Goal: Task Accomplishment & Management: Manage account settings

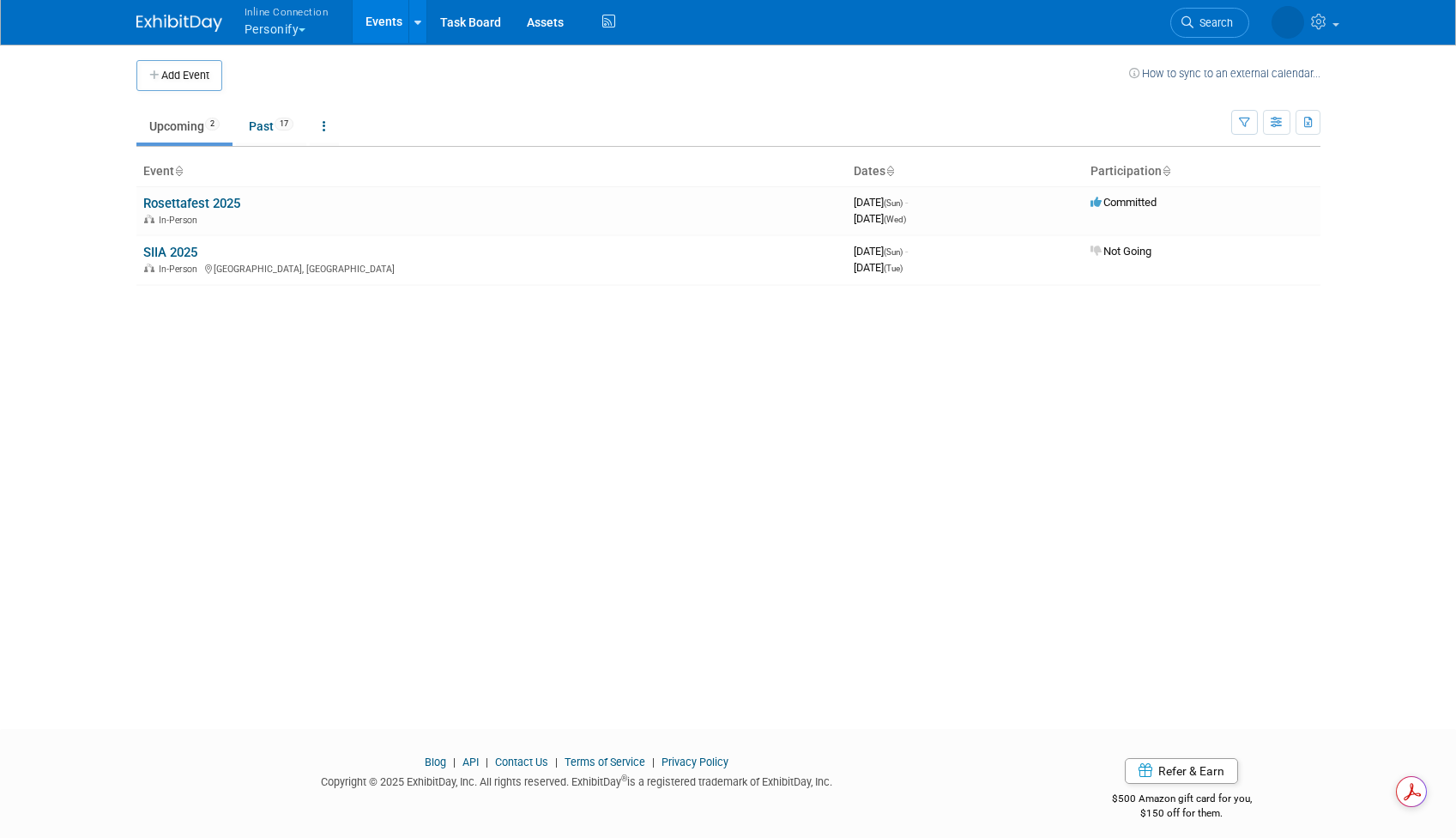
click at [306, 25] on button "Inline Connection Personify" at bounding box center [297, 22] width 108 height 45
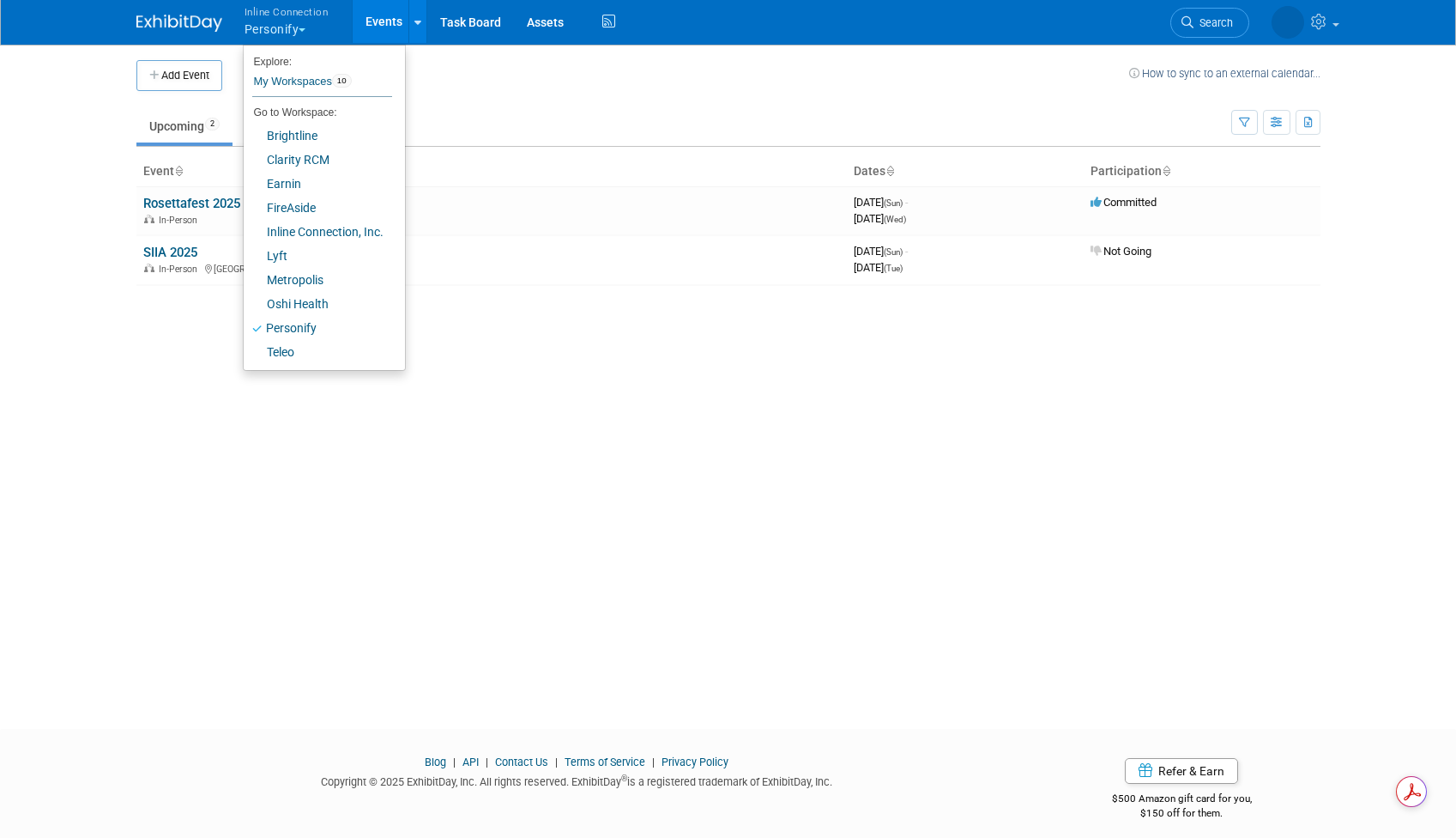
click at [547, 92] on td "Upcoming 2 Past 17 All Events 19 Past and Upcoming Grouped Annually Events grou…" at bounding box center [684, 118] width 1095 height 56
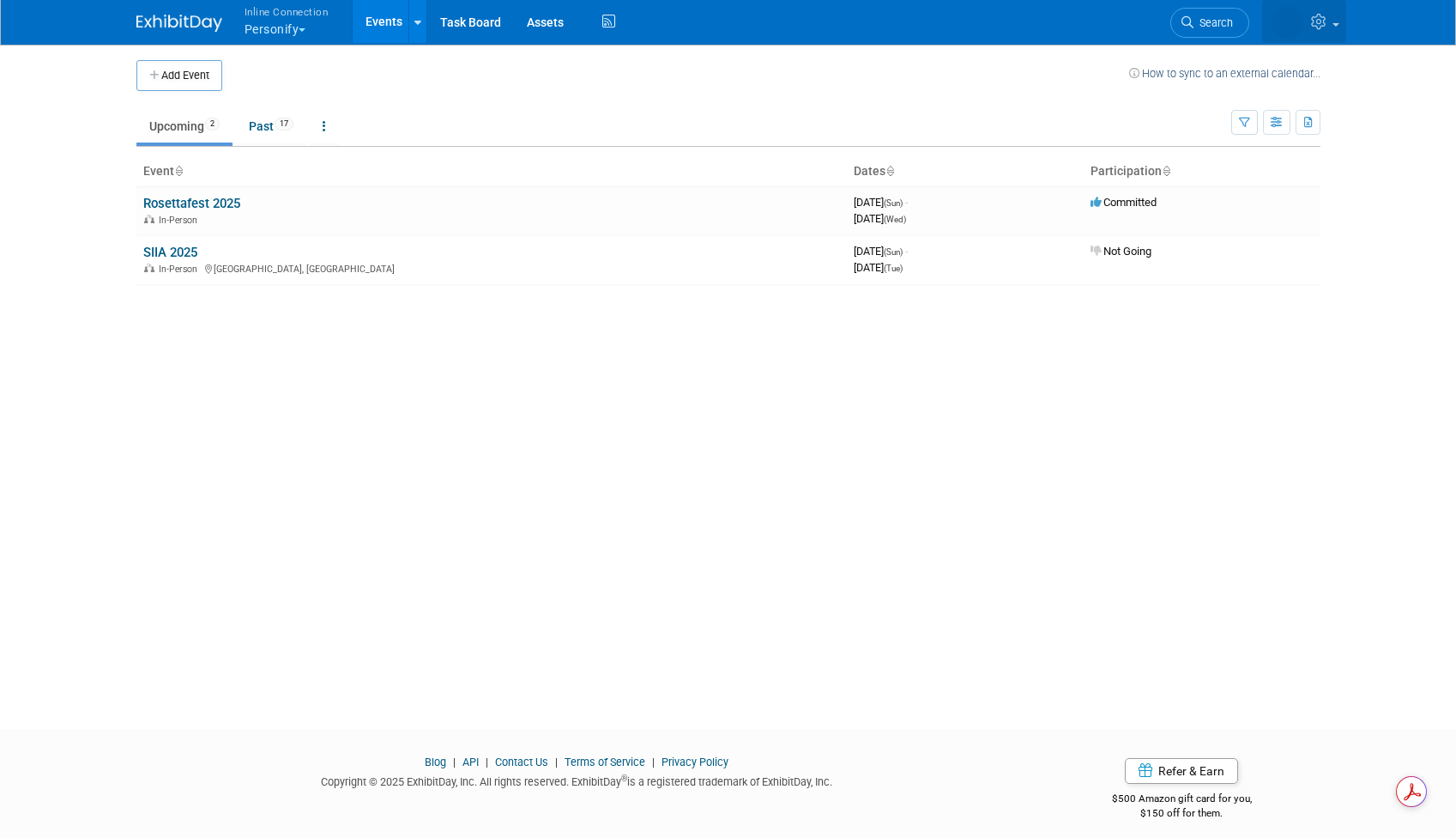
click at [1335, 28] on link at bounding box center [1304, 22] width 84 height 43
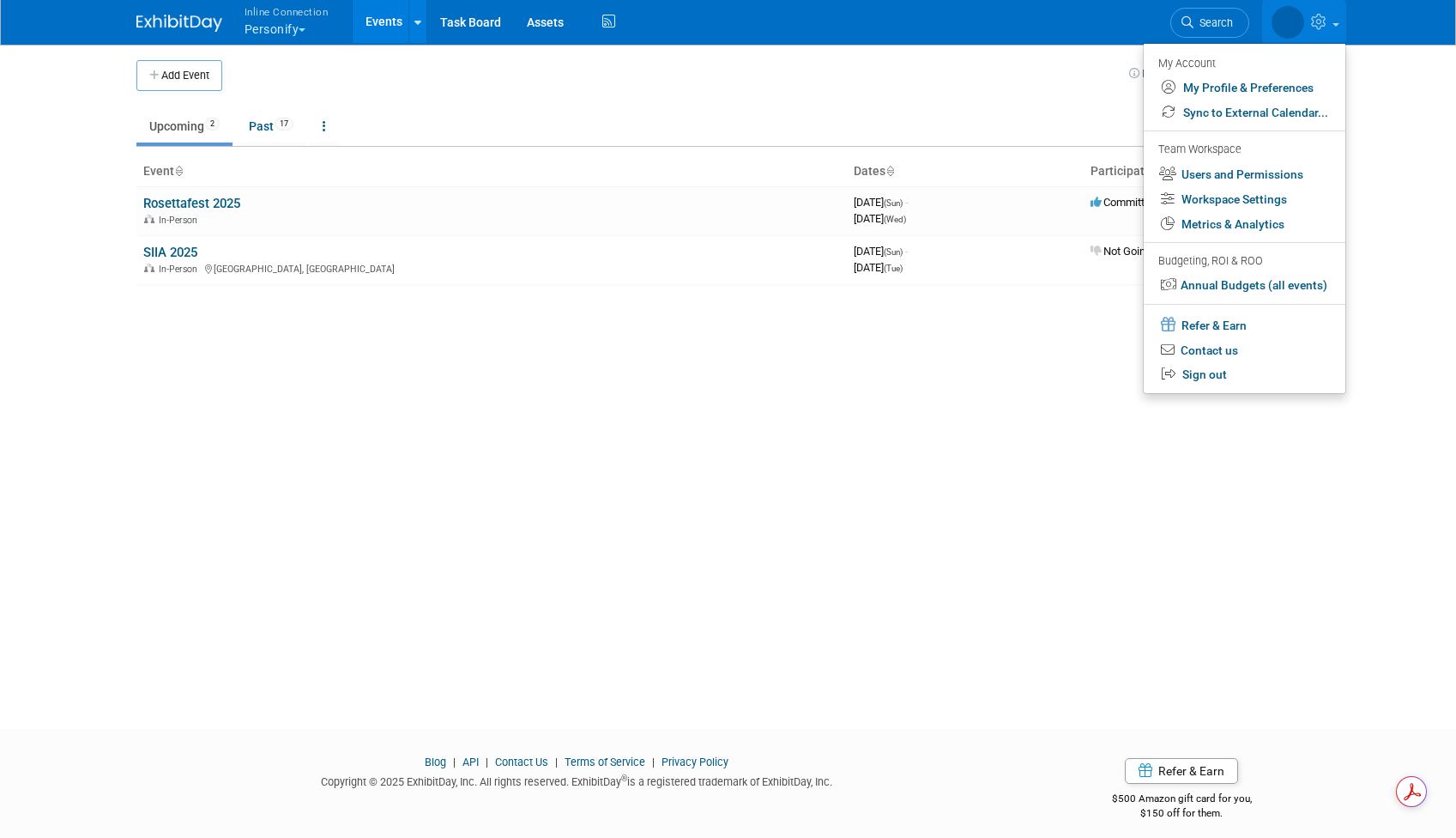
click at [286, 30] on button "Inline Connection Personify" at bounding box center [297, 22] width 108 height 45
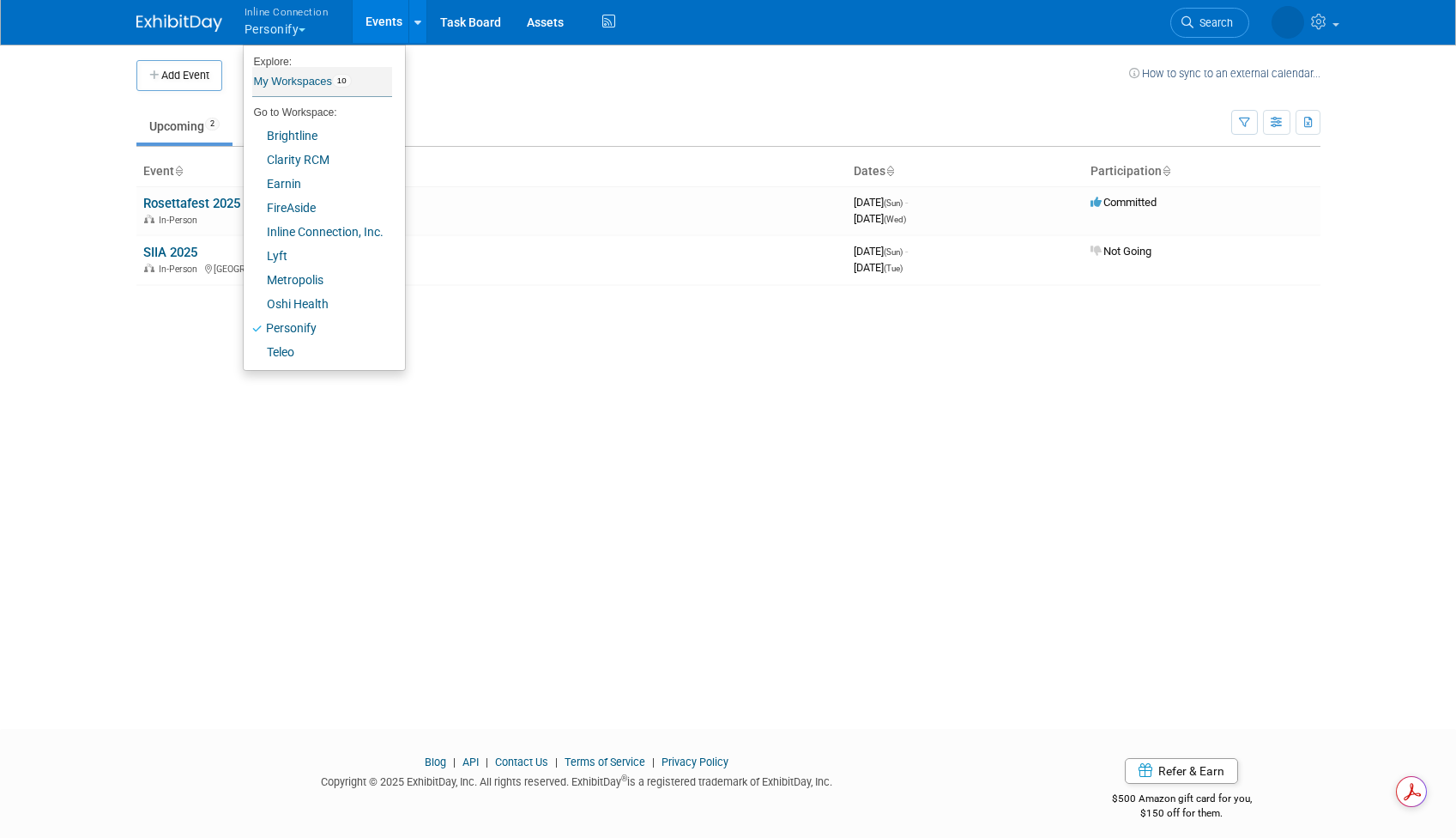
click at [310, 78] on link "My Workspaces 10" at bounding box center [322, 82] width 140 height 30
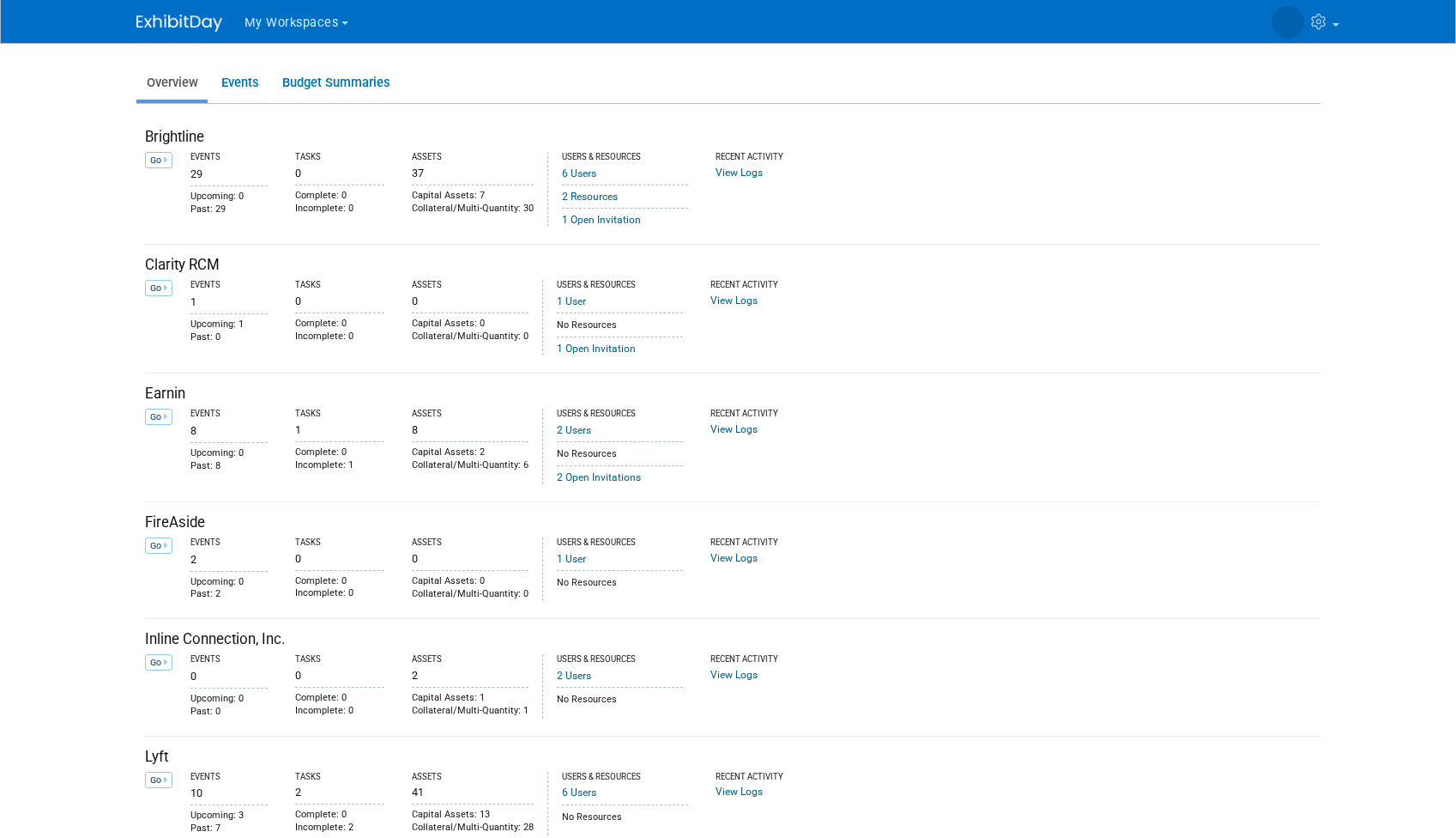
click at [345, 22] on span "button" at bounding box center [345, 23] width 7 height 4
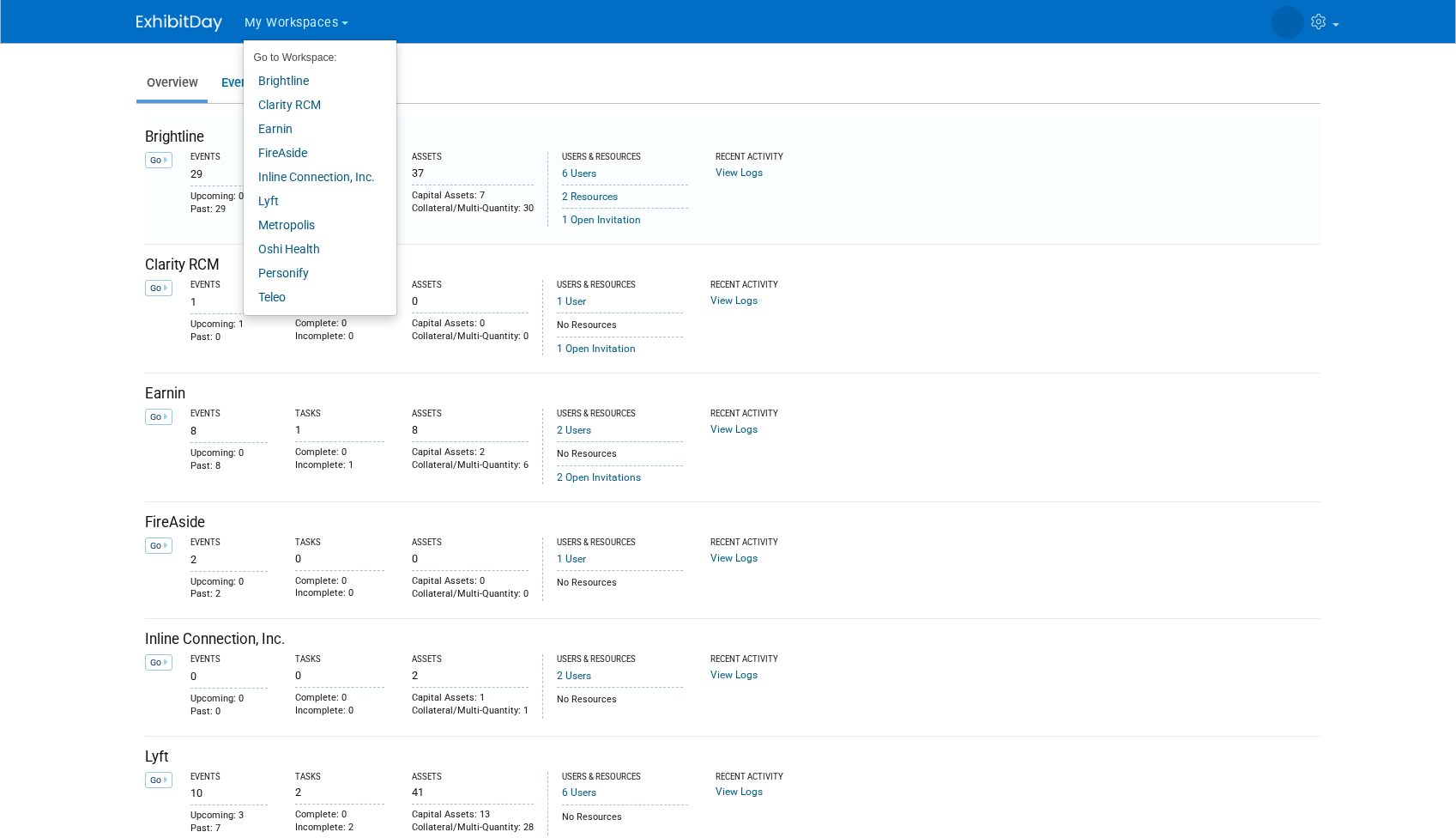
click at [1187, 159] on td "Events 29 Upcoming: 0 Past: 29" at bounding box center [749, 188] width 1142 height 79
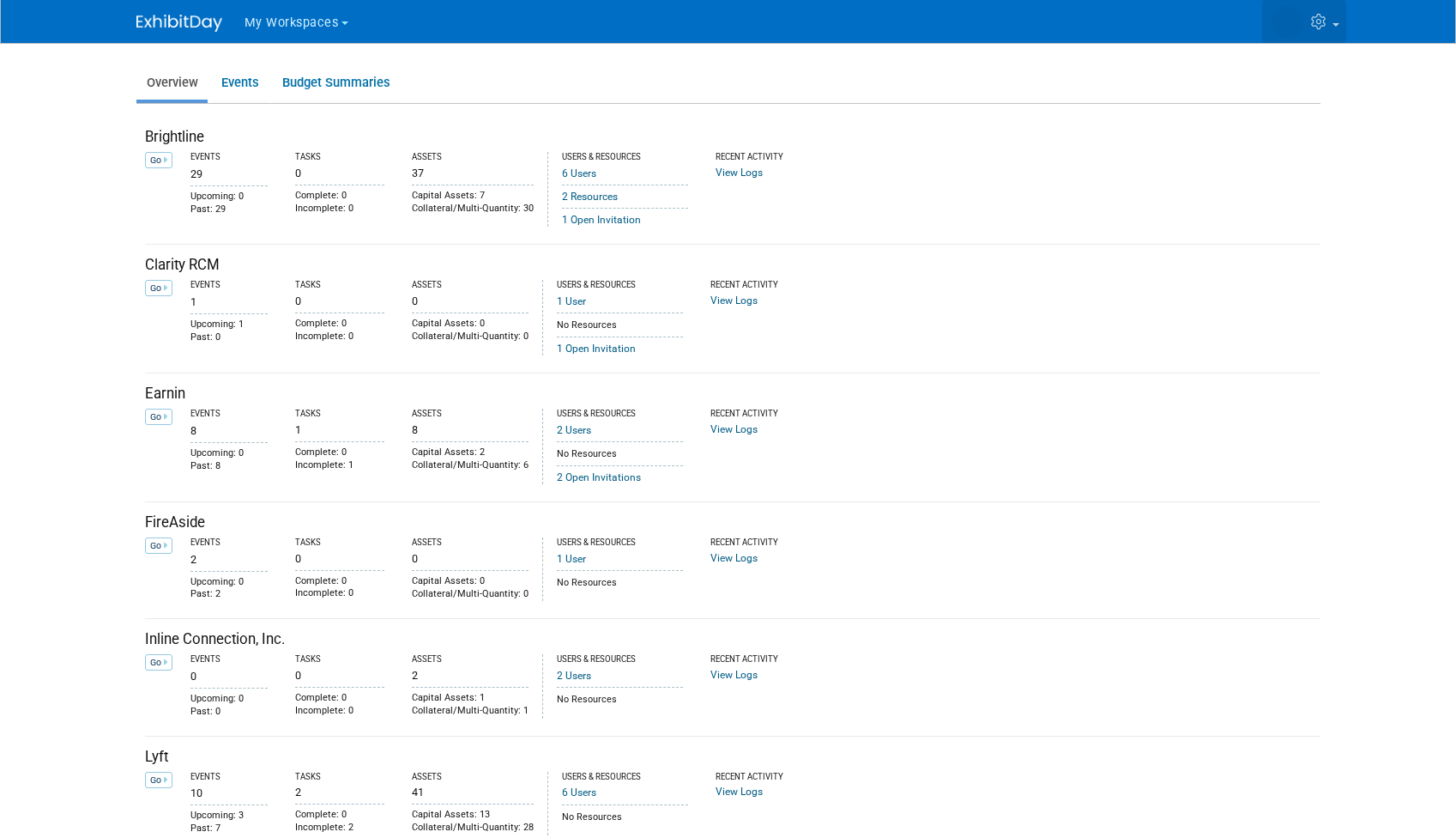
click at [1329, 23] on icon at bounding box center [1321, 21] width 20 height 15
click at [128, 21] on div "My Workspaces Go to Workspace: Brightline" at bounding box center [728, 22] width 1210 height 43
click at [175, 30] on img at bounding box center [179, 22] width 86 height 17
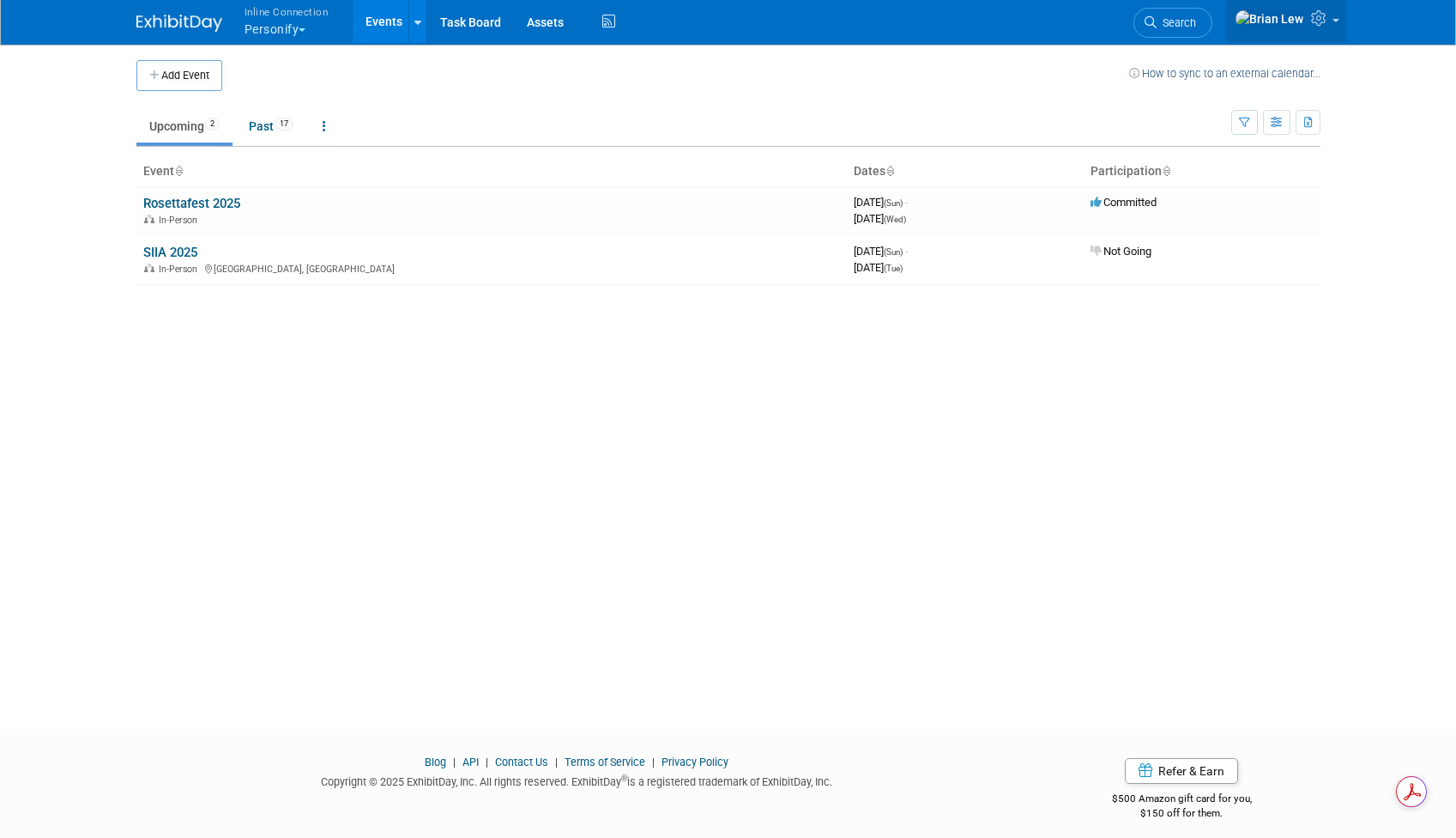
click at [1313, 26] on icon at bounding box center [1321, 17] width 20 height 15
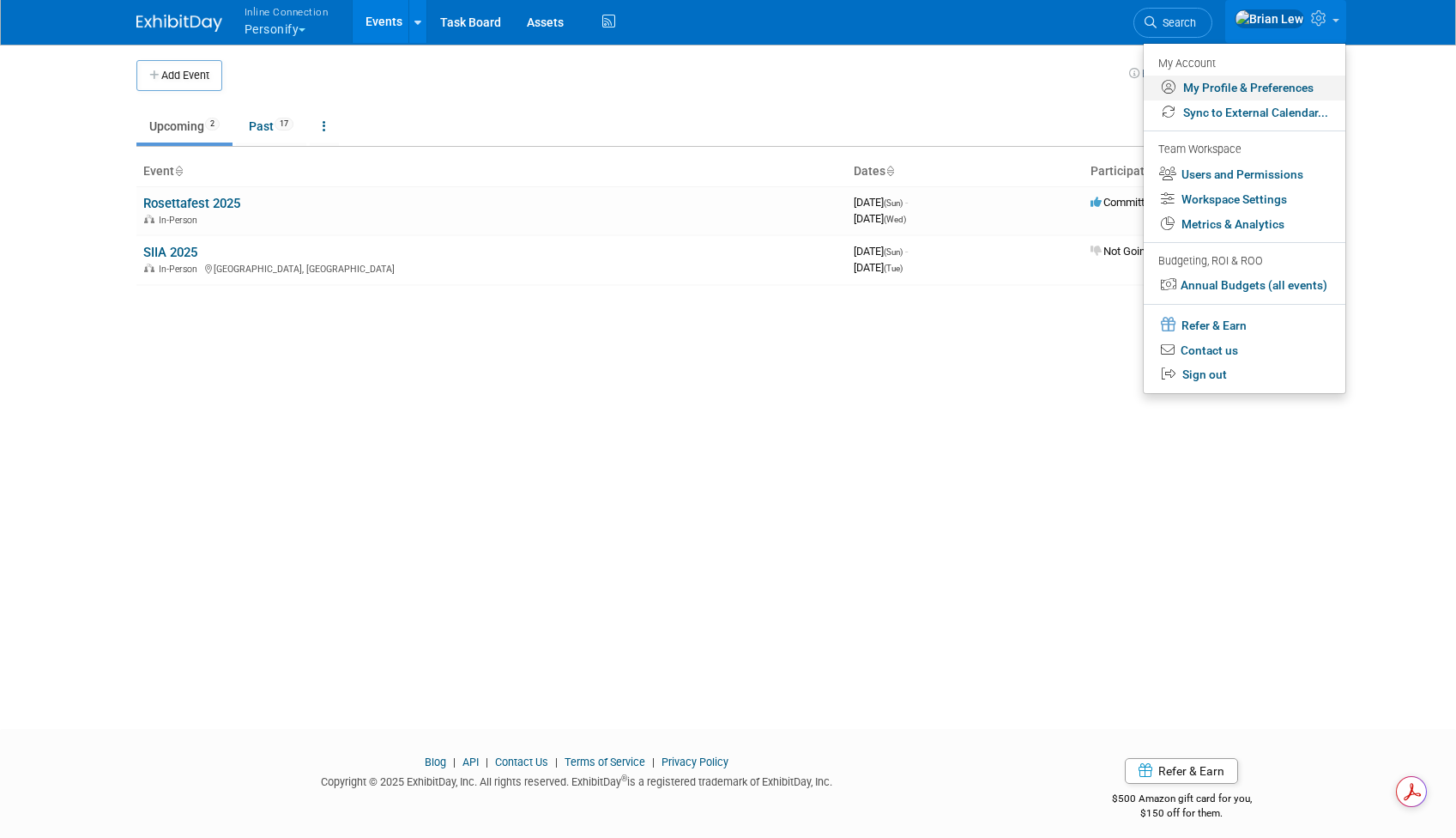
click at [1283, 89] on link "My Profile & Preferences" at bounding box center [1244, 88] width 202 height 25
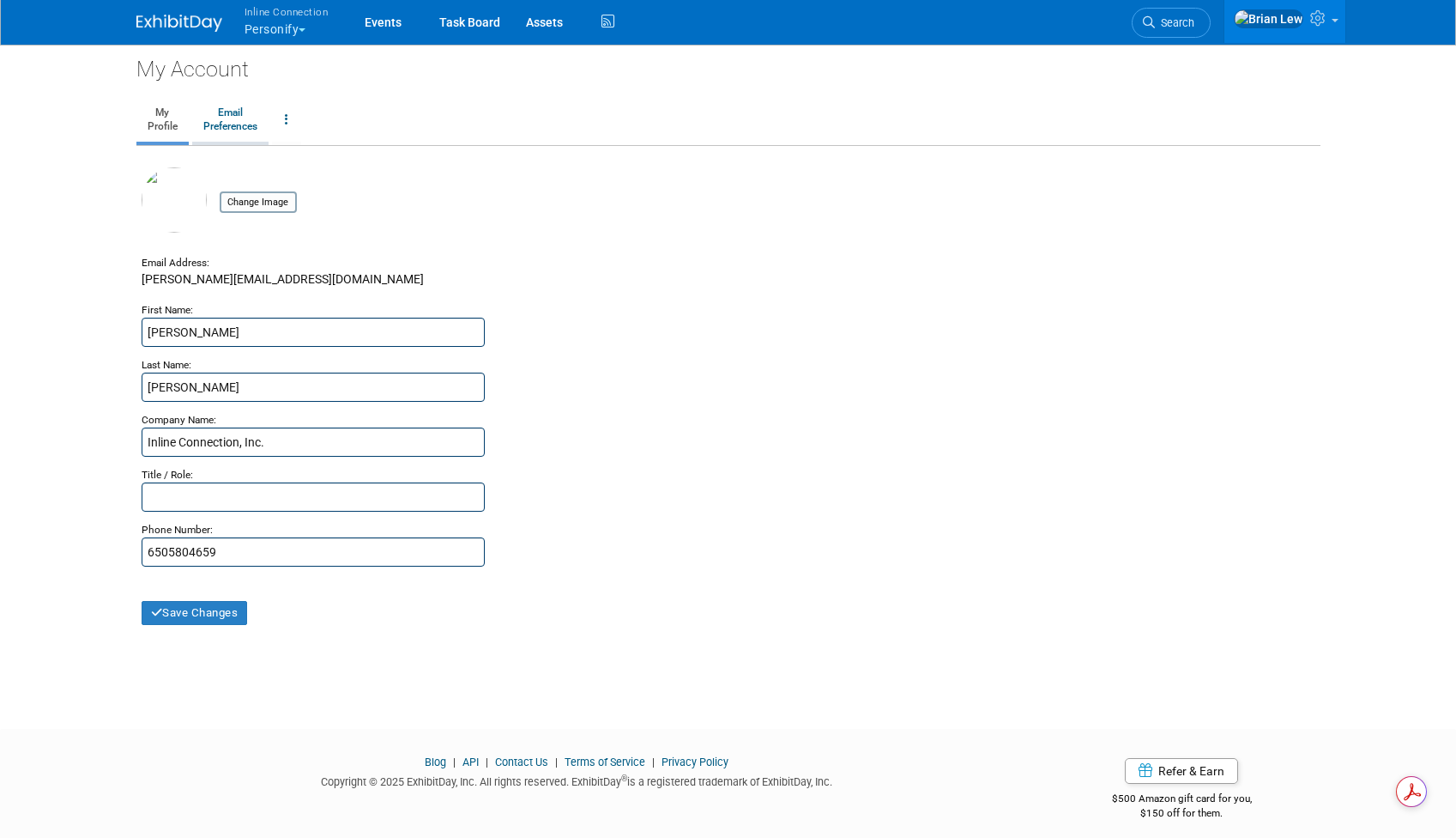
click at [247, 128] on link "Email Preferences" at bounding box center [230, 120] width 76 height 43
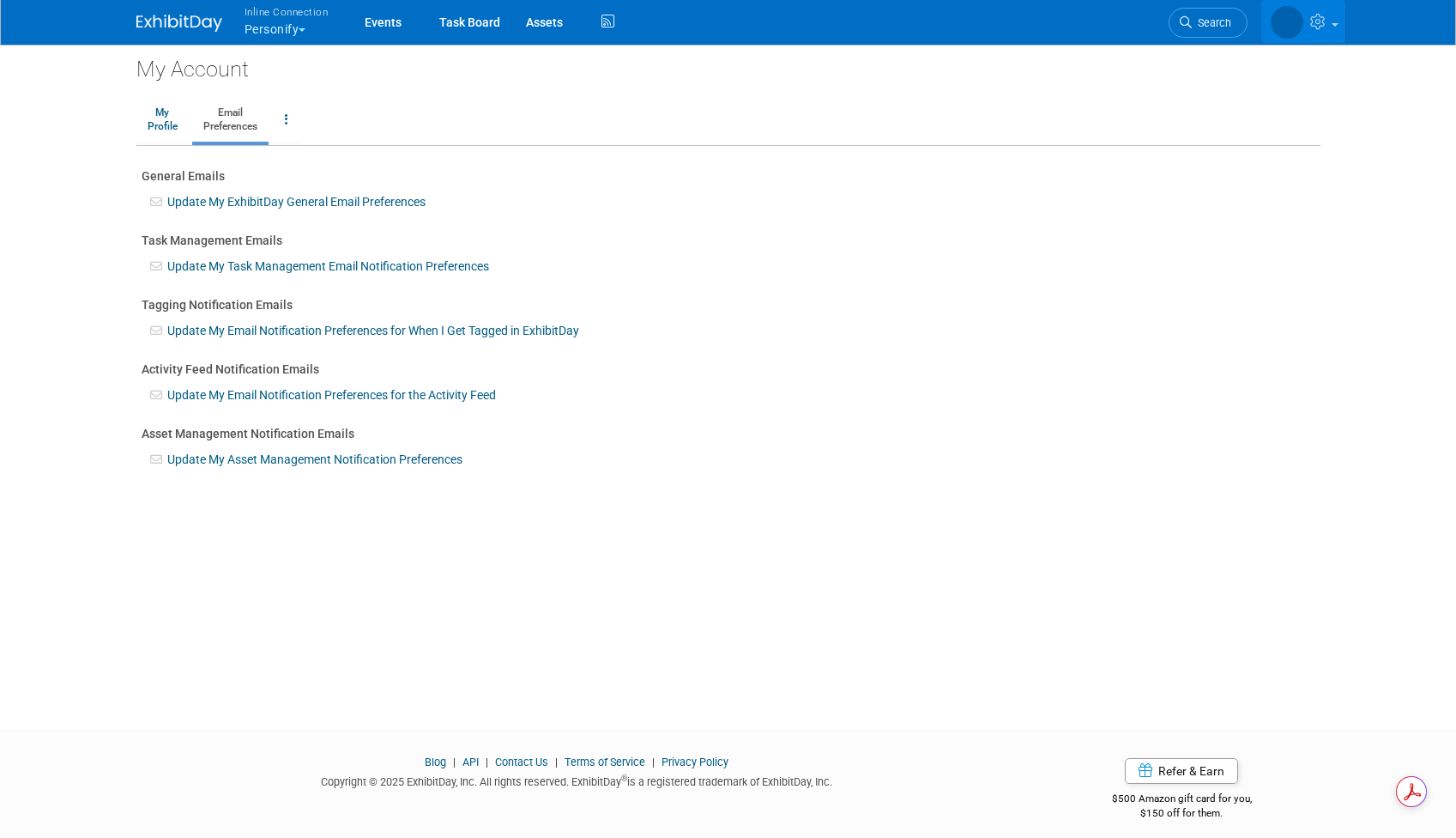
click at [1333, 30] on link at bounding box center [1303, 22] width 84 height 43
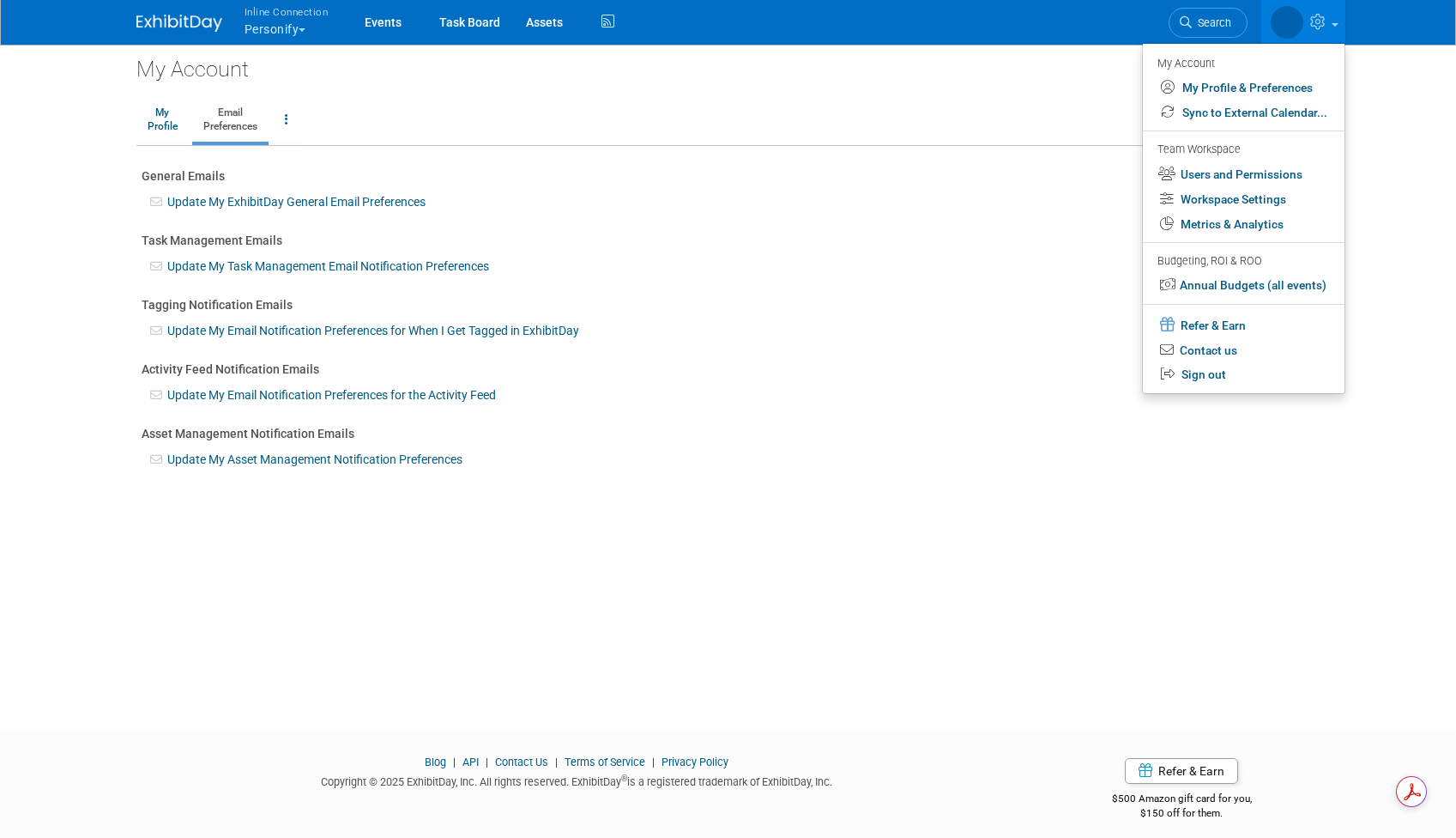
click at [323, 29] on button "Inline Connection Personify" at bounding box center [297, 22] width 108 height 45
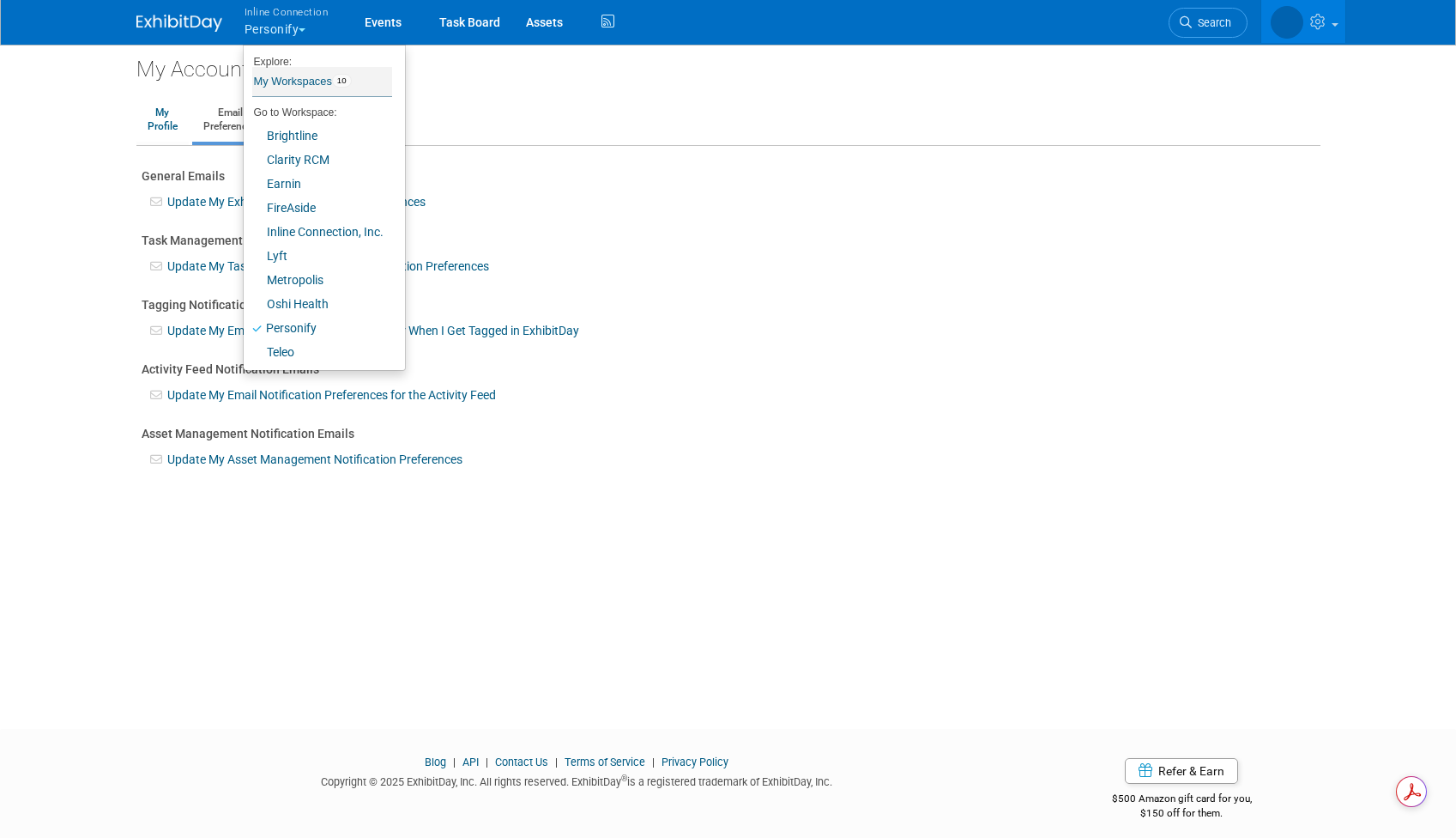
click at [284, 79] on link "My Workspaces 10" at bounding box center [322, 82] width 140 height 30
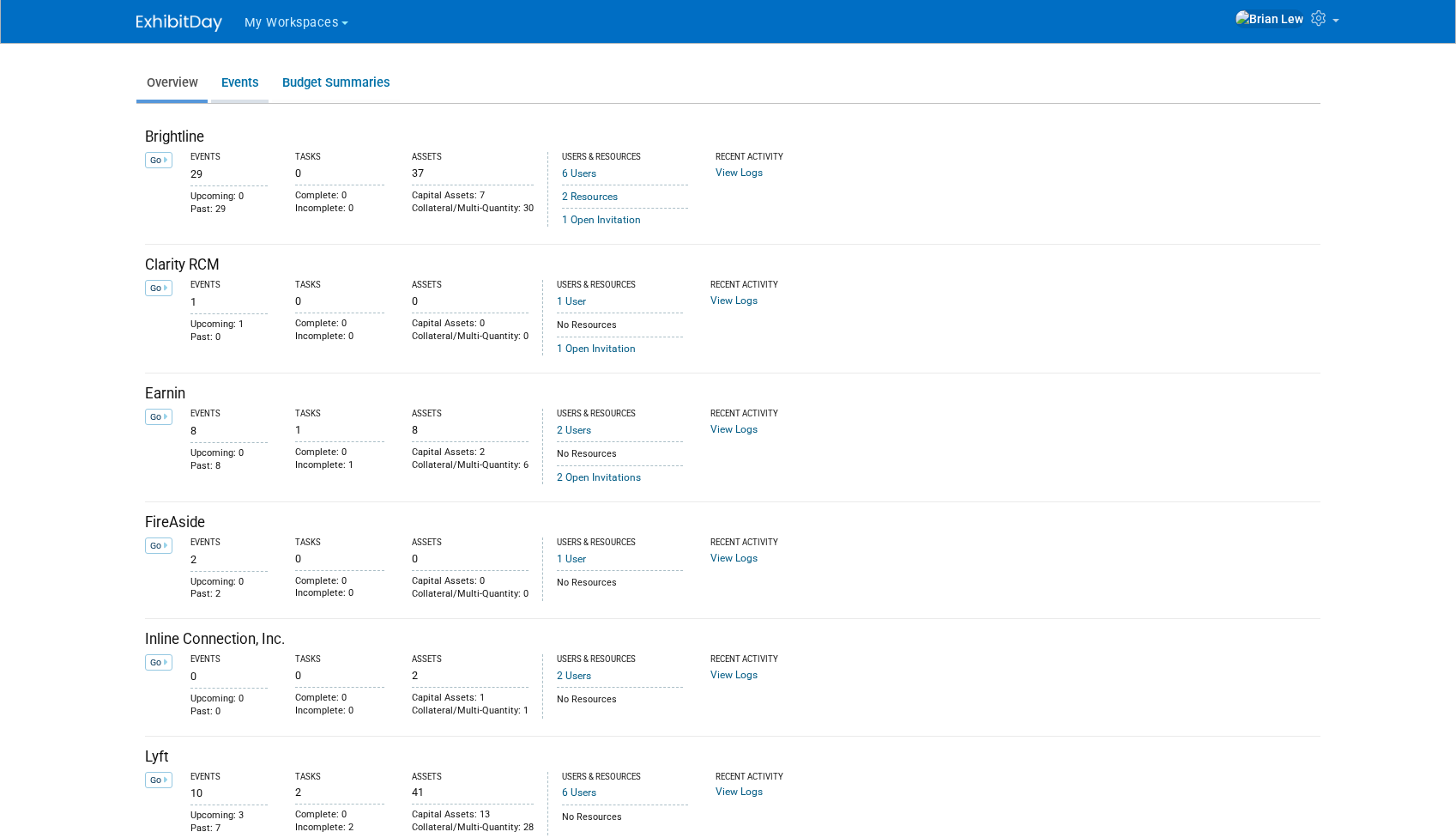
click at [227, 78] on link "Events" at bounding box center [240, 83] width 57 height 33
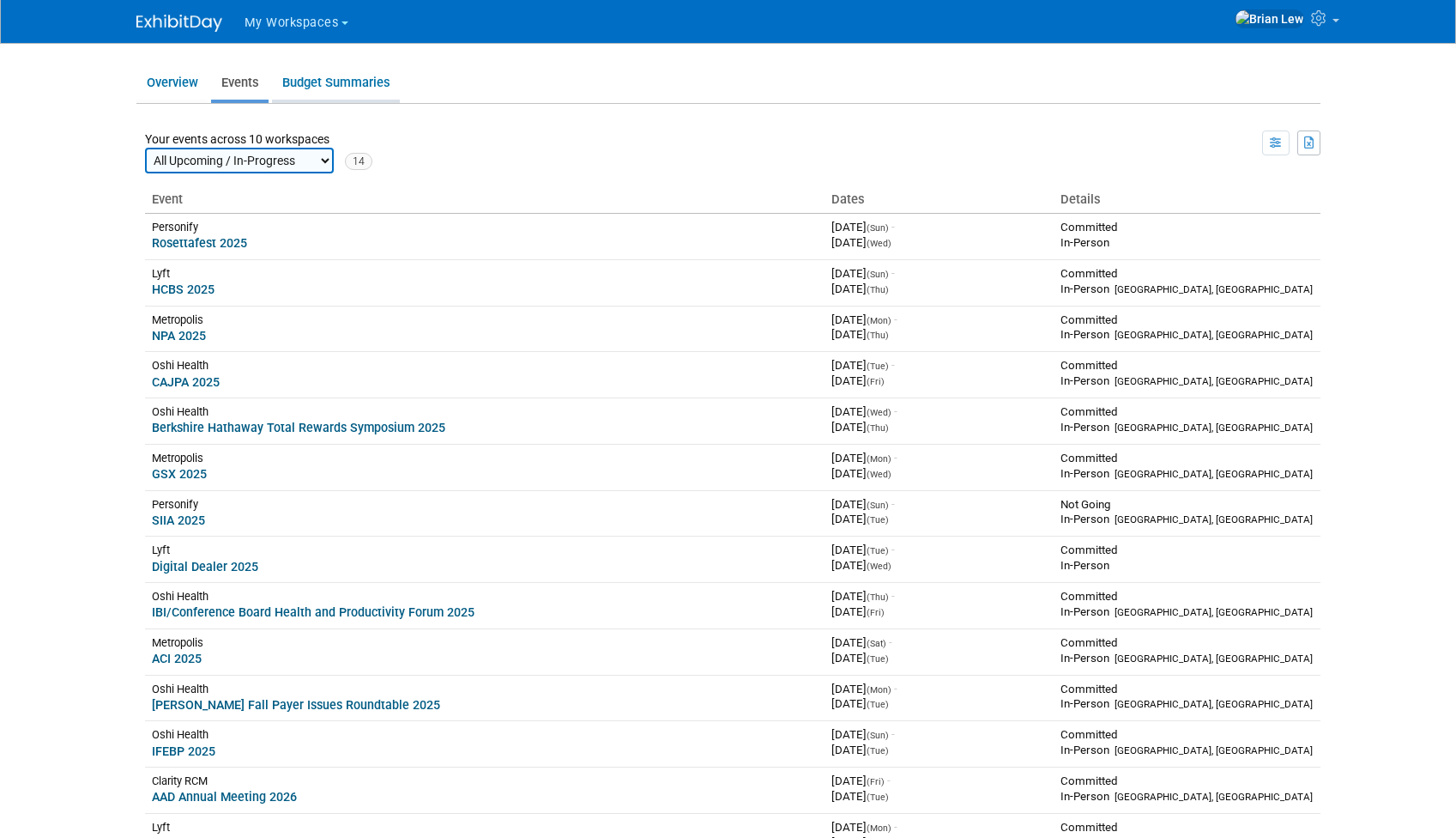
click at [327, 88] on link "Budget Summaries" at bounding box center [336, 83] width 128 height 33
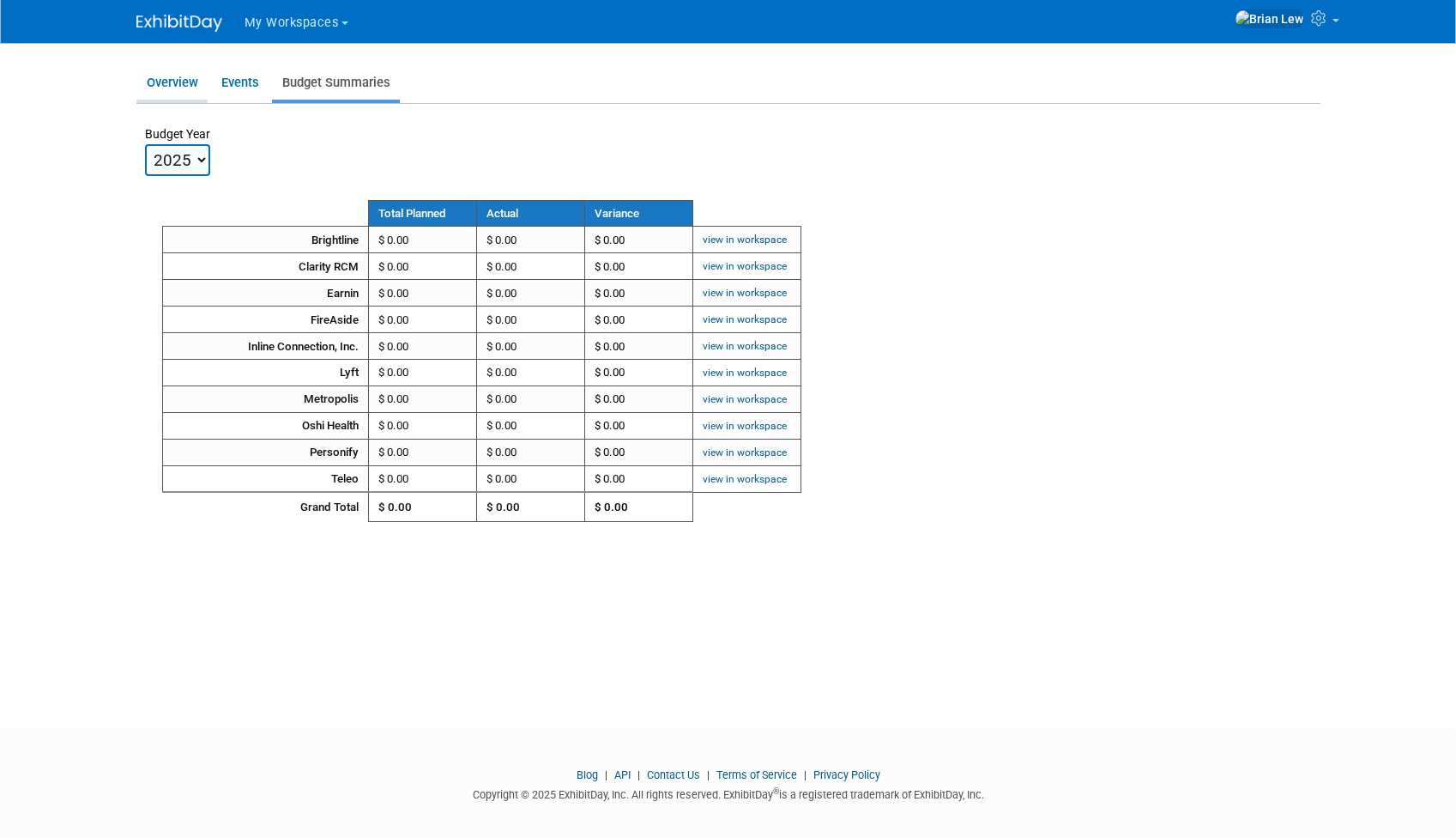
click at [170, 87] on link "Overview" at bounding box center [171, 83] width 71 height 33
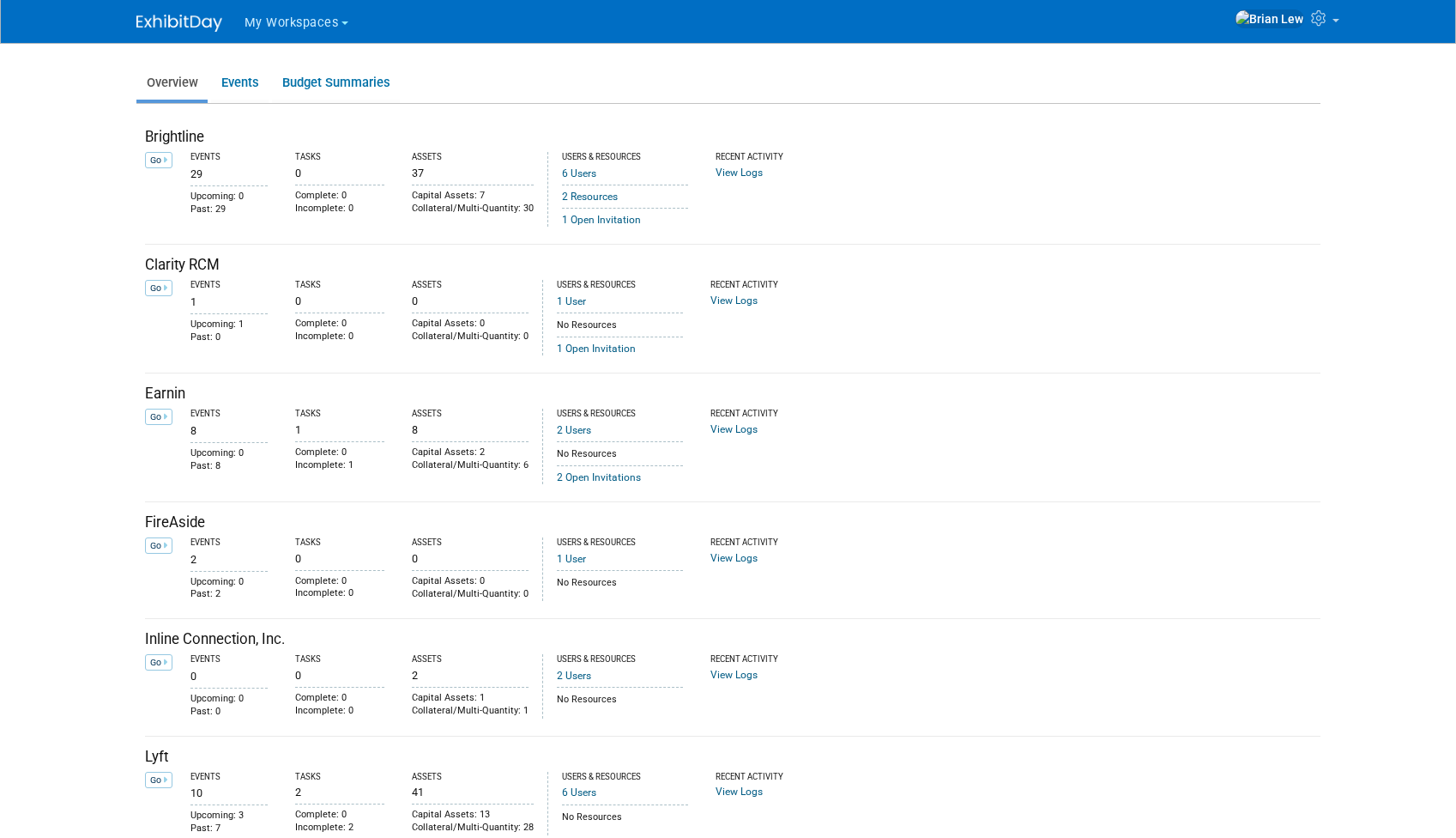
click at [184, 25] on img at bounding box center [179, 22] width 86 height 17
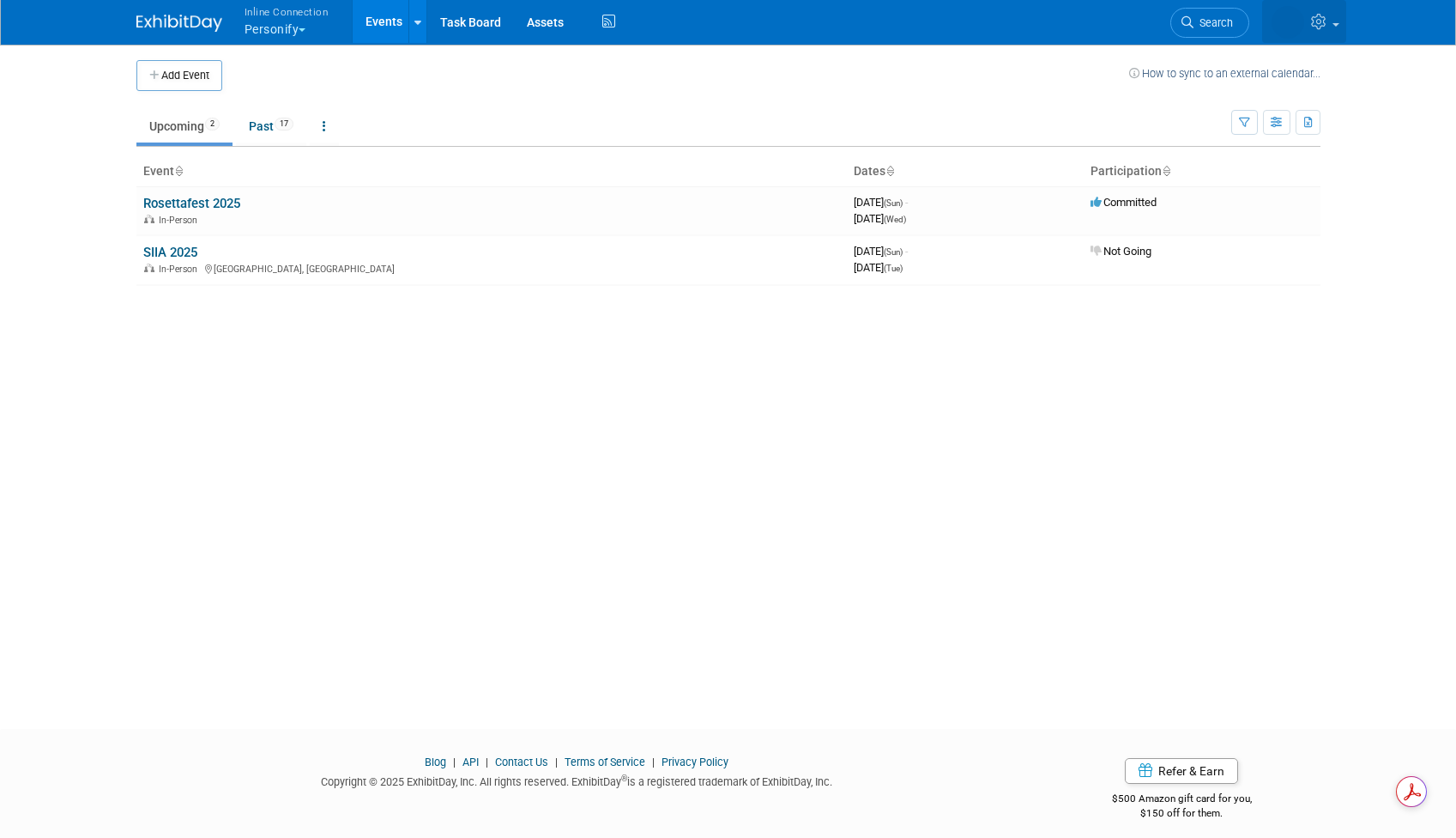
click at [1300, 28] on img at bounding box center [1288, 22] width 32 height 32
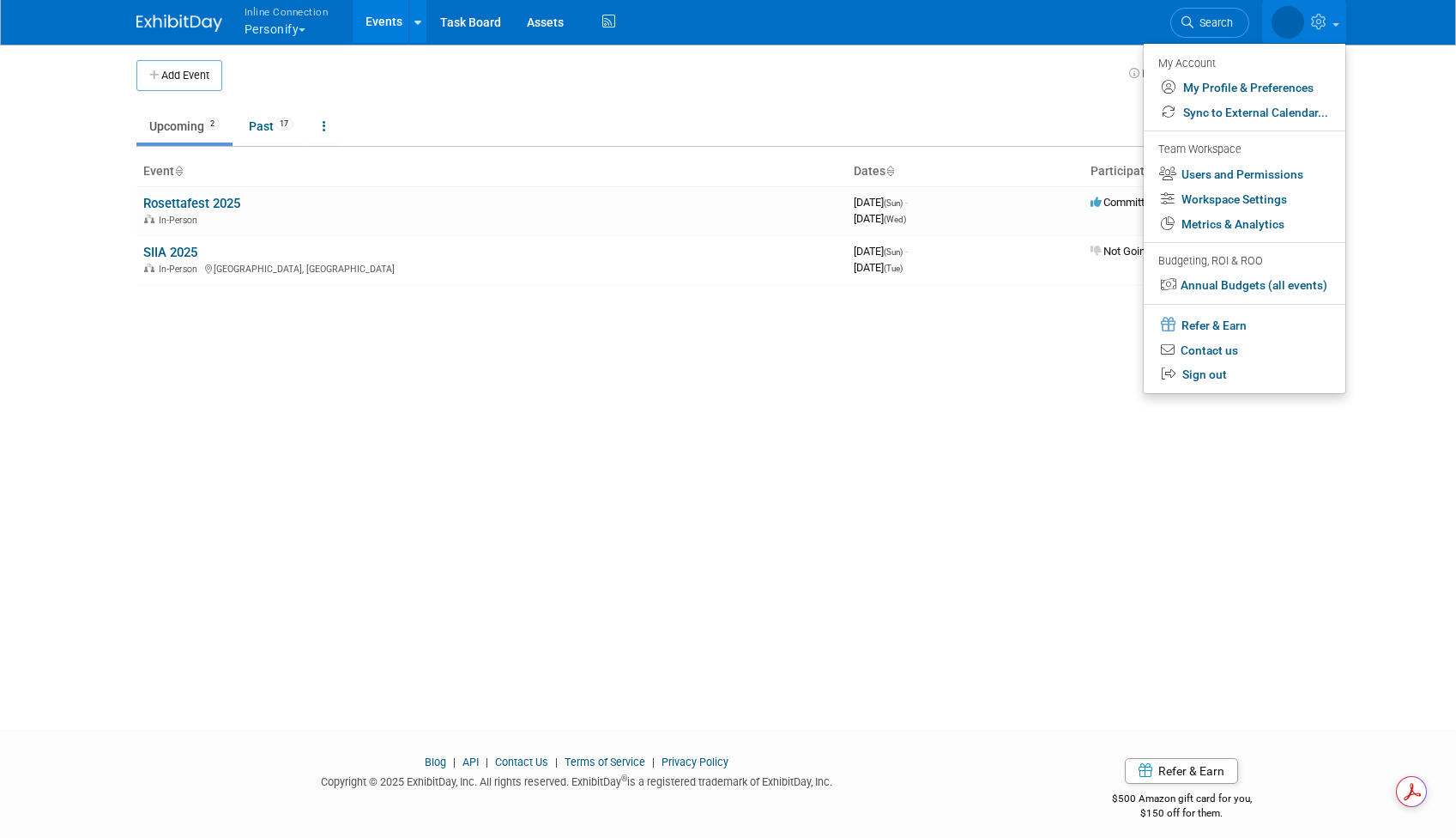
click at [1314, 26] on icon at bounding box center [1321, 21] width 20 height 15
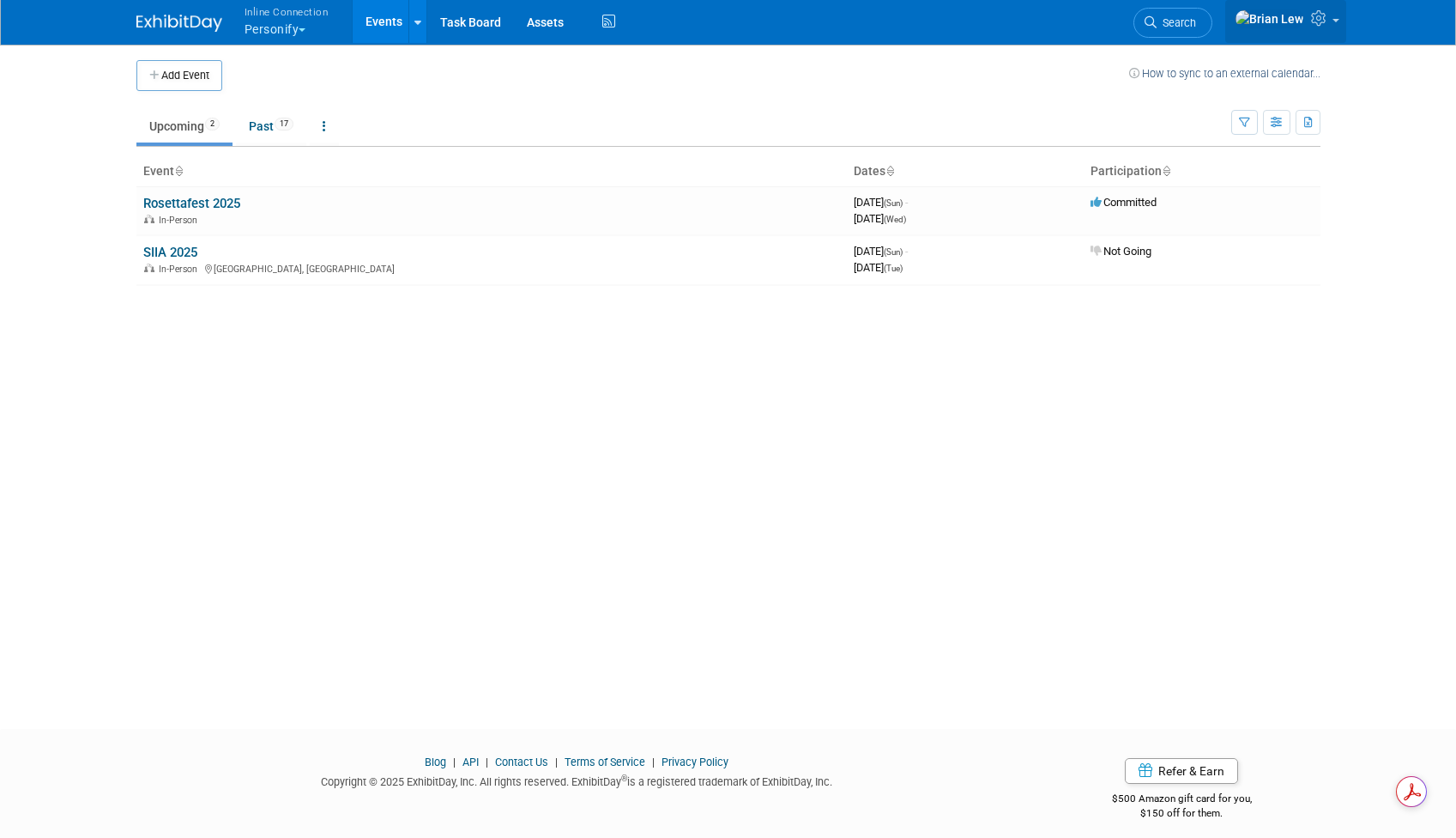
click at [1315, 25] on icon at bounding box center [1321, 17] width 20 height 15
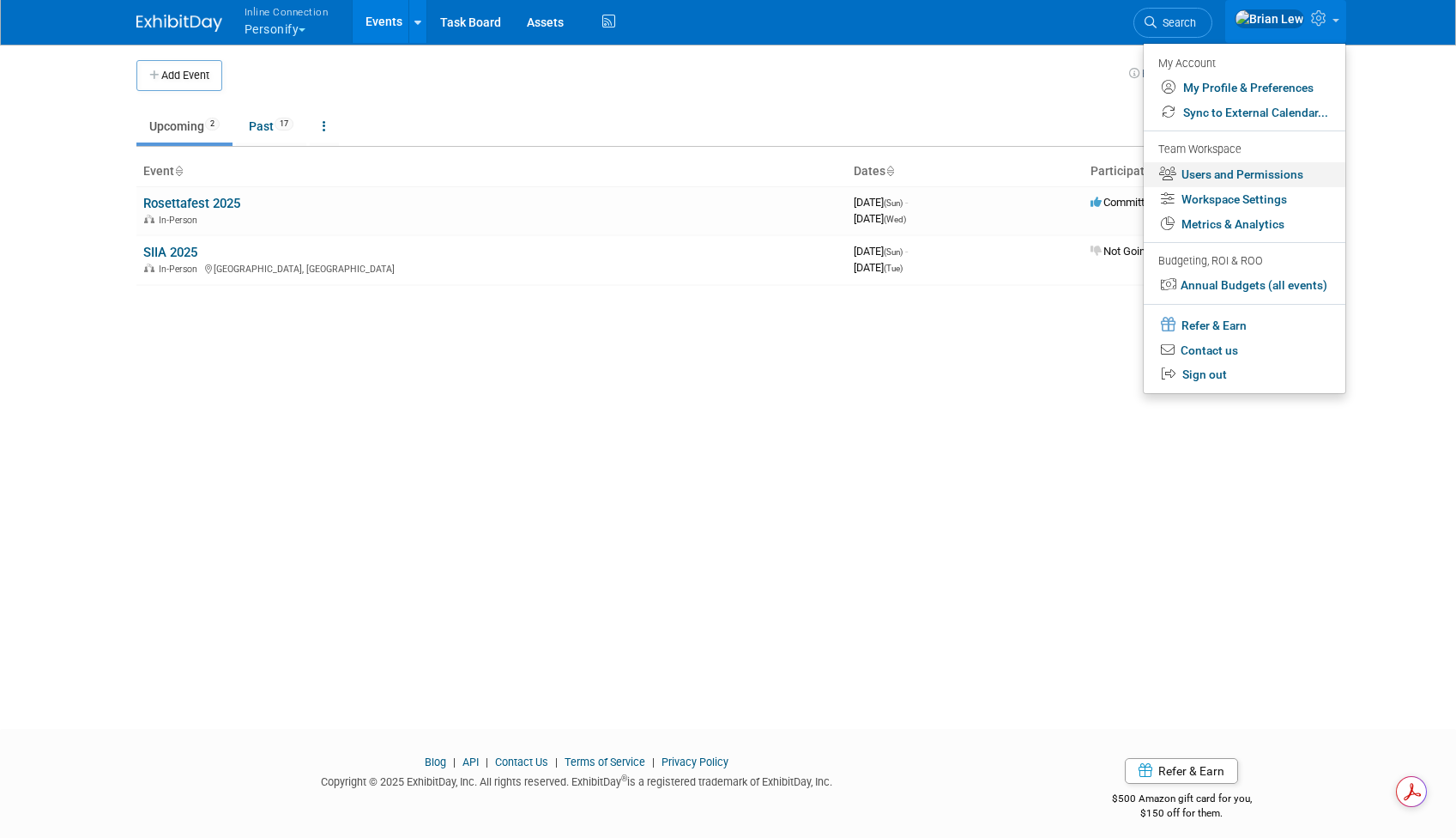
click at [1295, 178] on link "Users and Permissions" at bounding box center [1244, 175] width 202 height 25
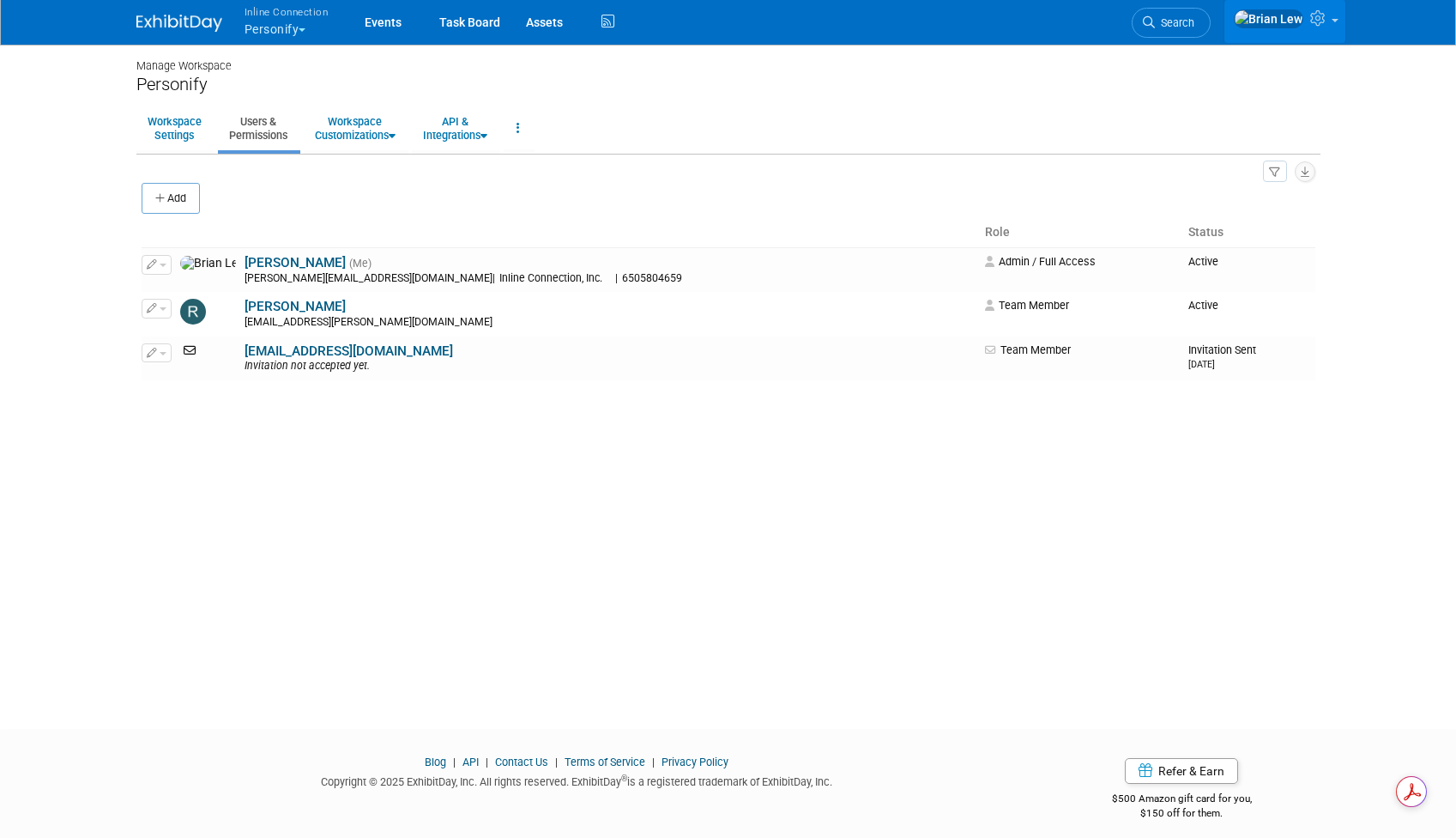
click at [1336, 30] on link at bounding box center [1285, 22] width 121 height 43
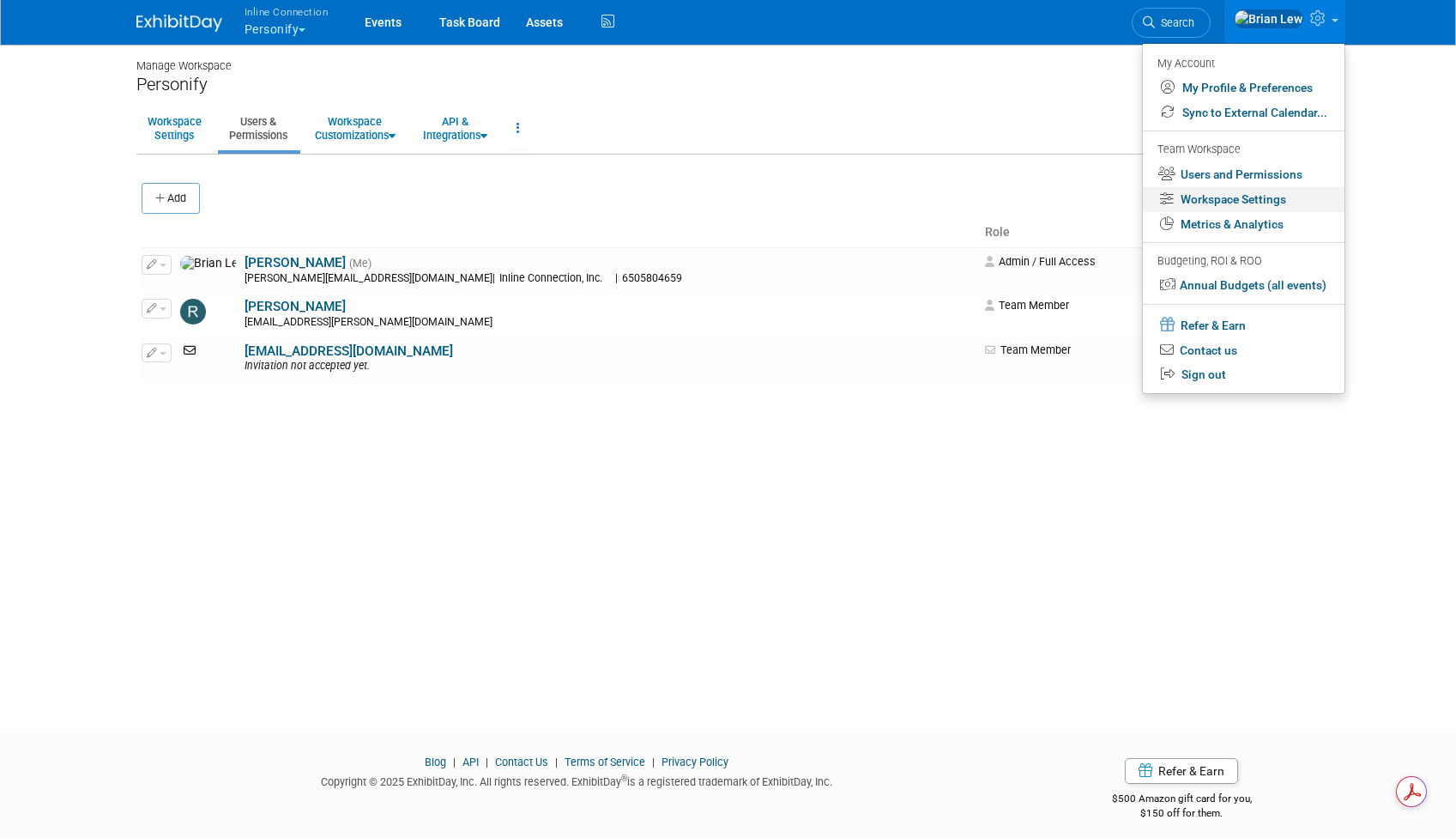
click at [1291, 202] on link "Workspace Settings" at bounding box center [1243, 200] width 202 height 25
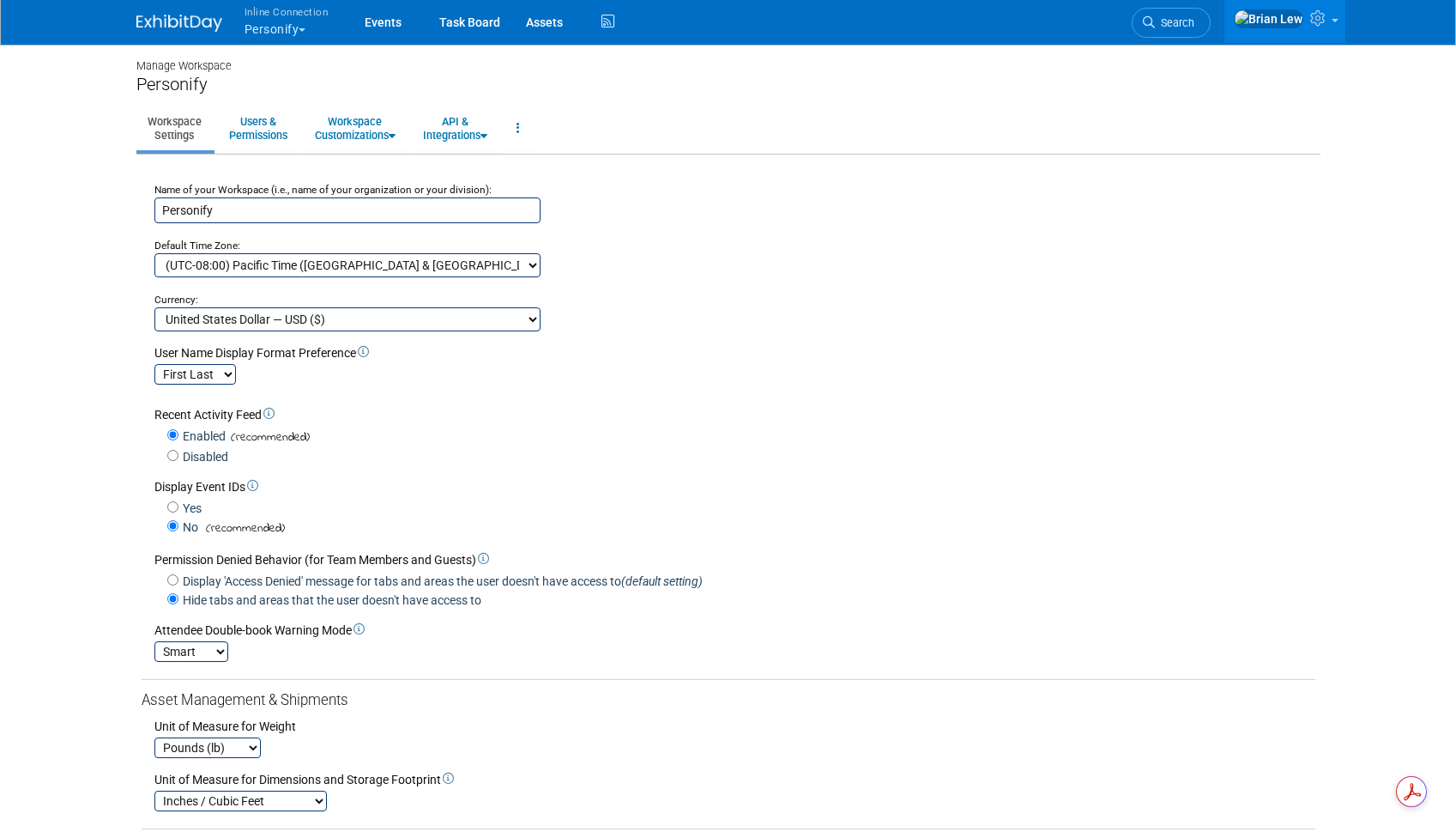
click at [178, 31] on img at bounding box center [179, 22] width 86 height 17
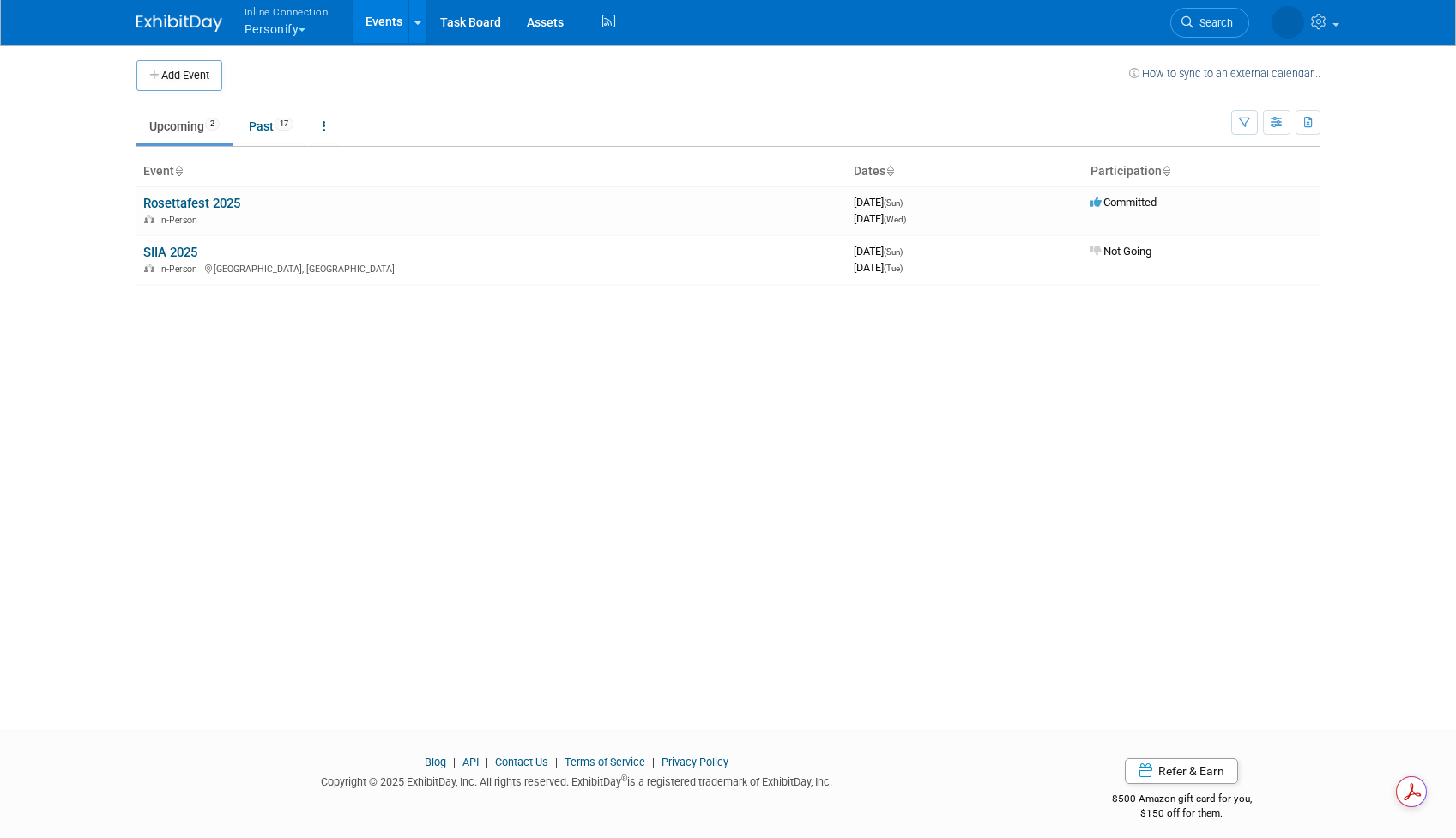
click at [302, 30] on span "button" at bounding box center [302, 31] width 7 height 4
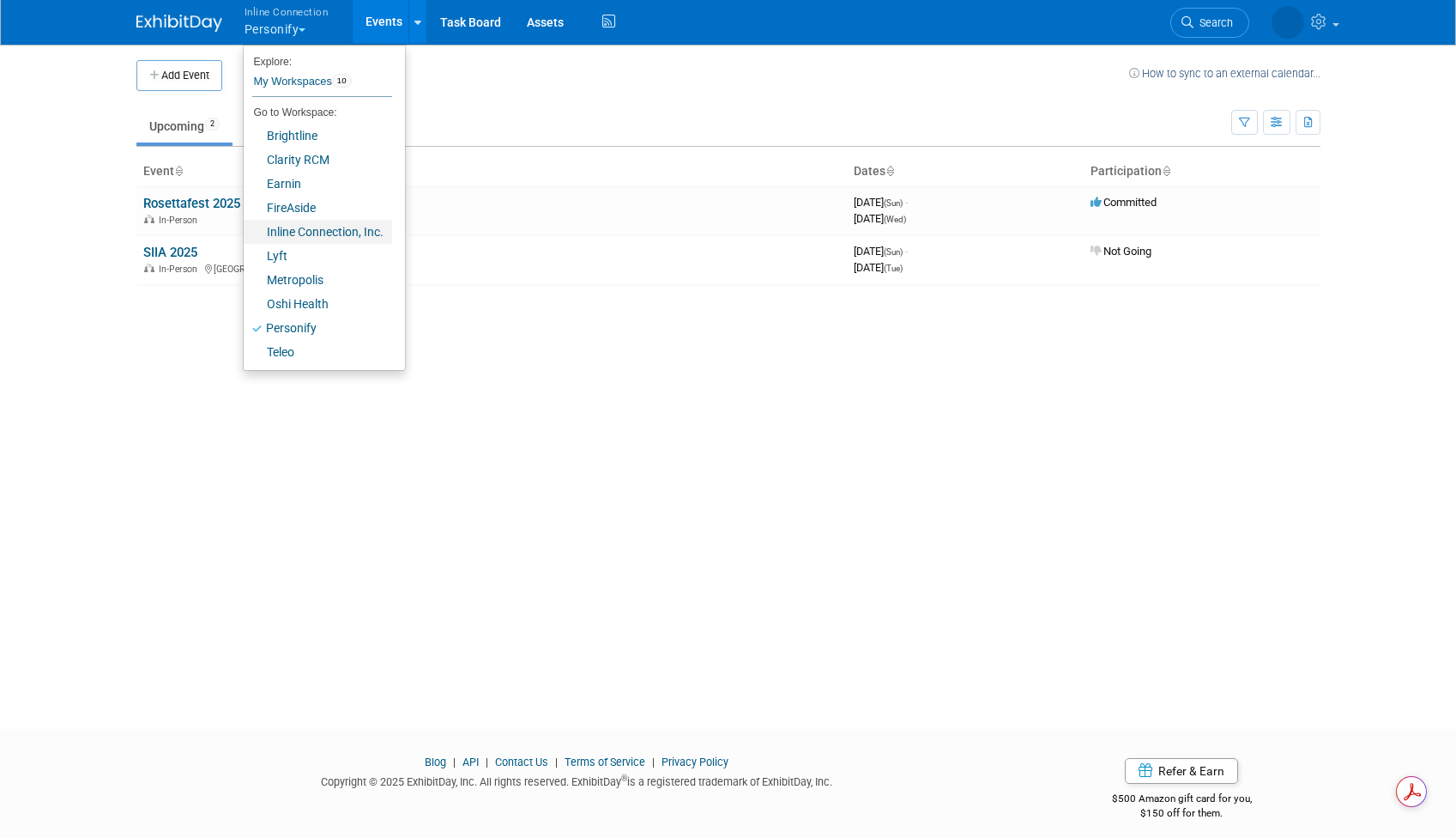
click at [358, 235] on link "Inline Connection, Inc." at bounding box center [318, 231] width 148 height 24
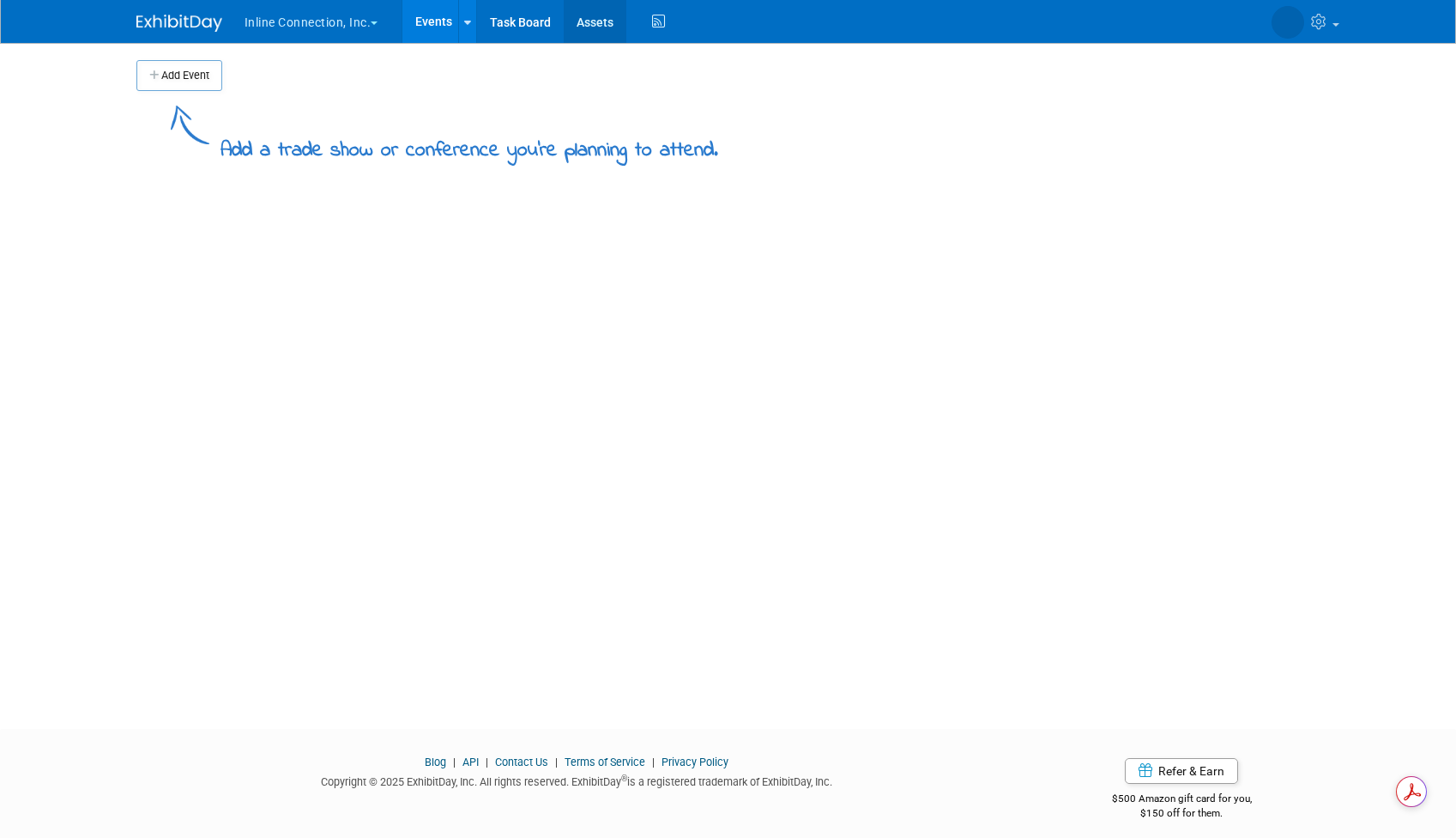
click at [581, 16] on link "Assets" at bounding box center [595, 22] width 63 height 43
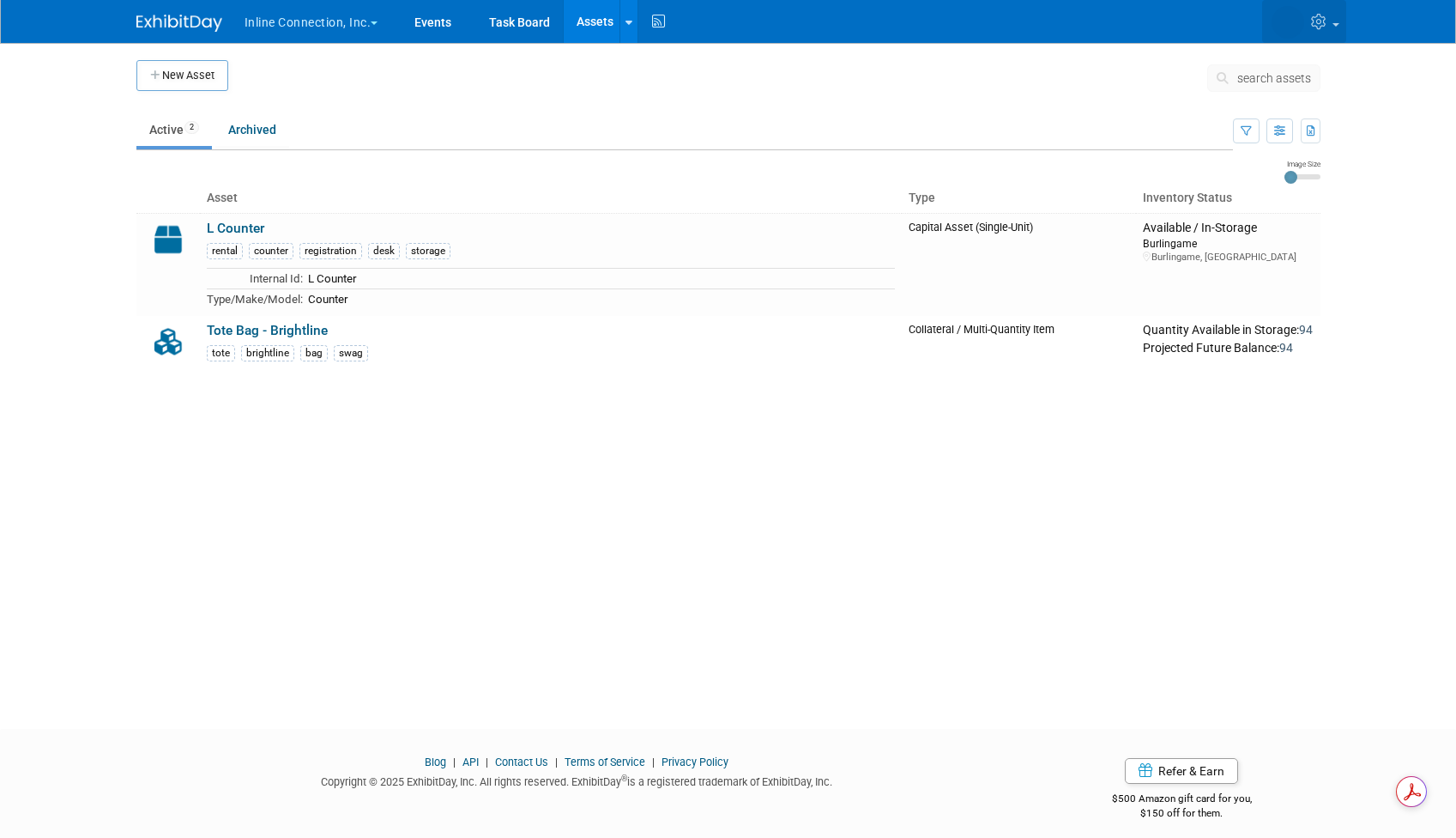
click at [1328, 25] on icon at bounding box center [1321, 21] width 20 height 15
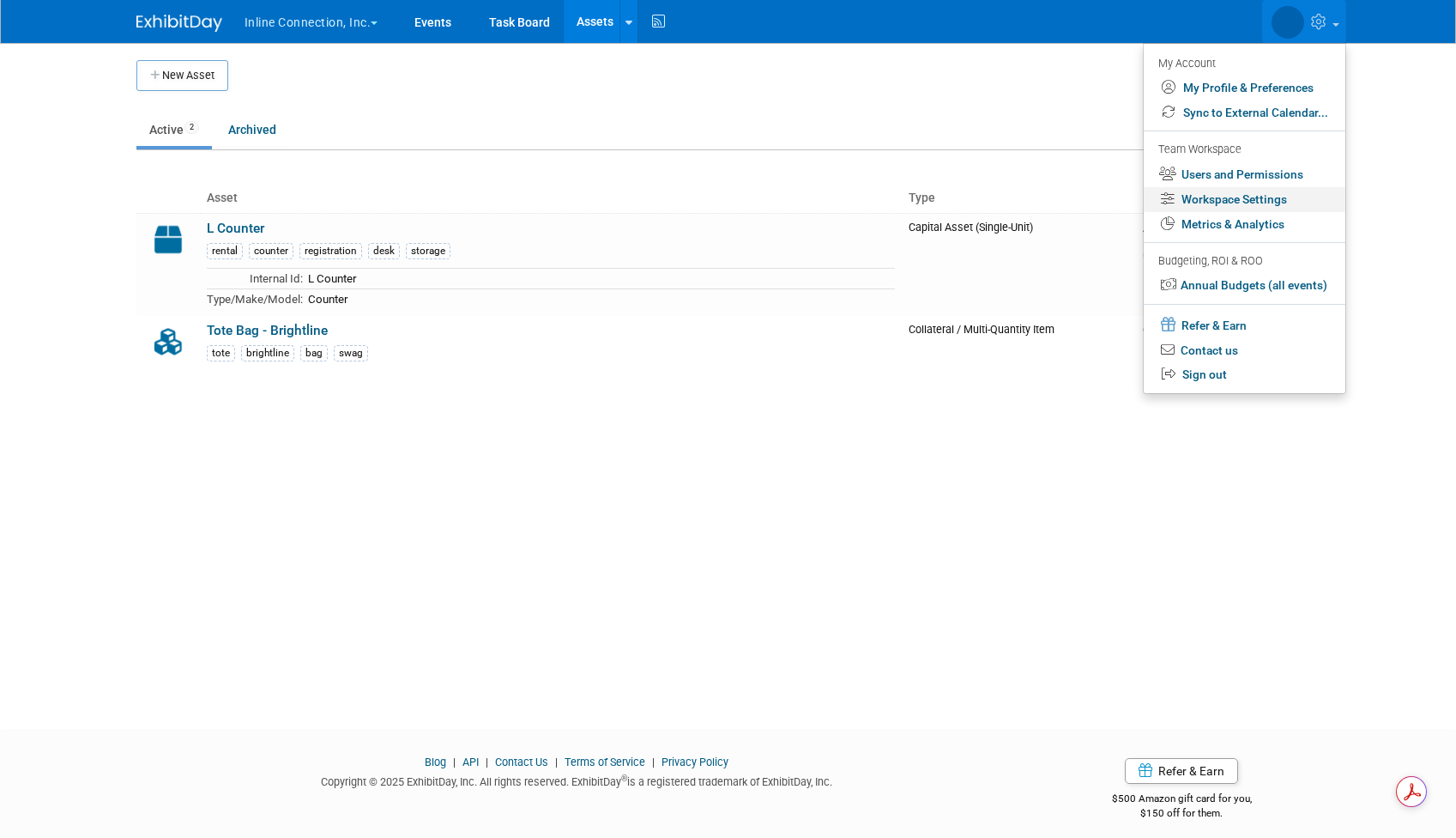
click at [1300, 197] on link "Workspace Settings" at bounding box center [1244, 200] width 202 height 25
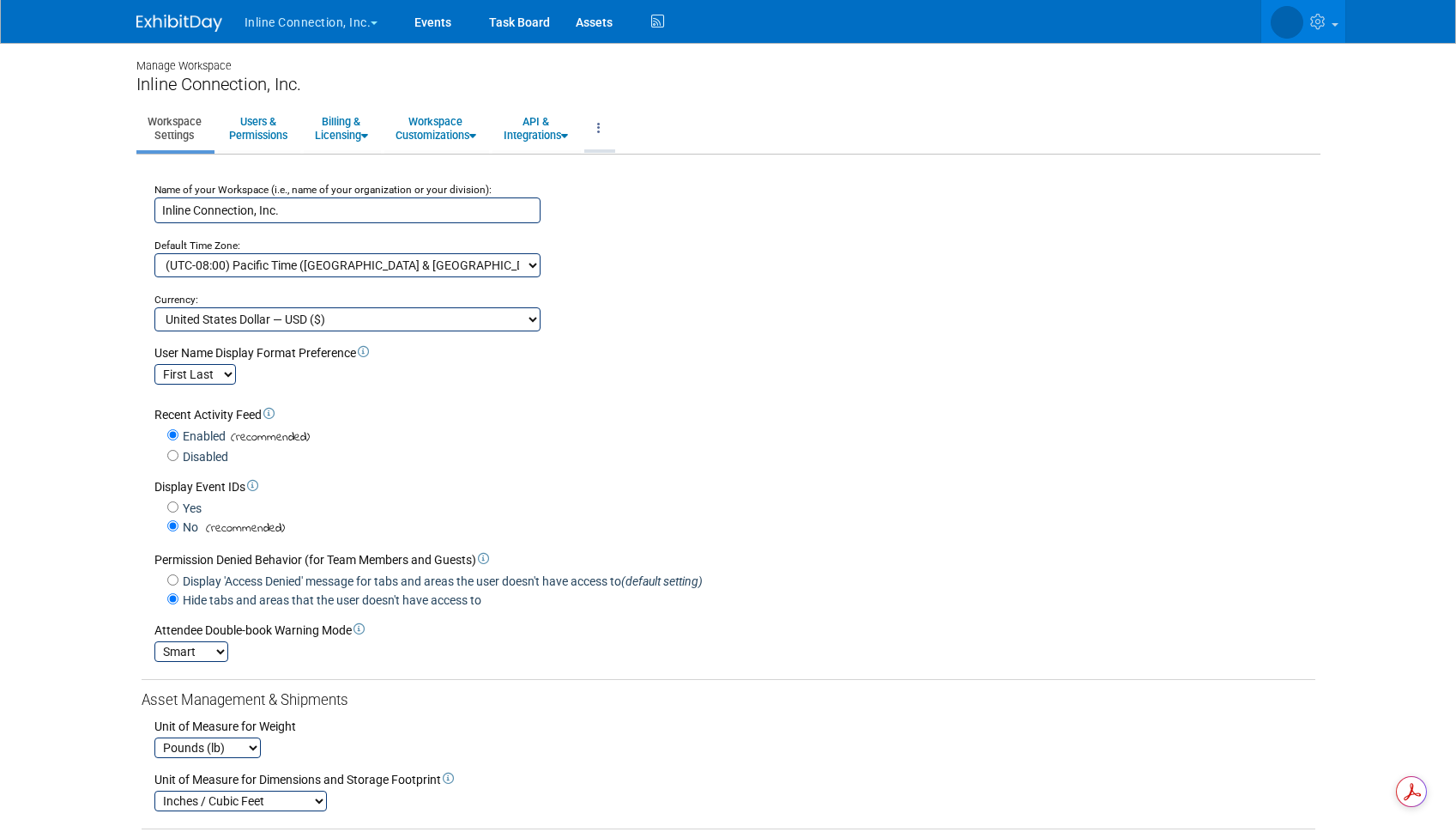
click at [601, 128] on icon at bounding box center [599, 127] width 4 height 12
click at [659, 233] on link "Close Workspace" at bounding box center [657, 233] width 145 height 26
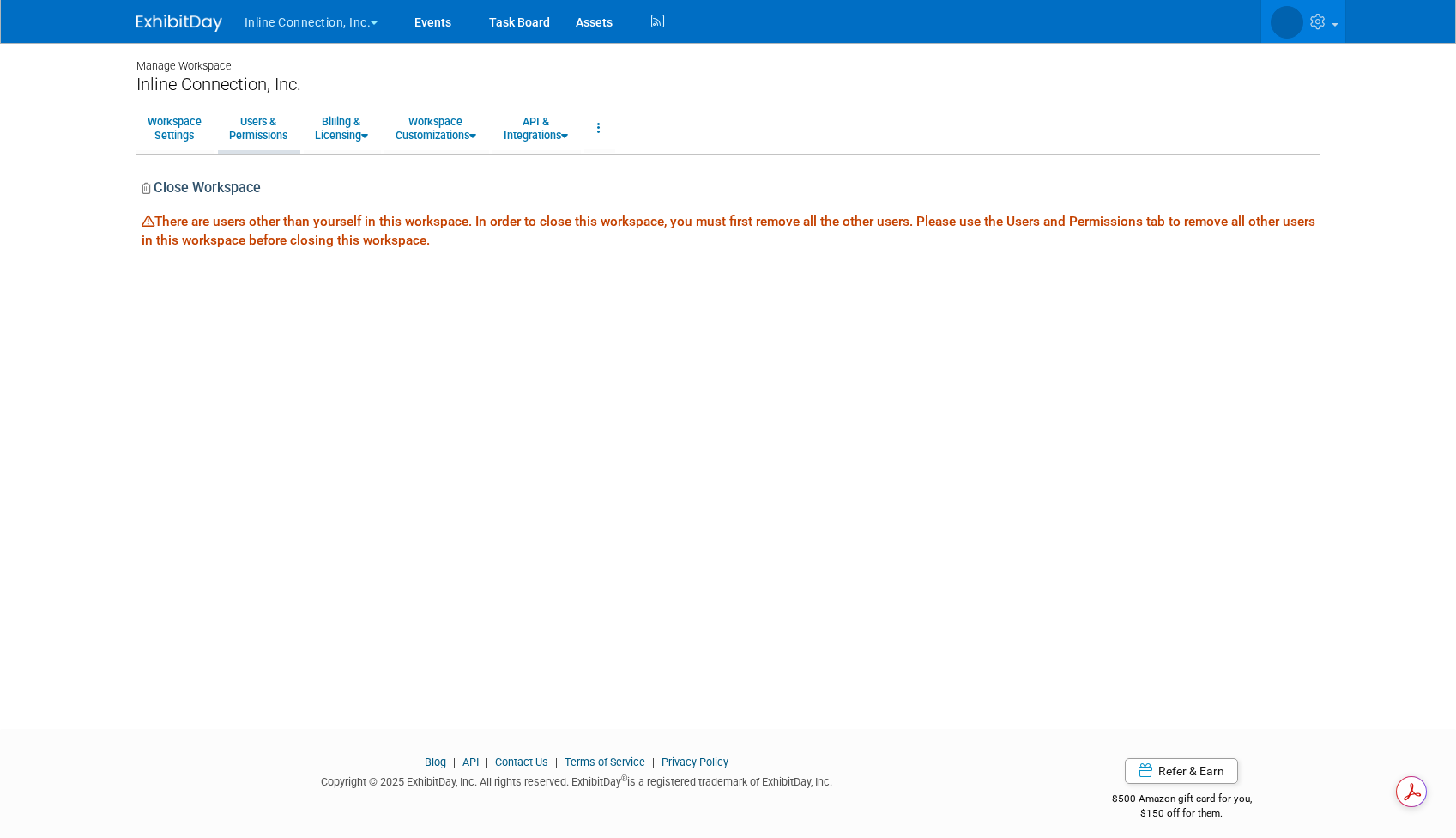
click at [236, 124] on link "Users & Permissions" at bounding box center [258, 128] width 81 height 42
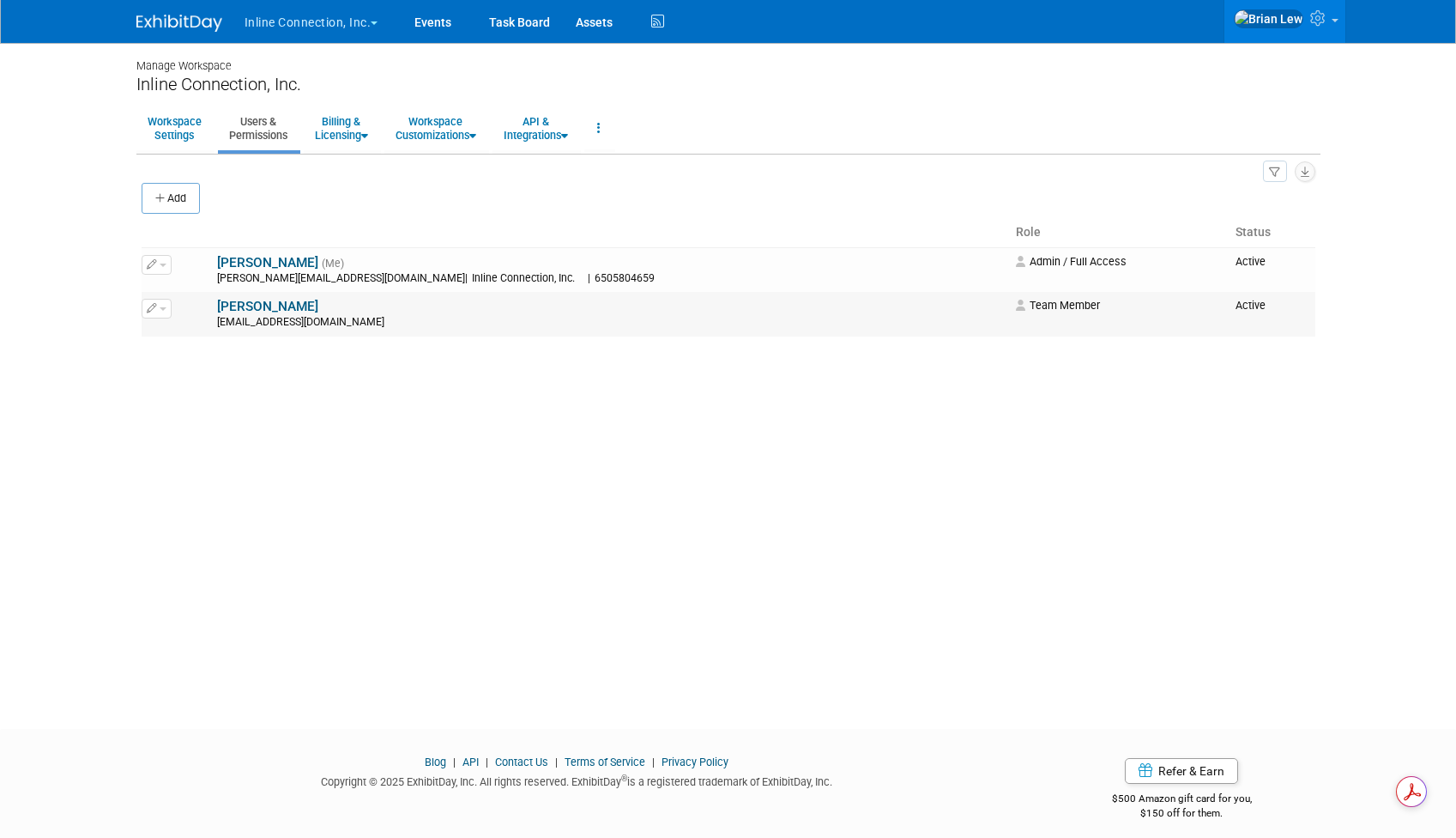
click at [154, 304] on icon "button" at bounding box center [152, 308] width 10 height 10
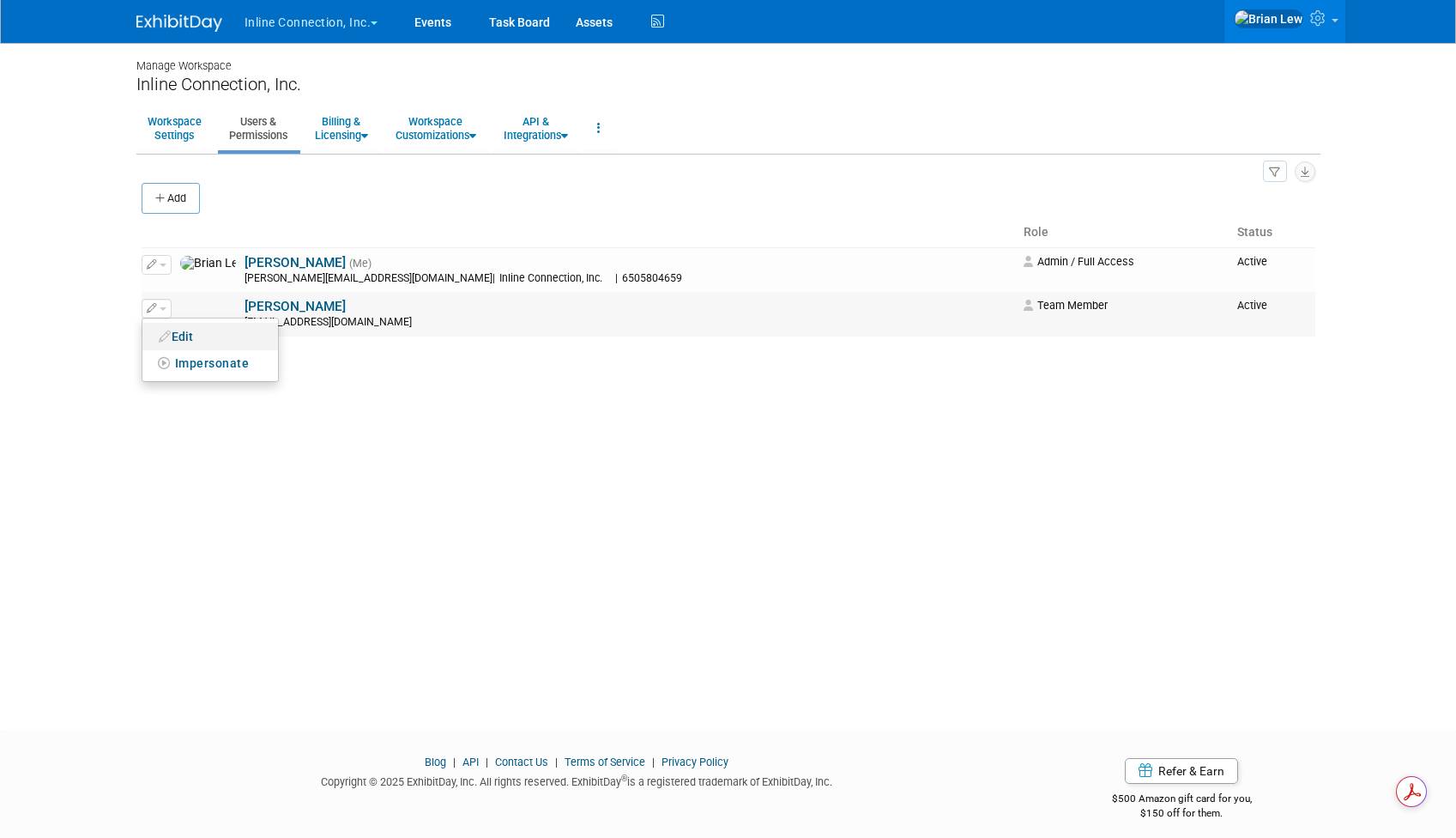
click at [195, 342] on link "Edit" at bounding box center [210, 336] width 135 height 24
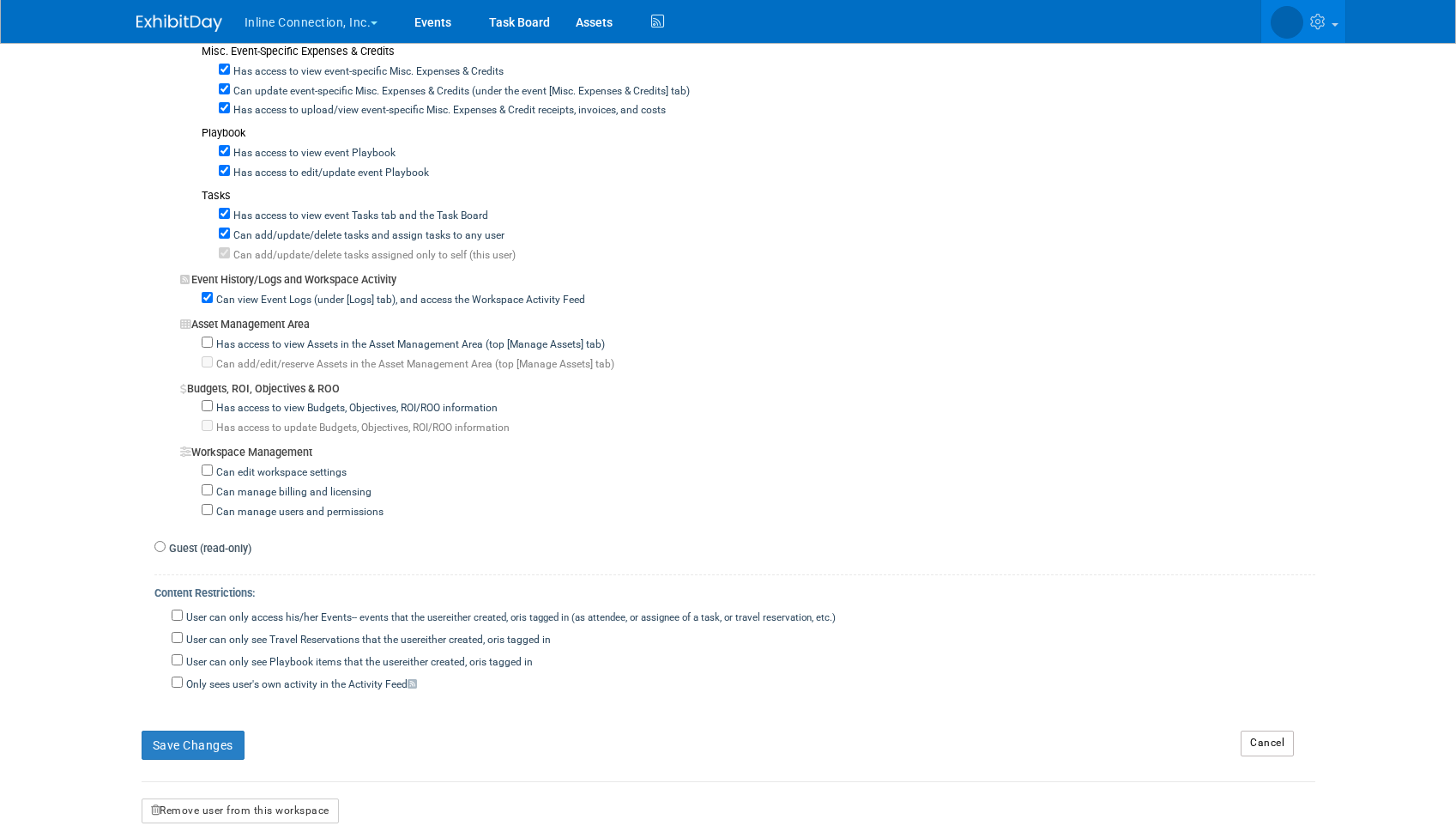
scroll to position [1320, 0]
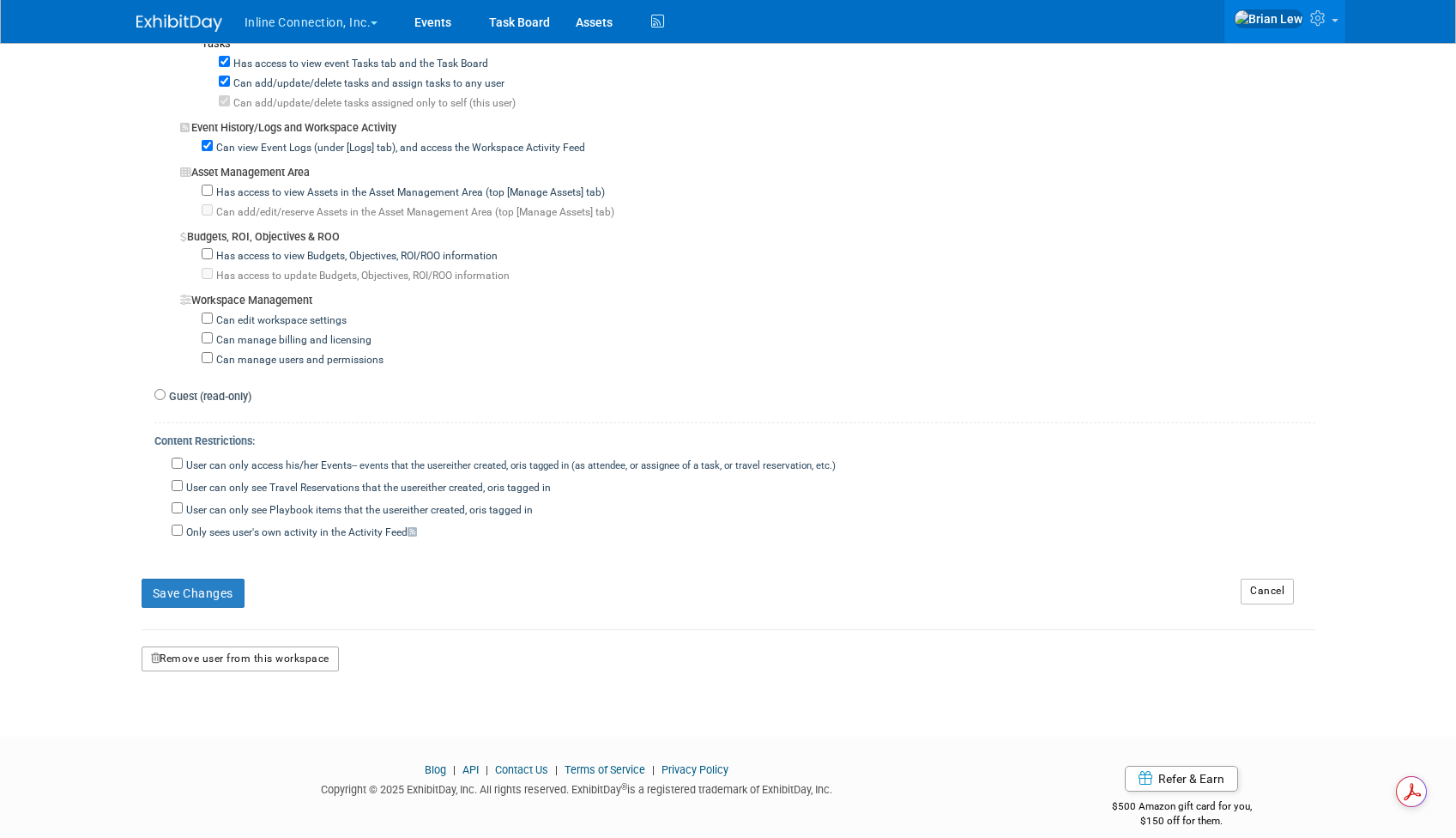
click at [261, 646] on button "Remove user from this workspace" at bounding box center [240, 659] width 197 height 26
click at [195, 717] on link "Yes" at bounding box center [218, 711] width 50 height 28
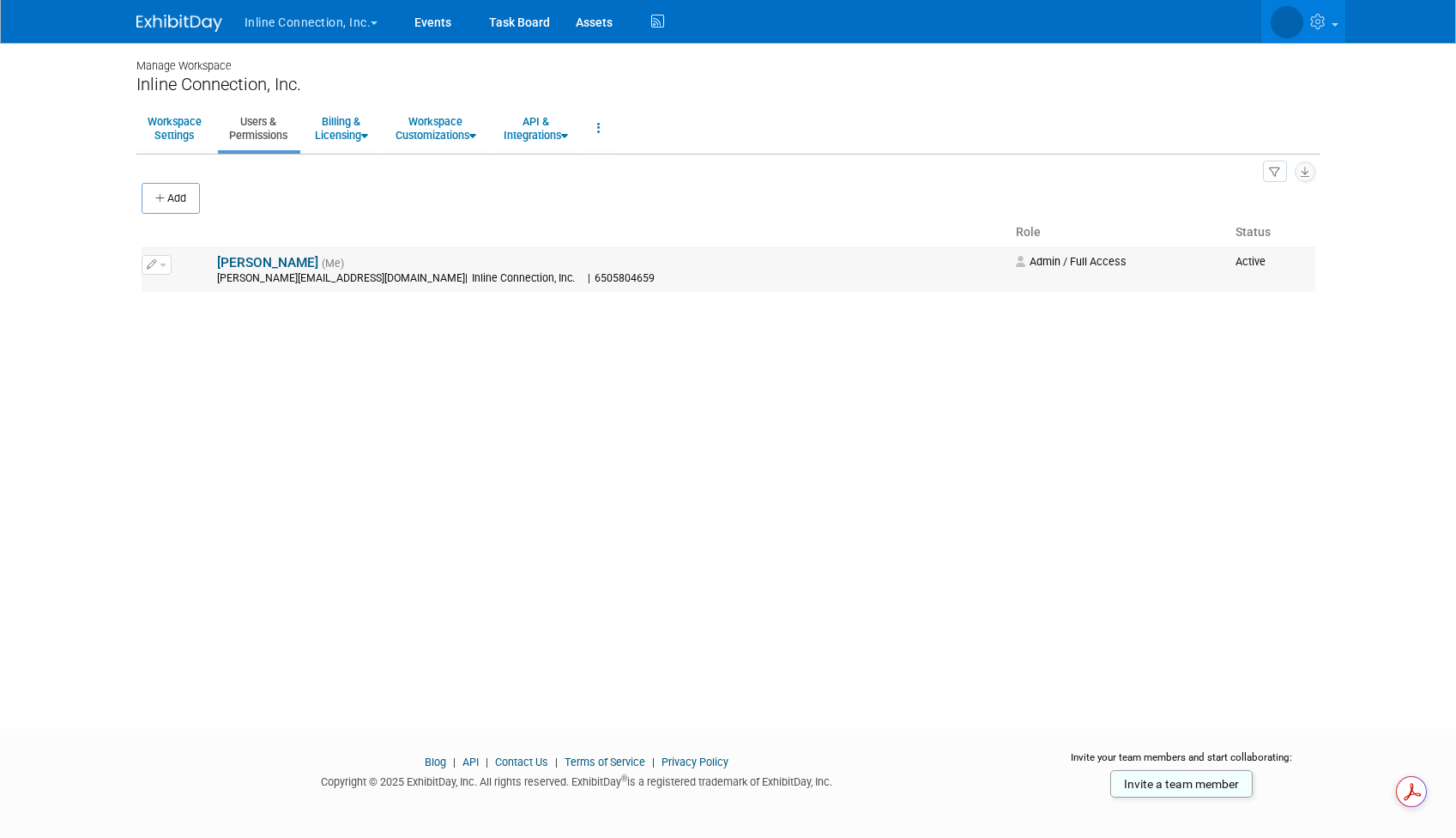
click at [168, 267] on button "button" at bounding box center [156, 264] width 30 height 19
click at [178, 295] on link "Edit" at bounding box center [210, 292] width 135 height 24
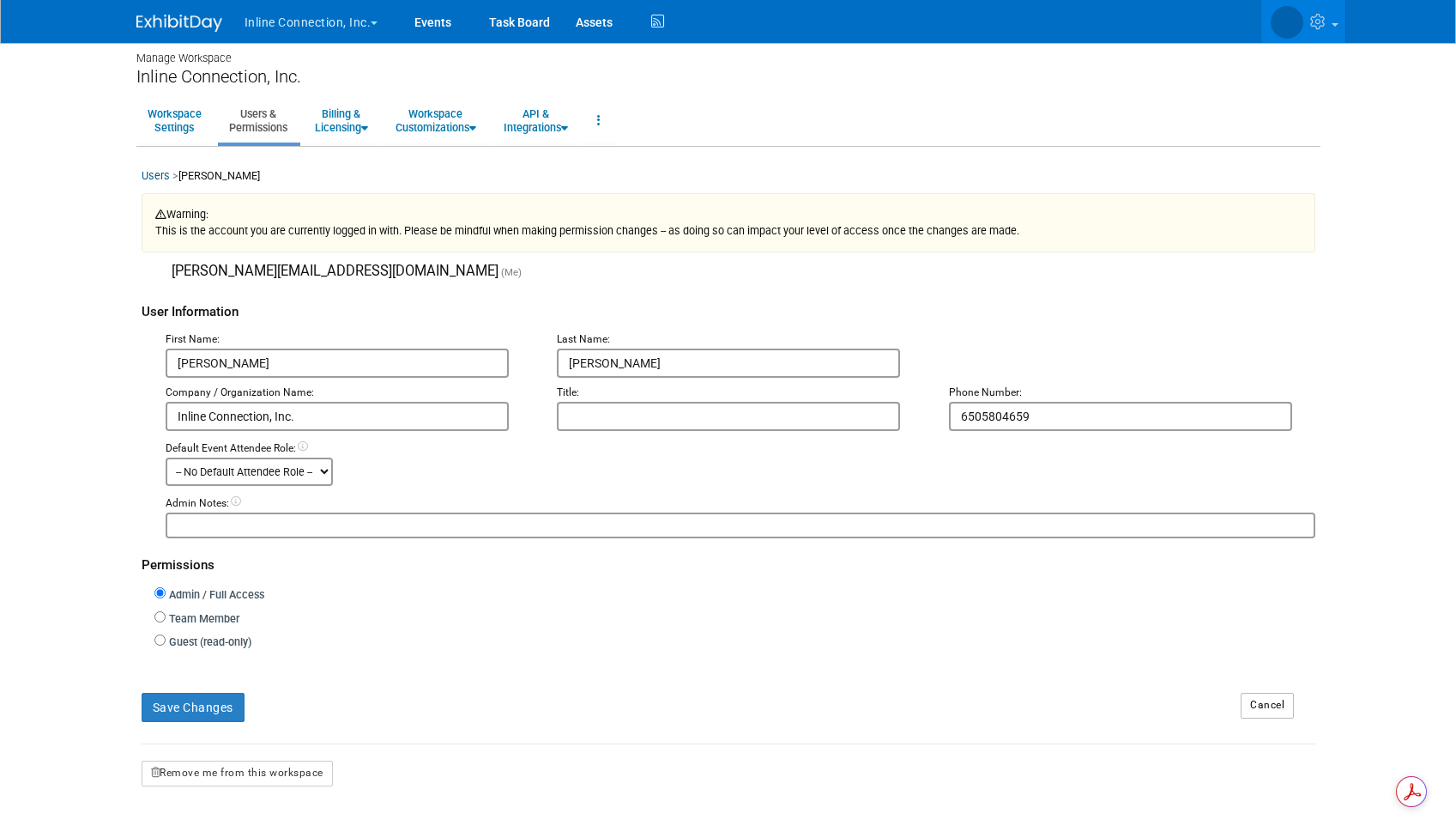
scroll to position [140, 0]
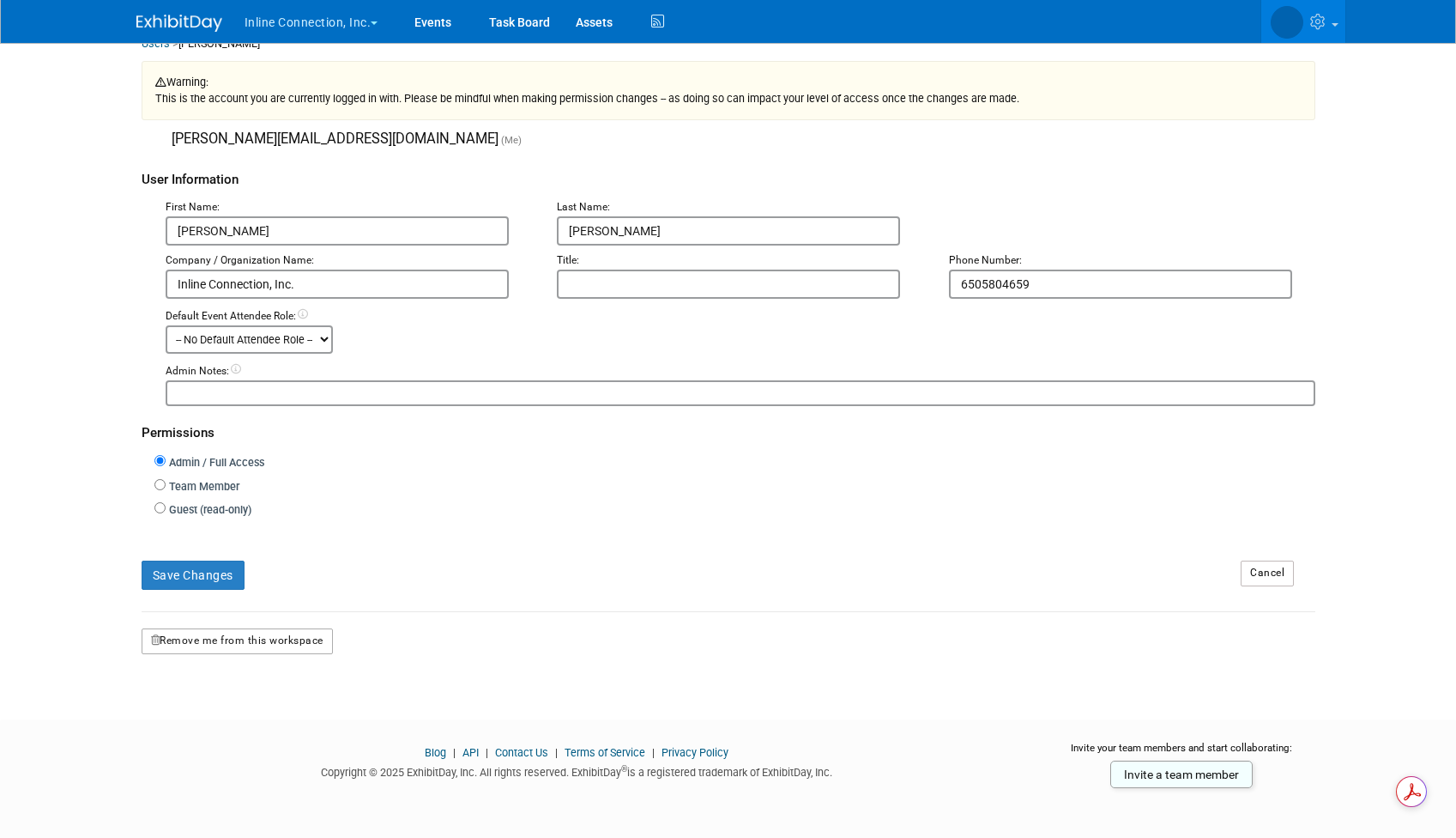
click at [257, 649] on button "Remove me from this workspace" at bounding box center [237, 641] width 191 height 26
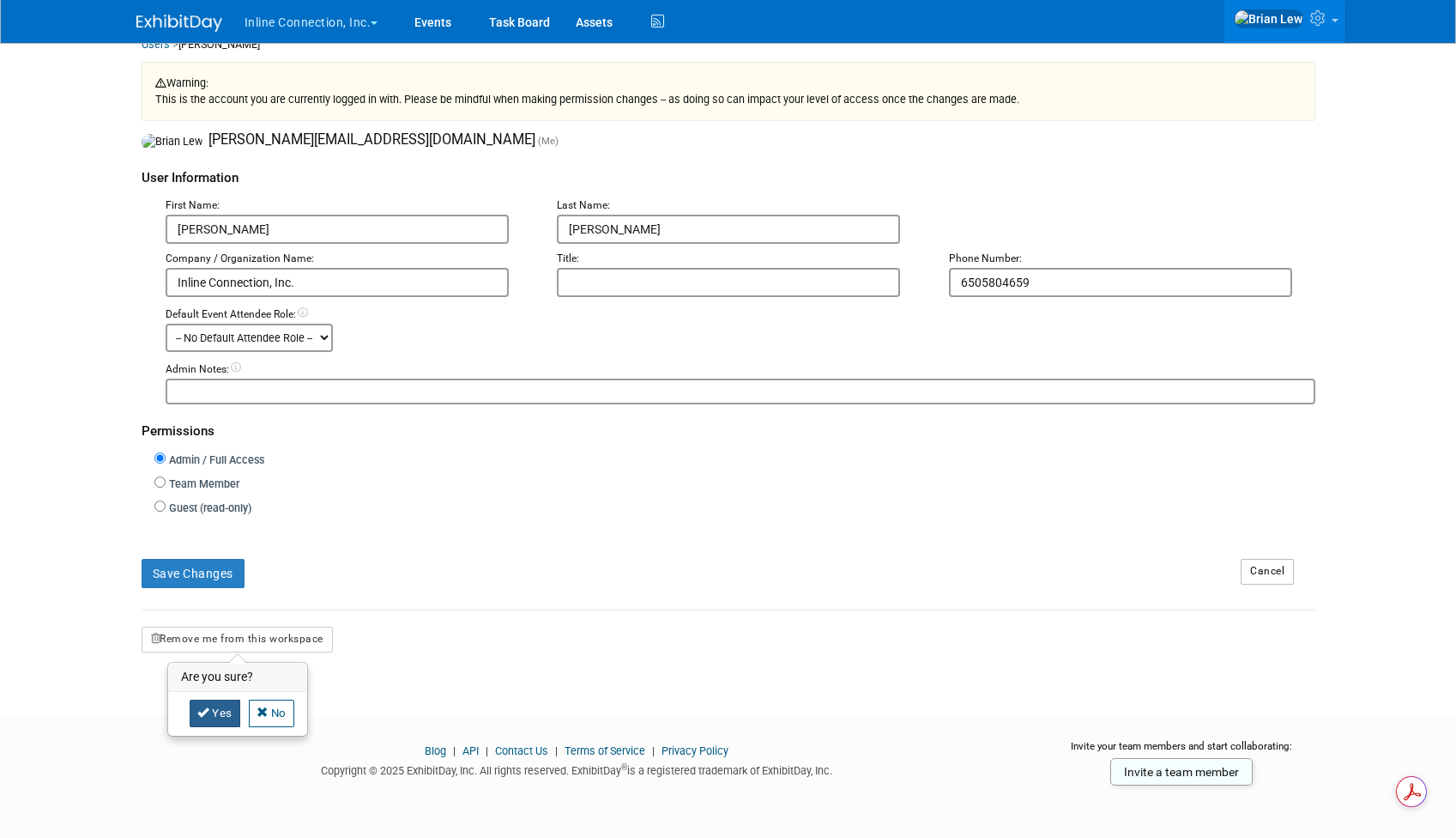
click at [220, 707] on link "Yes" at bounding box center [214, 713] width 50 height 28
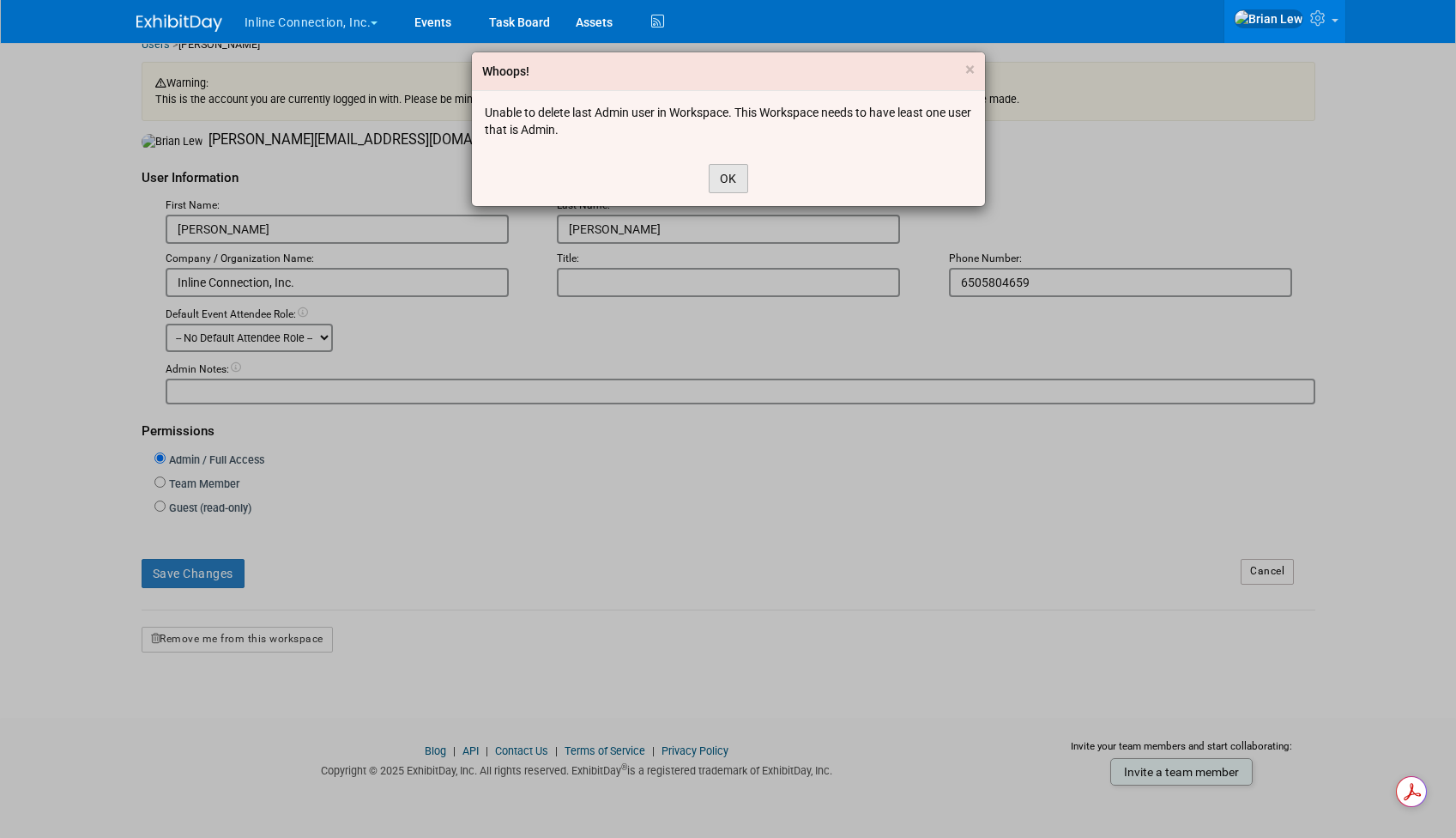
click at [735, 177] on button "OK" at bounding box center [728, 179] width 39 height 30
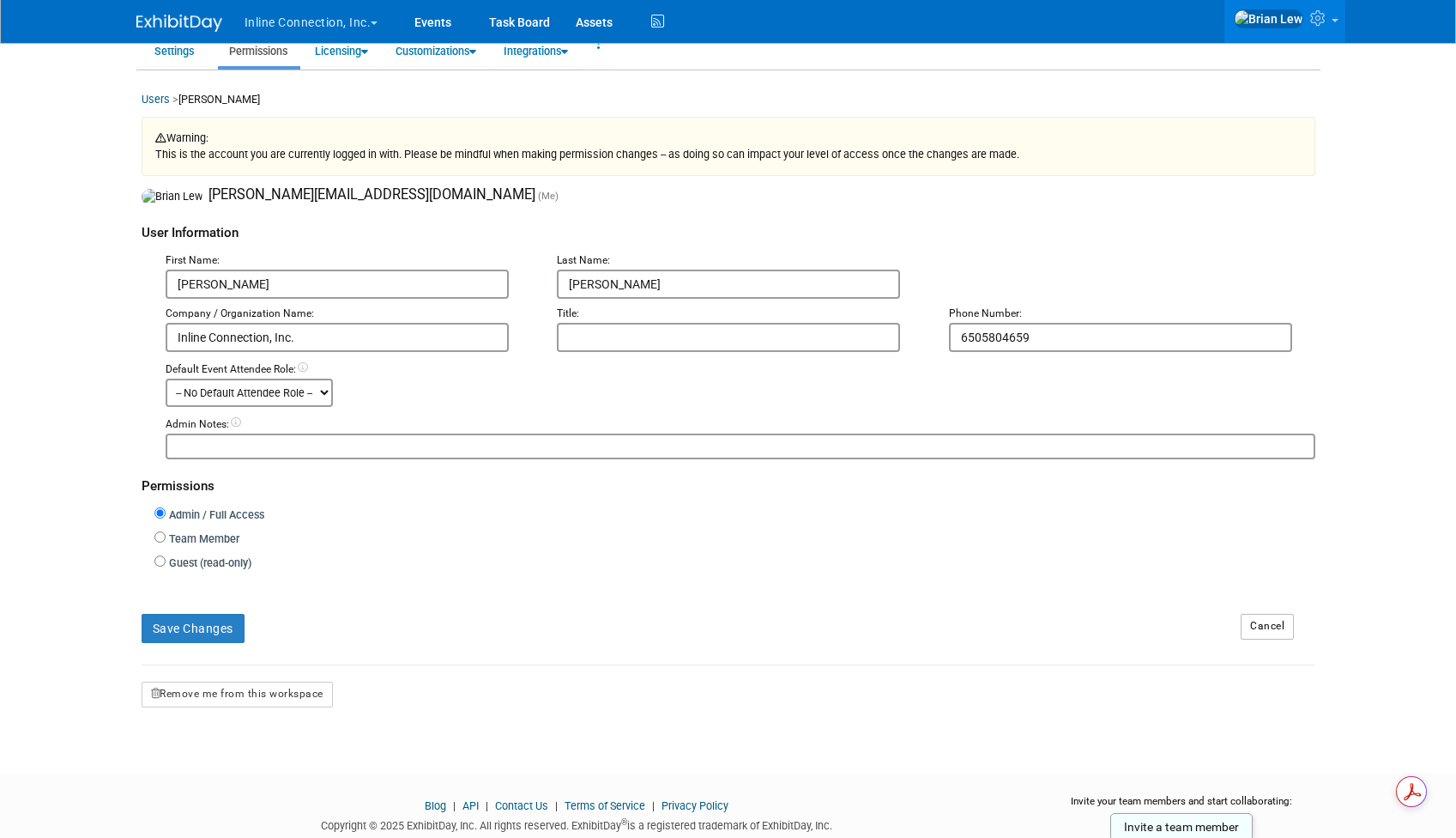
scroll to position [0, 0]
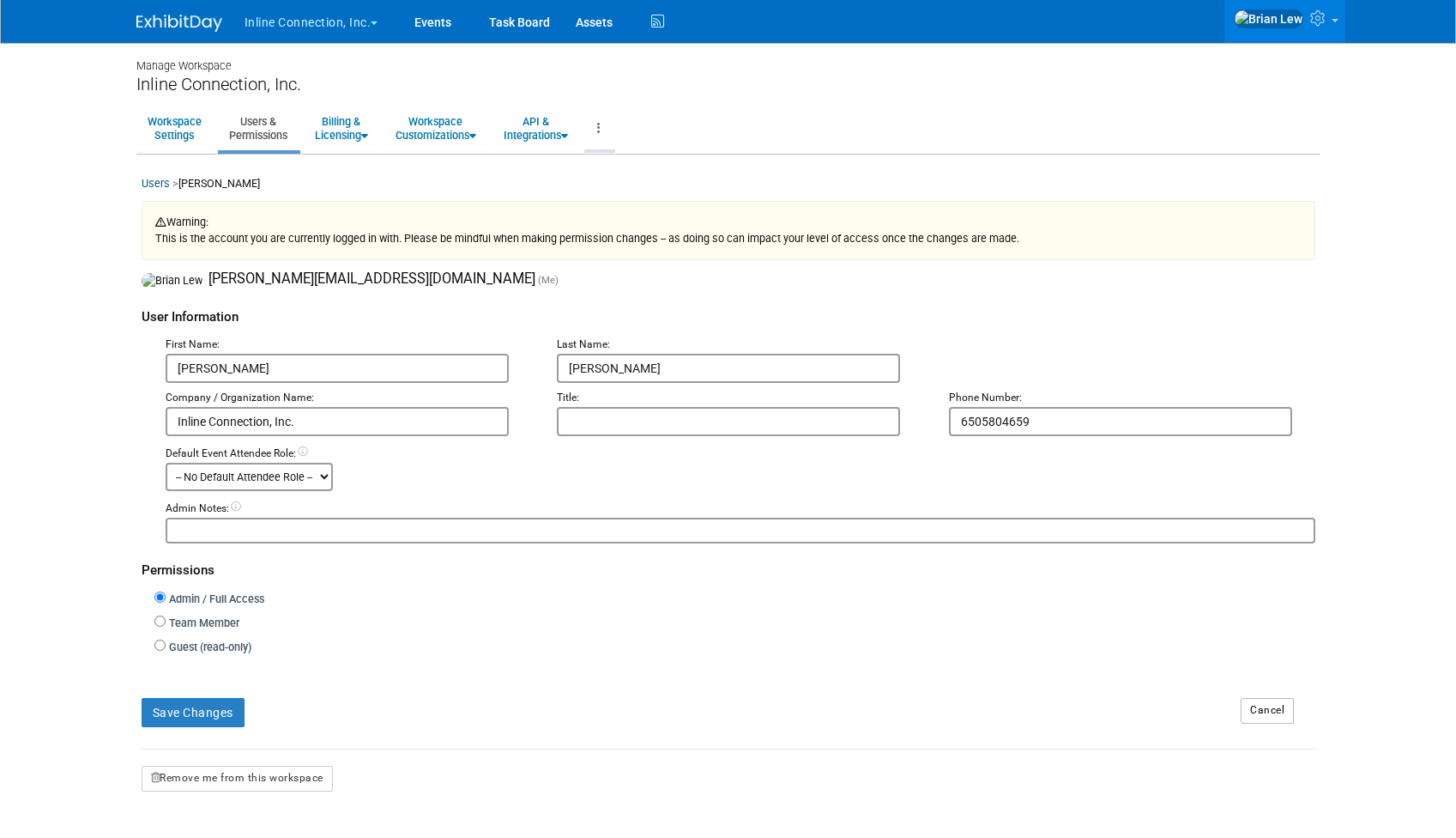
click at [602, 131] on link at bounding box center [598, 128] width 30 height 42
click at [692, 233] on link "Close Workspace" at bounding box center [657, 233] width 145 height 26
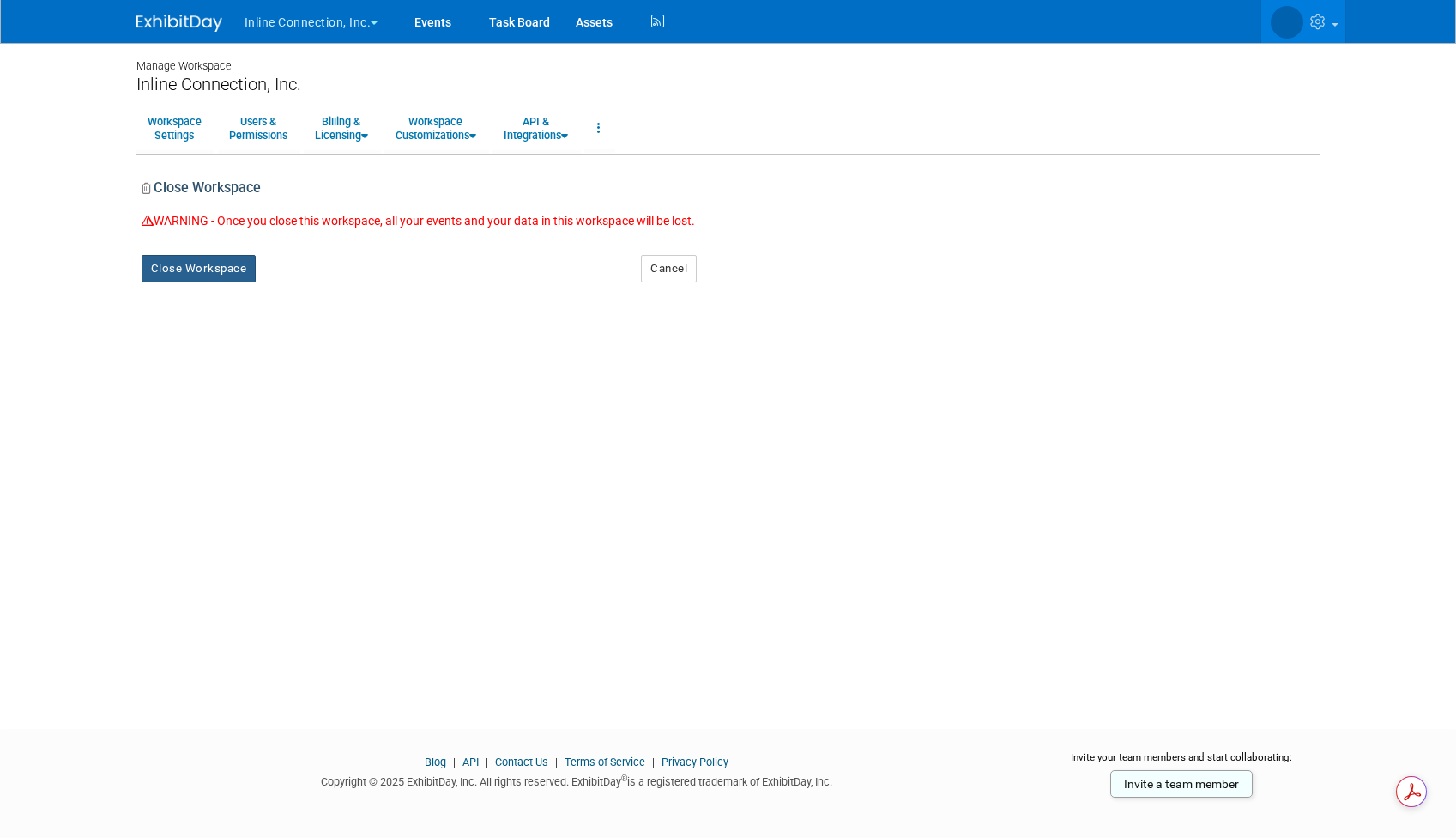
click at [208, 266] on button "Close Workspace" at bounding box center [199, 268] width 115 height 28
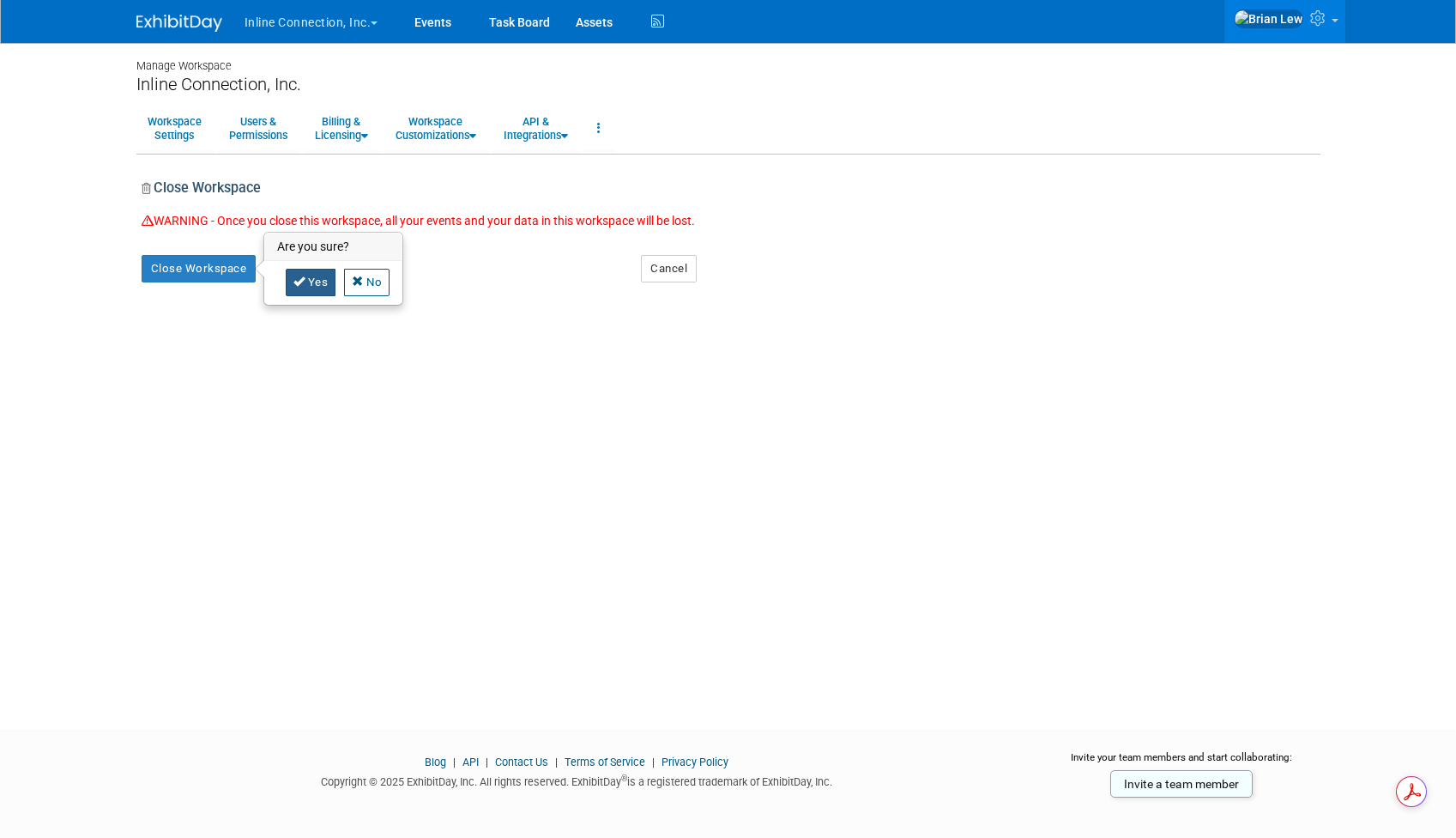
click at [305, 286] on link "Yes" at bounding box center [311, 282] width 50 height 28
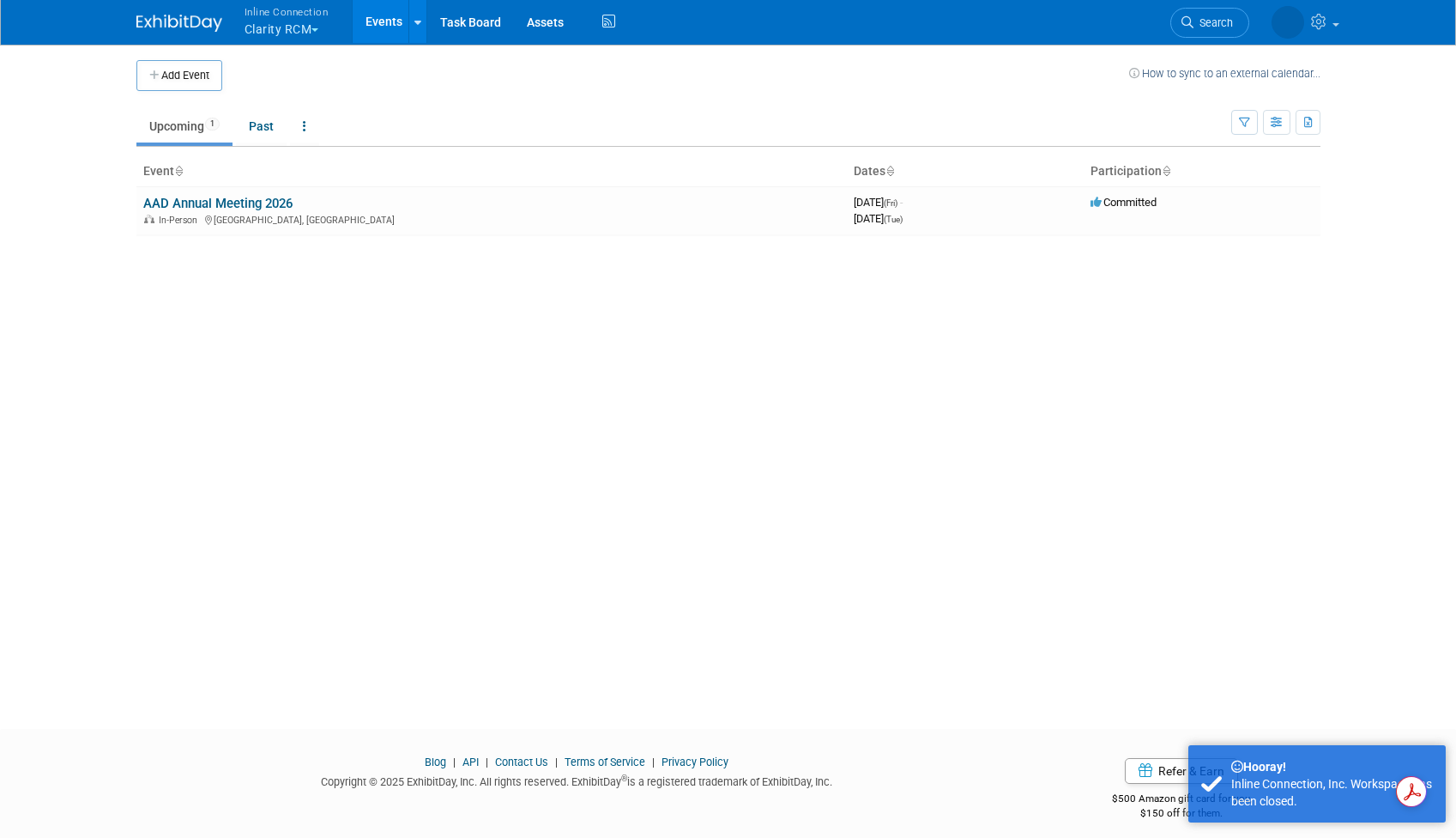
click at [277, 24] on button "Inline Connection Clarity RCM" at bounding box center [297, 22] width 108 height 45
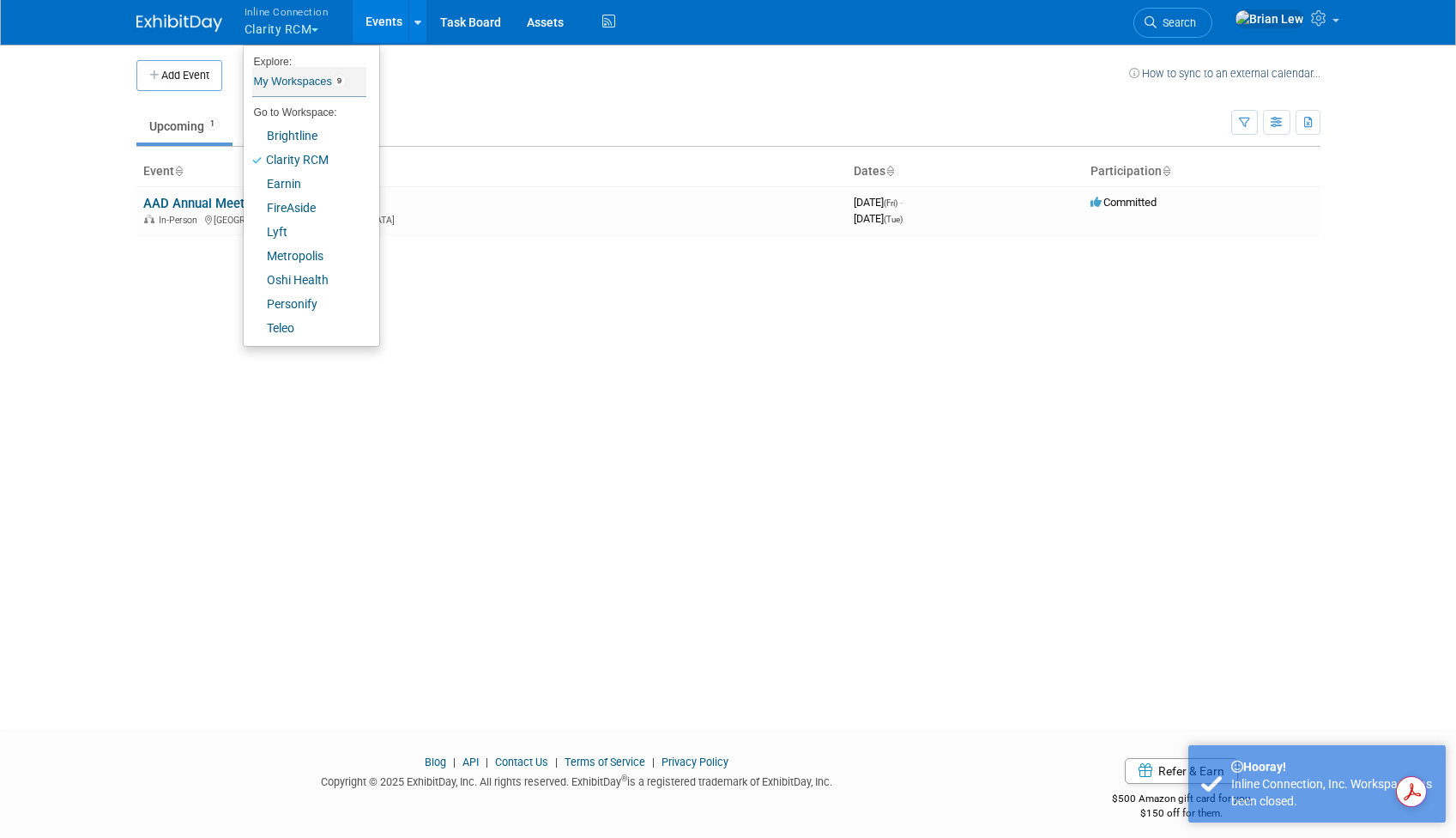
click at [324, 86] on link "My Workspaces 9" at bounding box center [309, 82] width 114 height 30
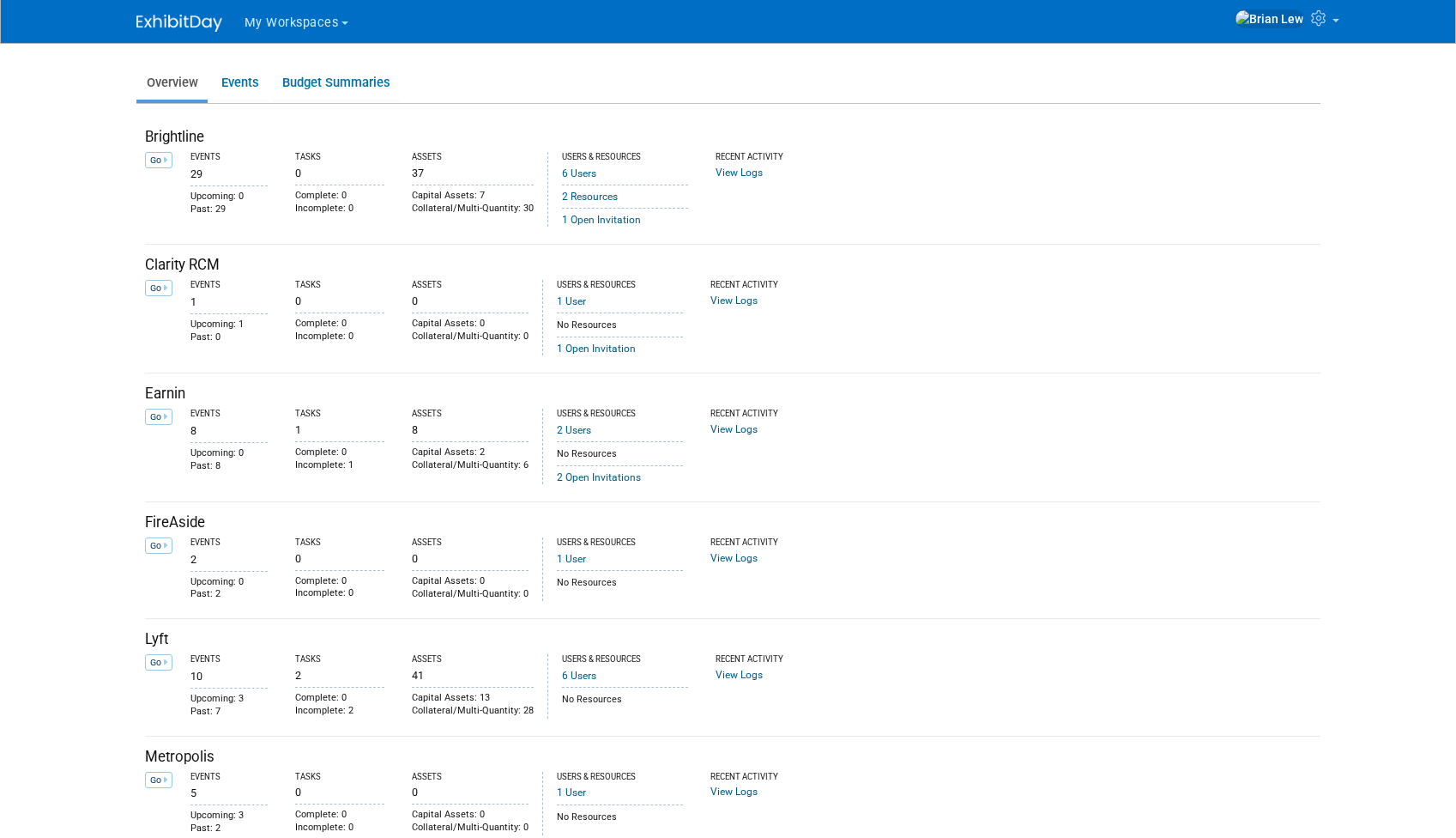
click at [293, 27] on span "My Workspaces" at bounding box center [292, 22] width 94 height 14
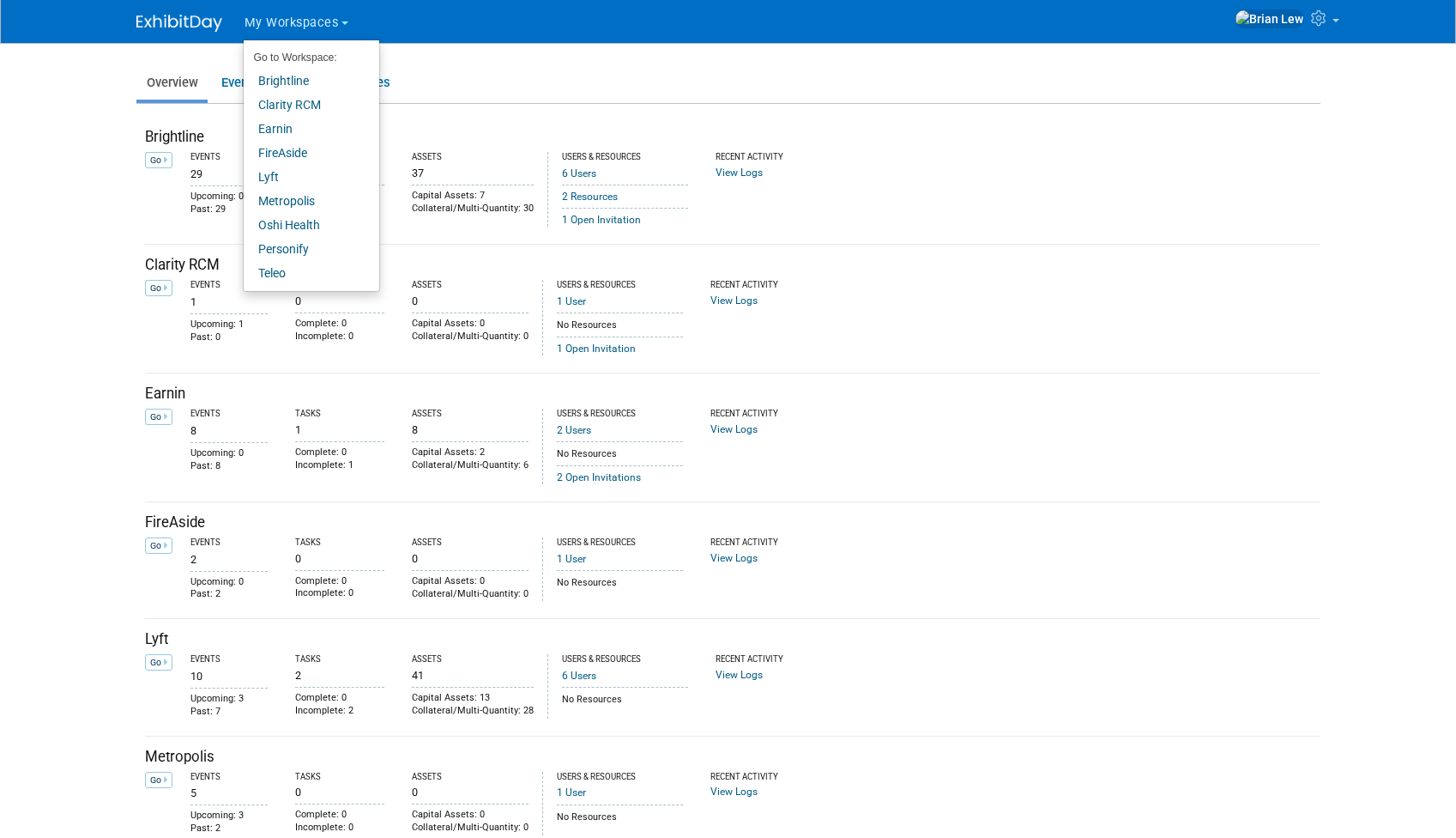
click at [1325, 99] on div "Overview Events Budget Summaries Brightline Go Events Tasks Assets Users & Reso…" at bounding box center [728, 658] width 1210 height 1230
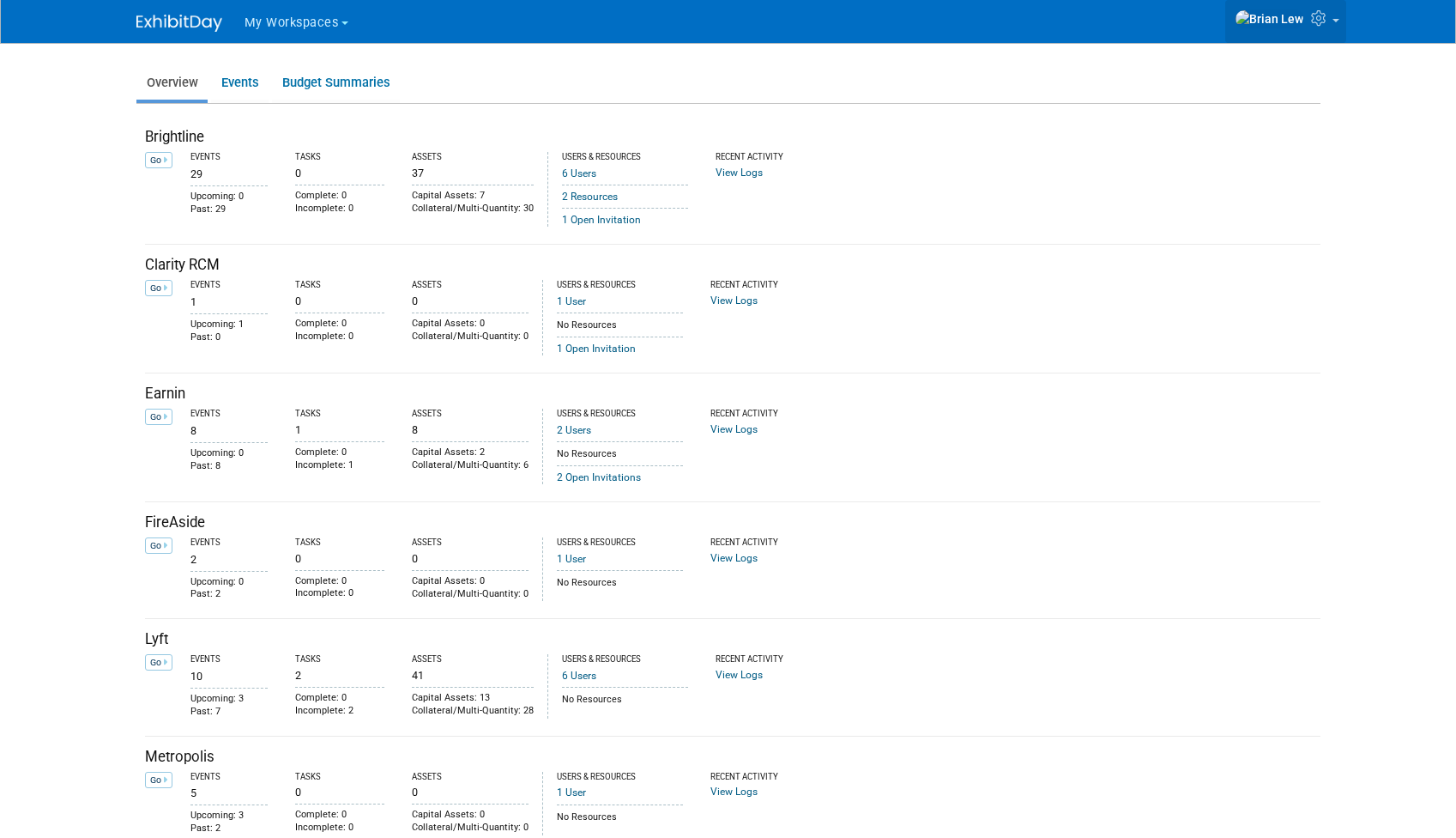
click at [1334, 22] on span at bounding box center [1337, 21] width 7 height 4
click at [187, 24] on img at bounding box center [179, 22] width 86 height 17
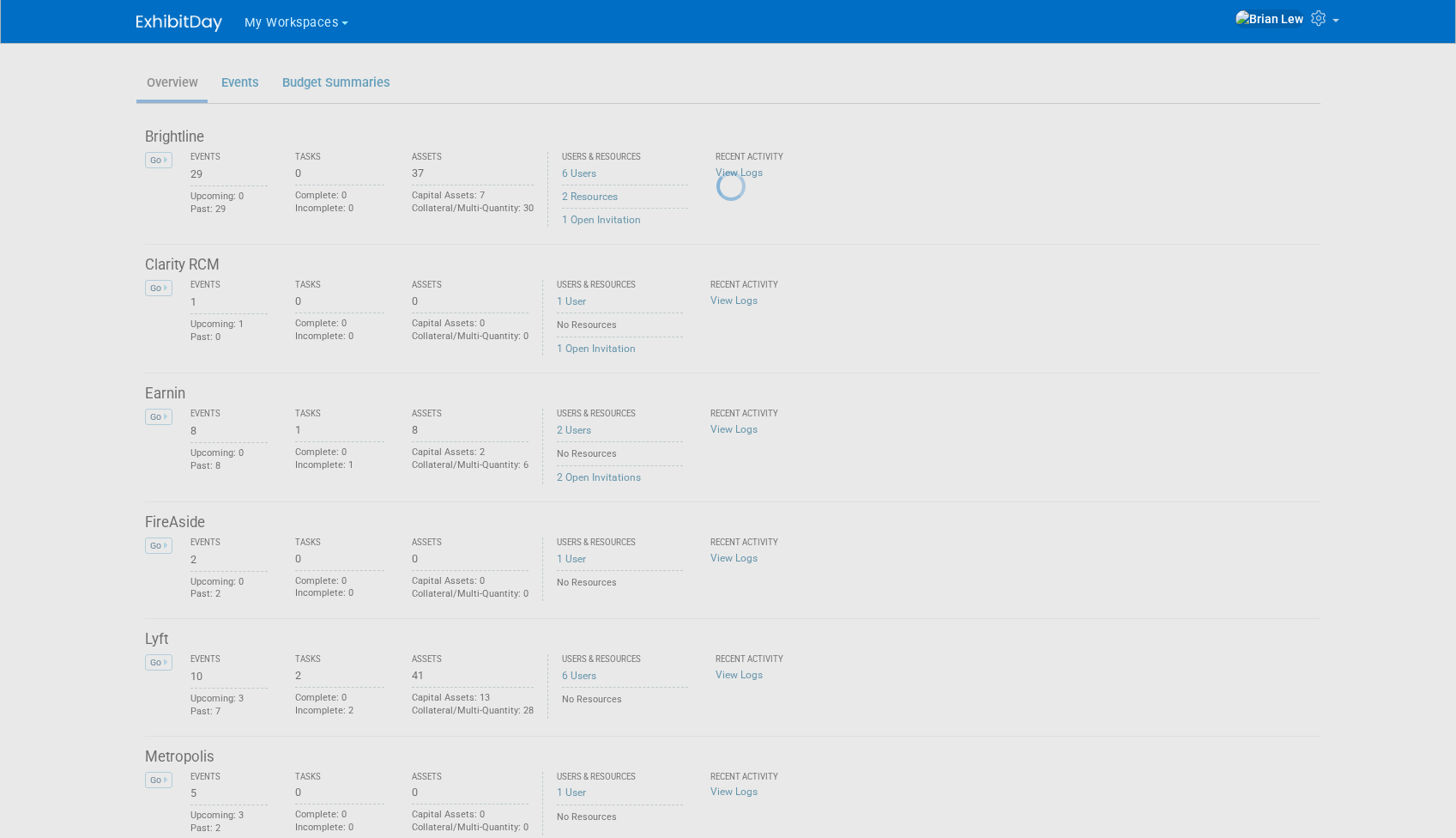
click at [187, 24] on img at bounding box center [179, 22] width 86 height 17
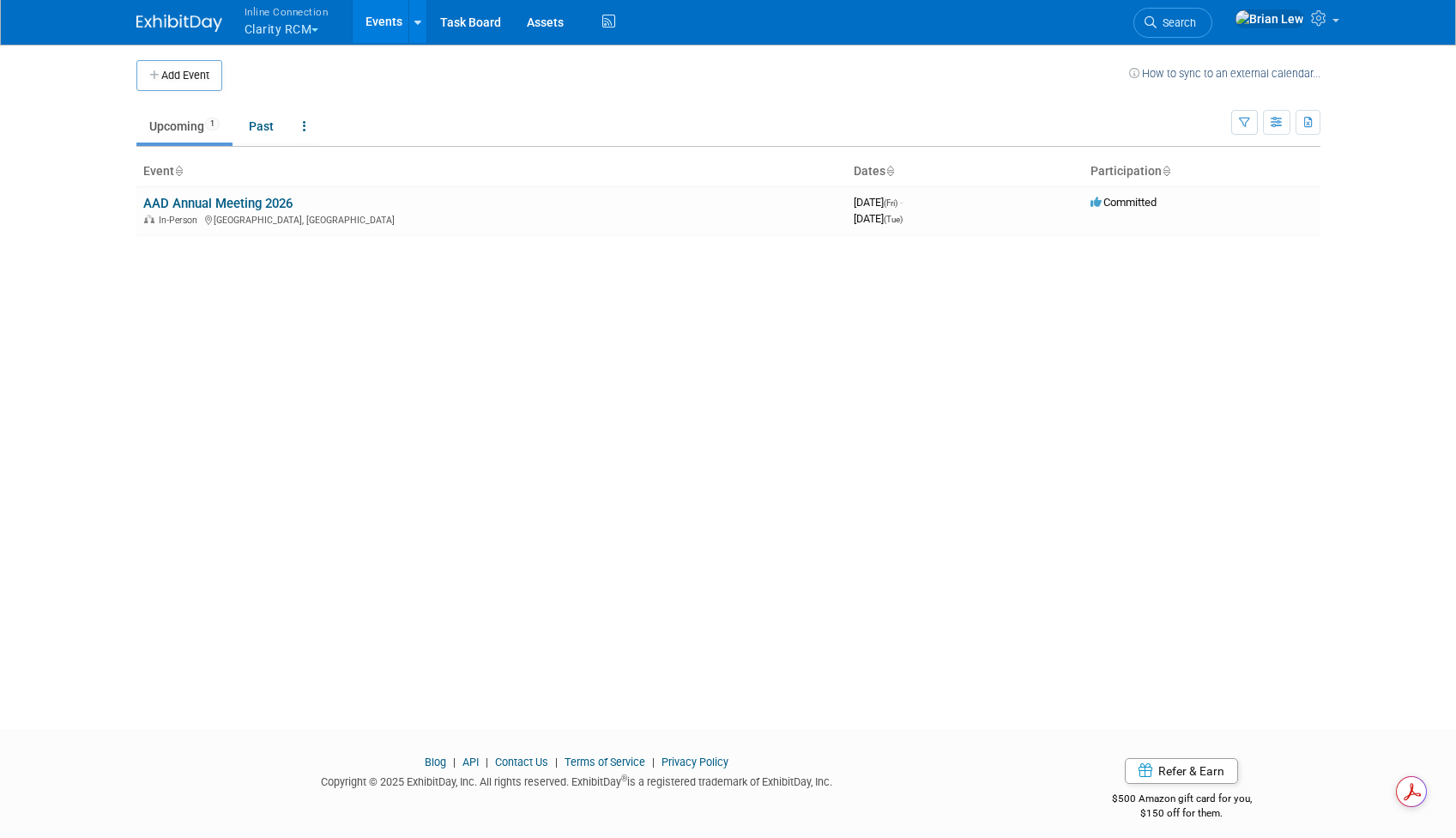
click at [1226, 268] on div "Add Event How to sync to an external calendar... New Event Duplicate Event Warn…" at bounding box center [728, 371] width 1210 height 655
click at [177, 31] on img at bounding box center [179, 22] width 86 height 17
click at [1340, 22] on link at bounding box center [1286, 22] width 121 height 43
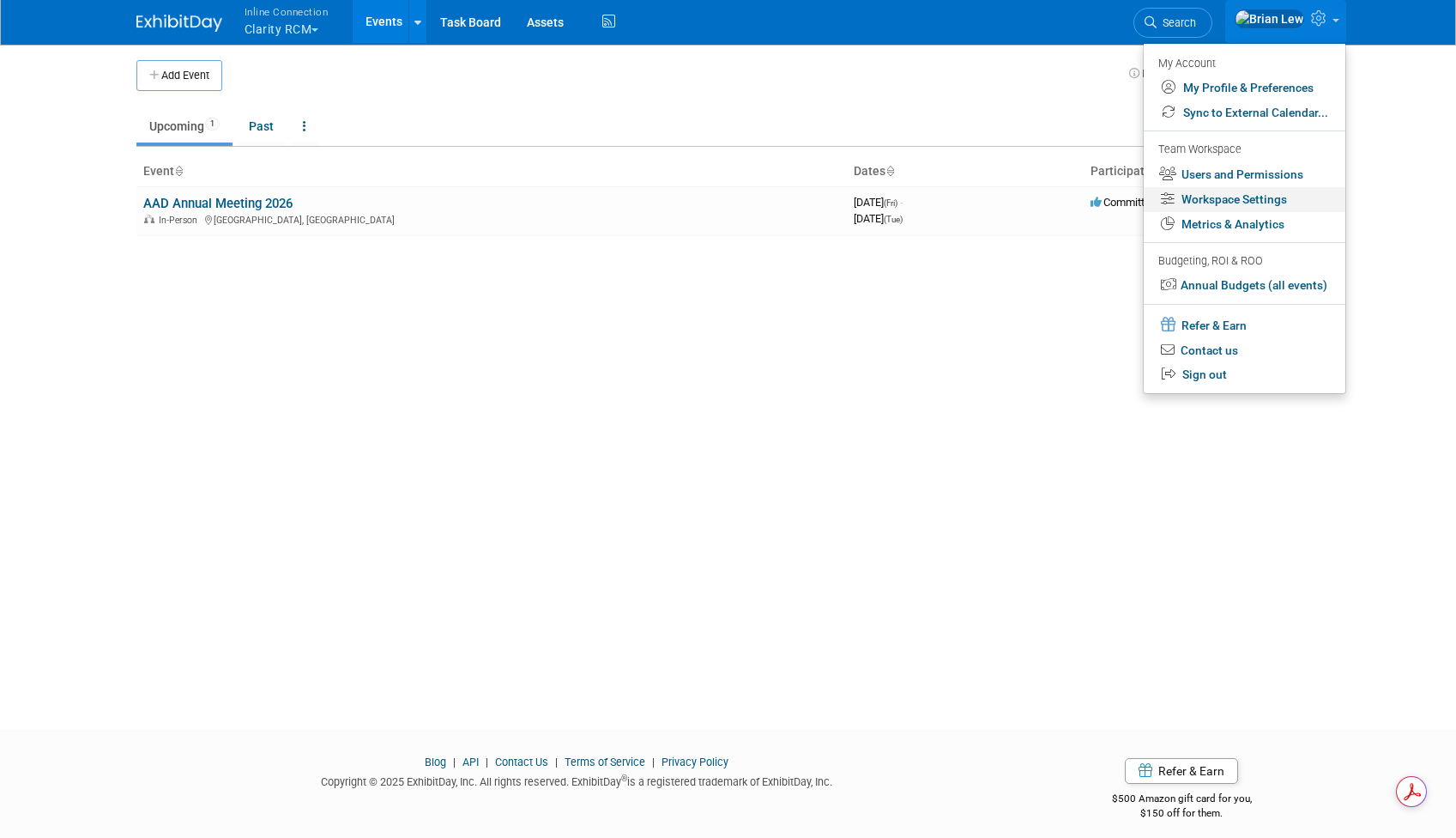
click at [1287, 207] on link "Workspace Settings" at bounding box center [1244, 200] width 202 height 25
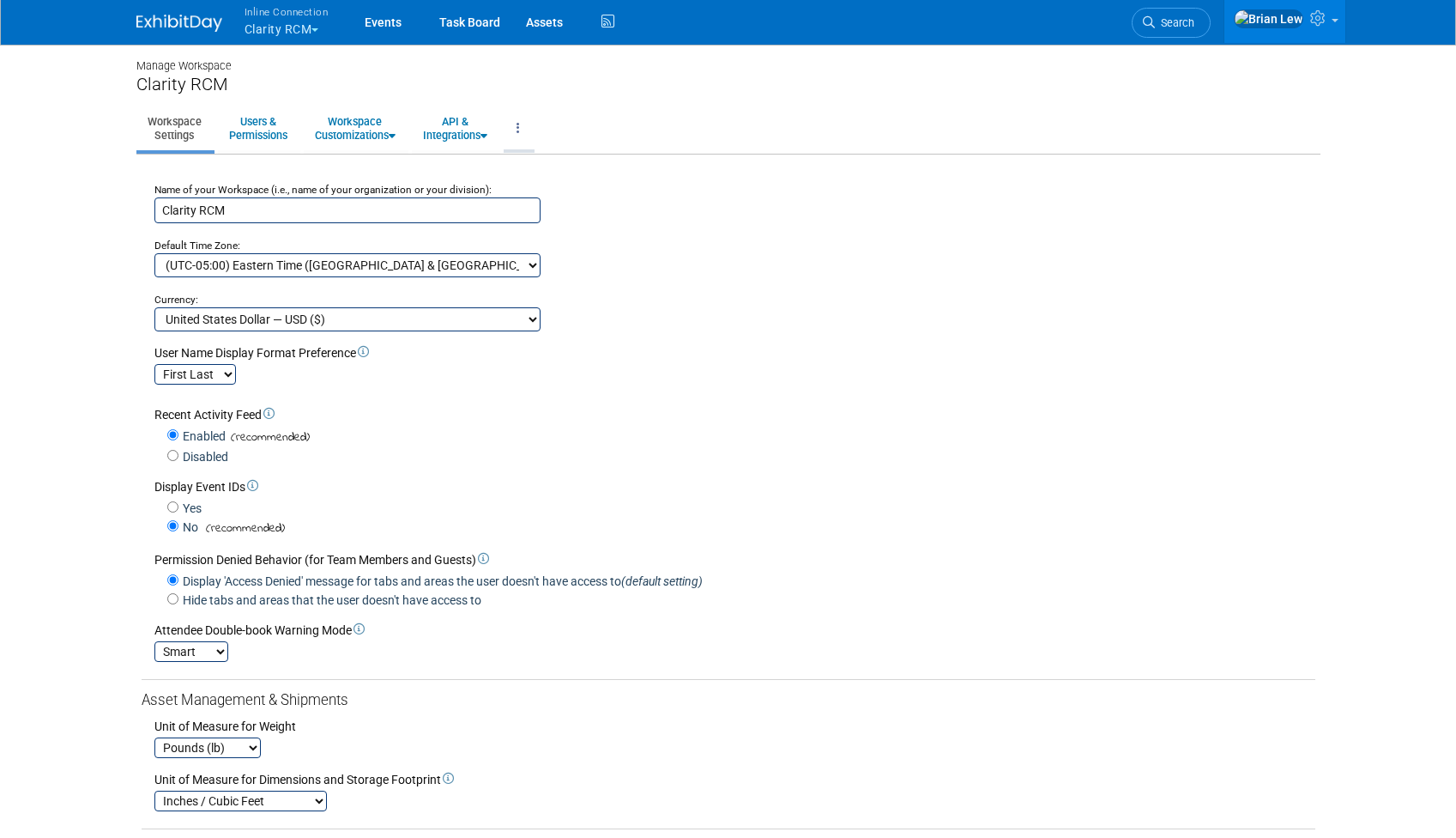
click at [533, 130] on link at bounding box center [519, 128] width 30 height 42
click at [672, 105] on div "Manage Workspace Clarity RCM Workspace Settings Users & Permissions Workspace C…" at bounding box center [728, 542] width 1210 height 999
click at [177, 13] on link at bounding box center [189, 14] width 107 height 13
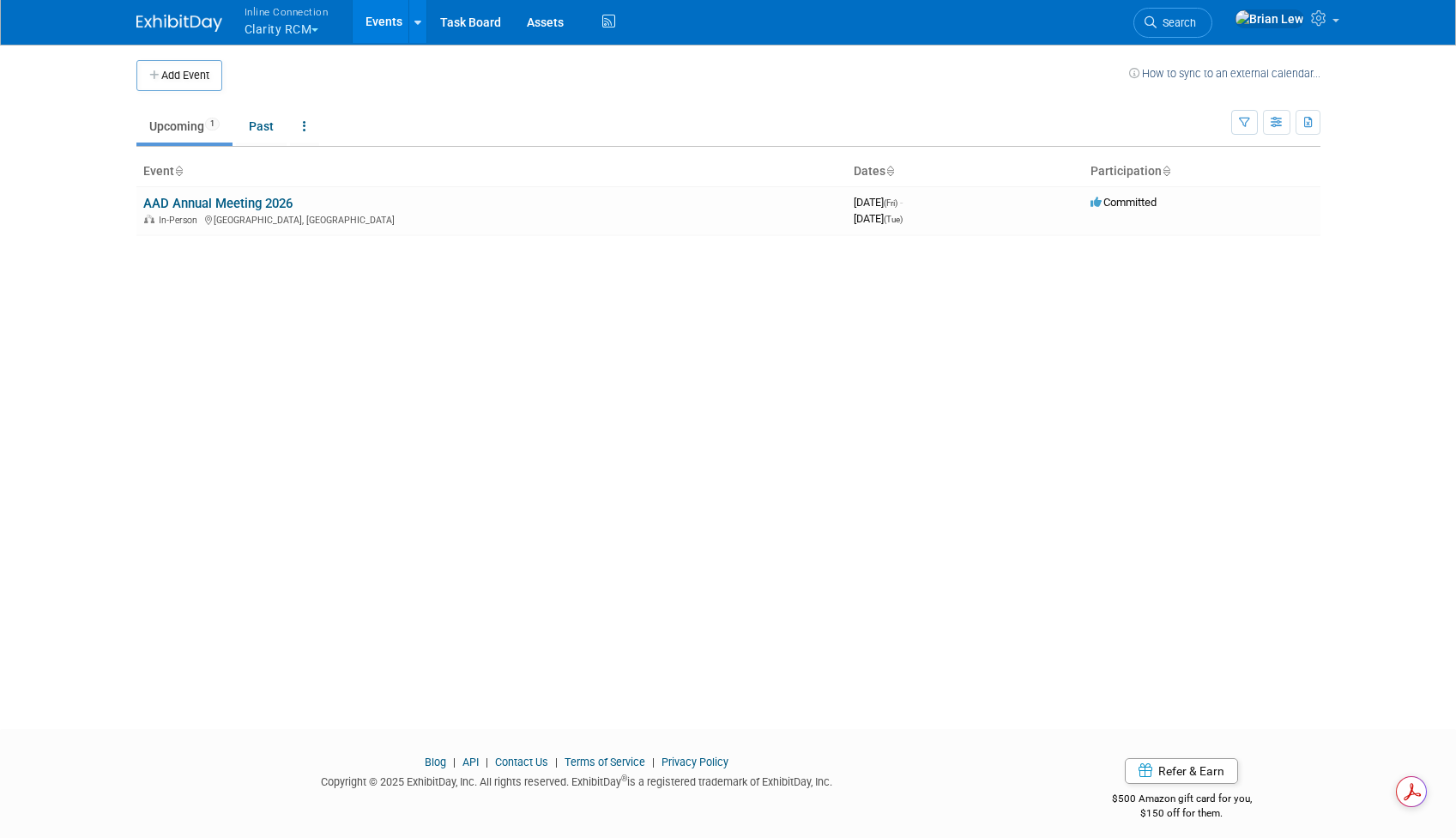
click at [211, 22] on img at bounding box center [179, 22] width 86 height 17
click at [199, 25] on img at bounding box center [179, 22] width 86 height 17
click at [1196, 22] on span "Search" at bounding box center [1176, 22] width 39 height 13
click at [1309, 25] on link at bounding box center [1286, 22] width 121 height 43
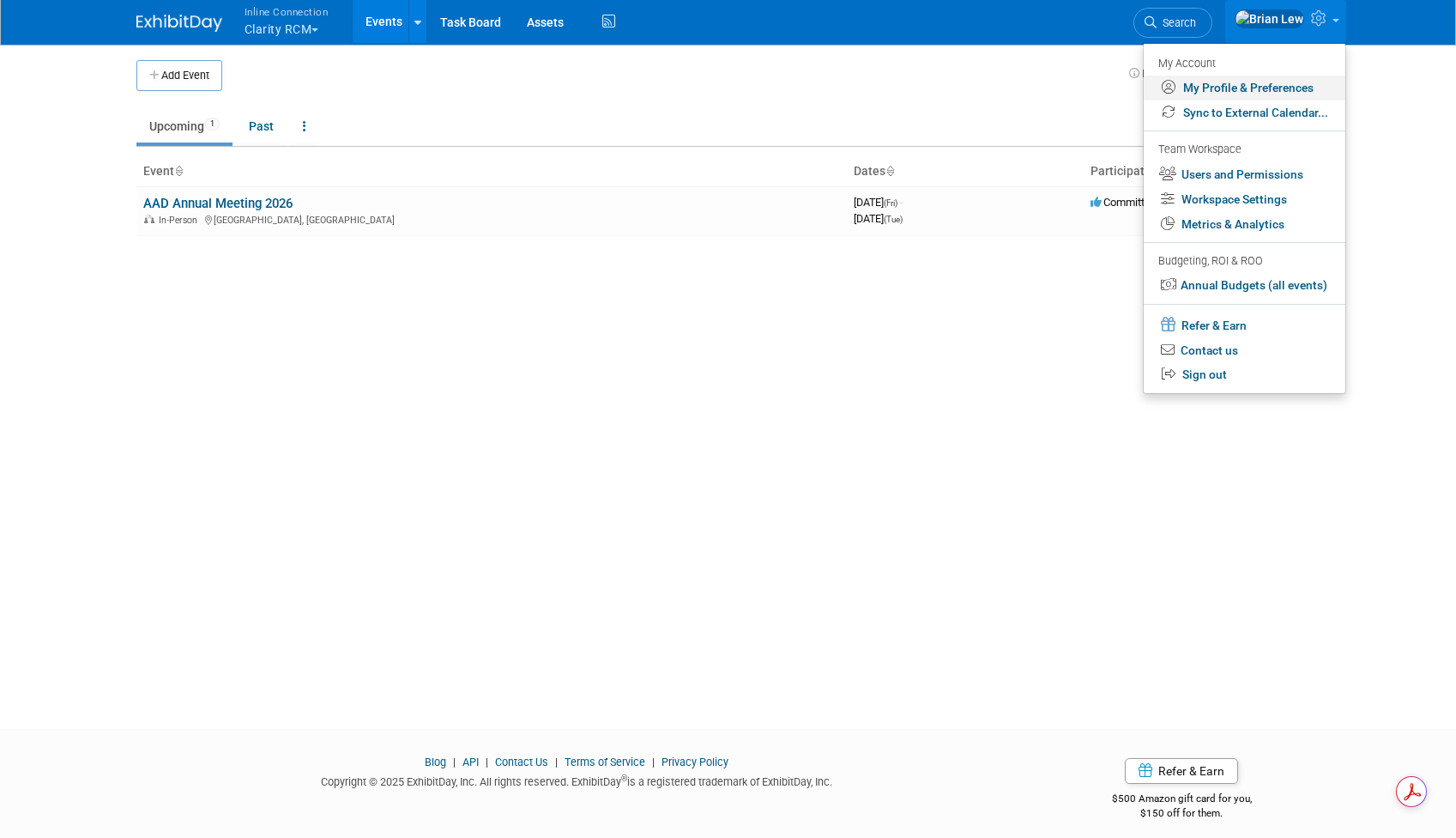
click at [1258, 81] on link "My Profile & Preferences" at bounding box center [1244, 88] width 202 height 25
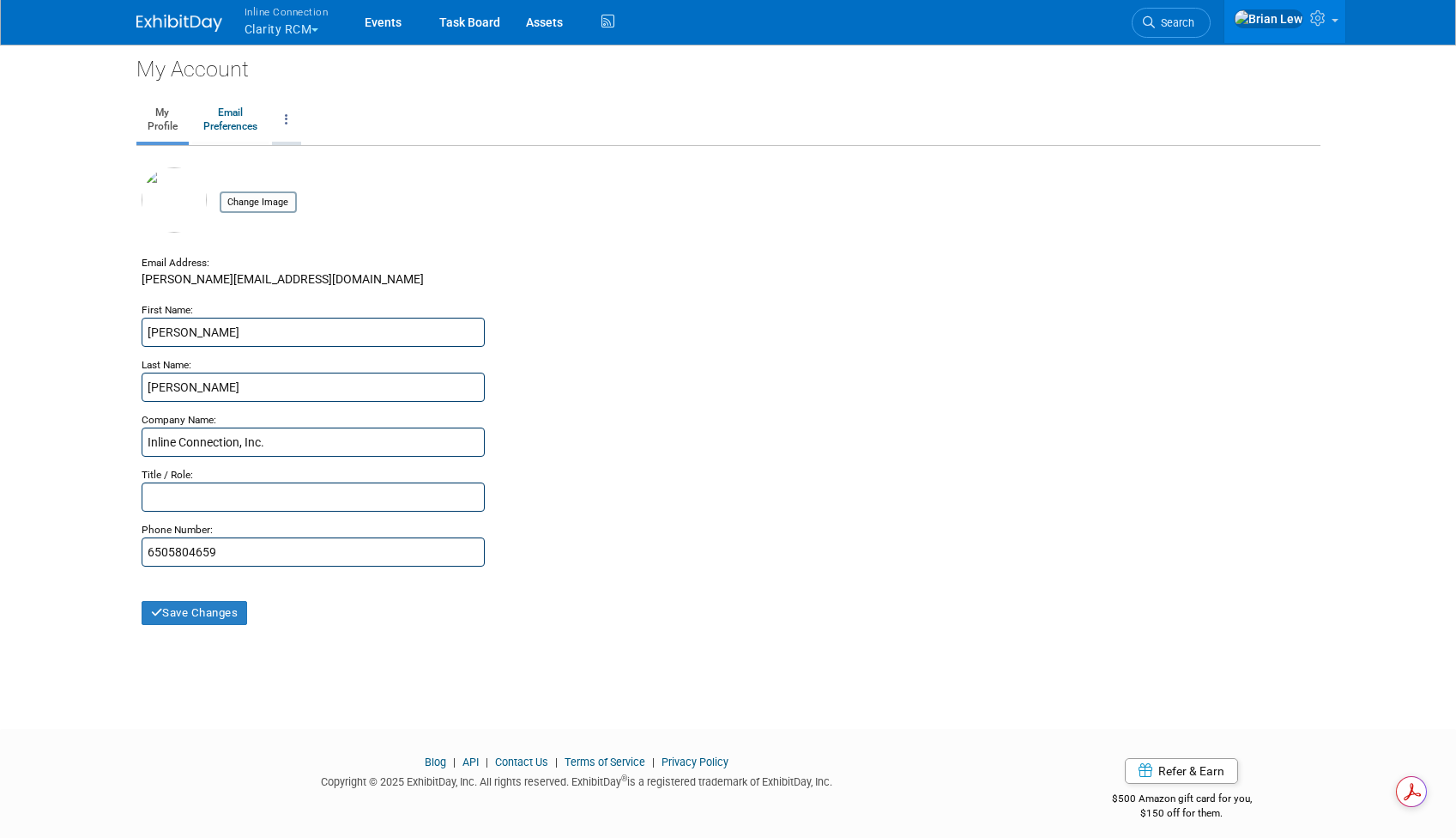
click at [287, 122] on icon at bounding box center [287, 118] width 4 height 12
click at [292, 112] on link at bounding box center [286, 120] width 30 height 43
click at [225, 119] on link "Email Preferences" at bounding box center [230, 120] width 76 height 43
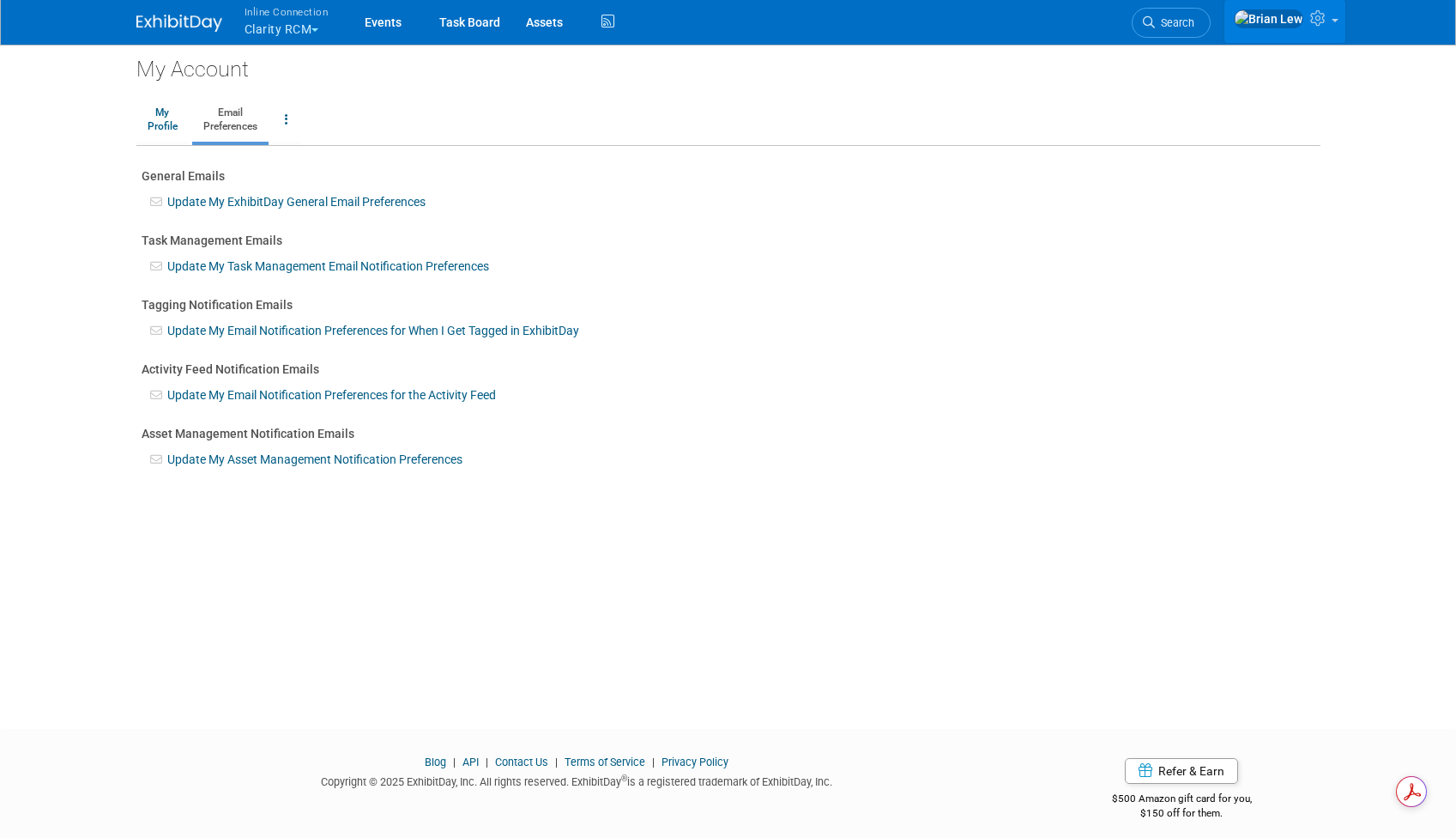
click at [1319, 37] on link at bounding box center [1285, 22] width 121 height 43
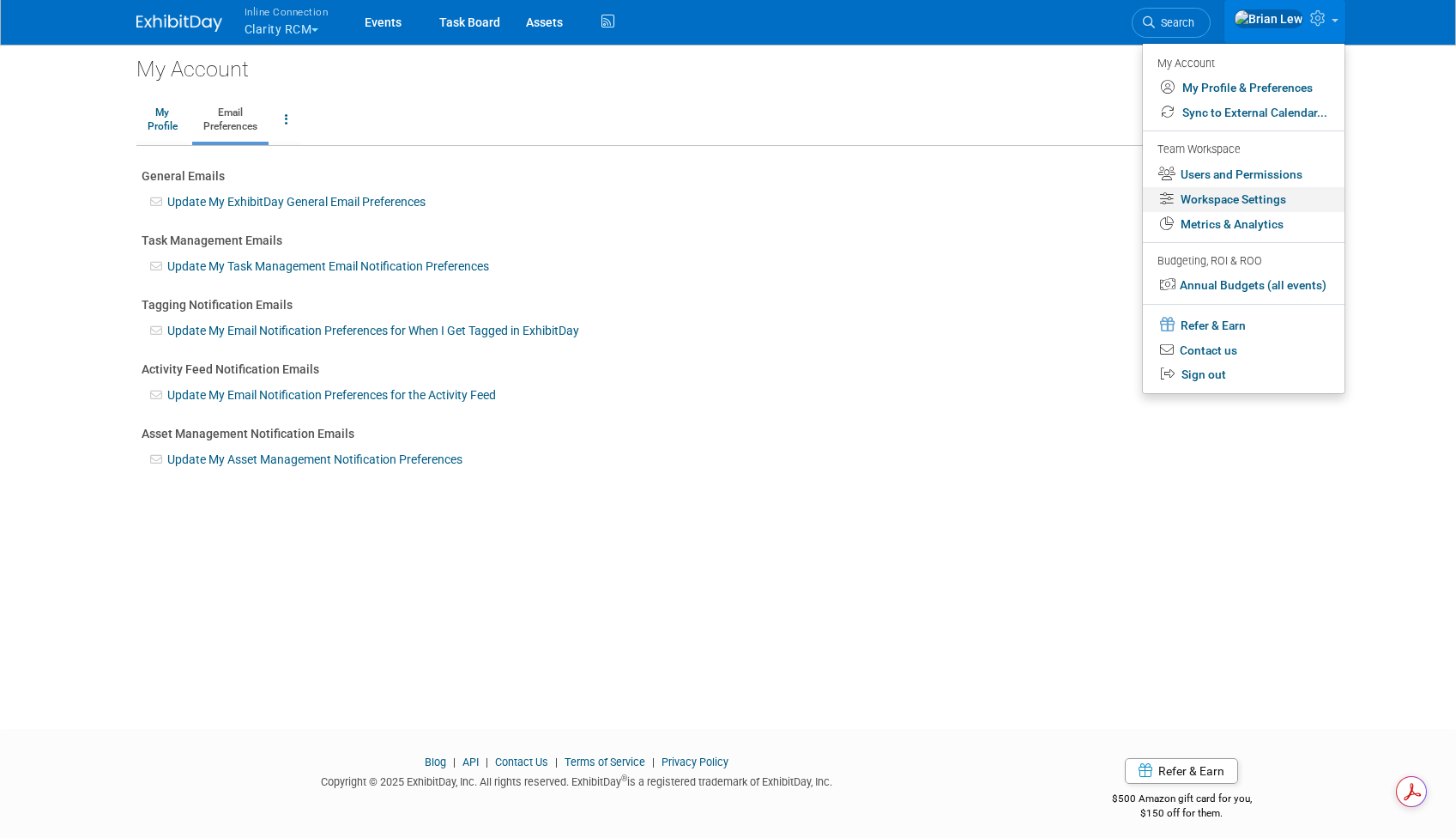
click at [1258, 200] on link "Workspace Settings" at bounding box center [1243, 200] width 202 height 25
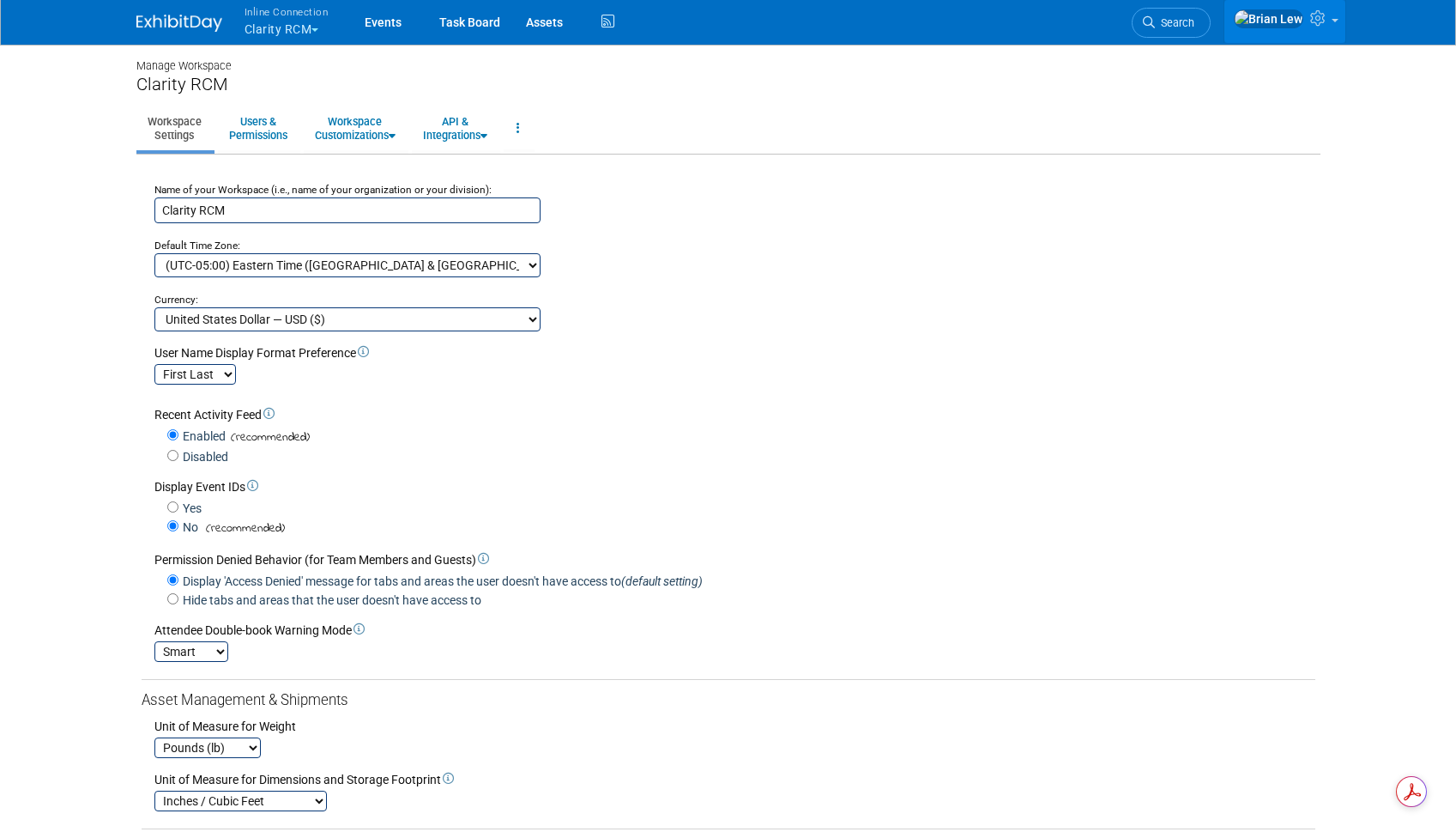
click at [1334, 21] on link at bounding box center [1285, 22] width 121 height 43
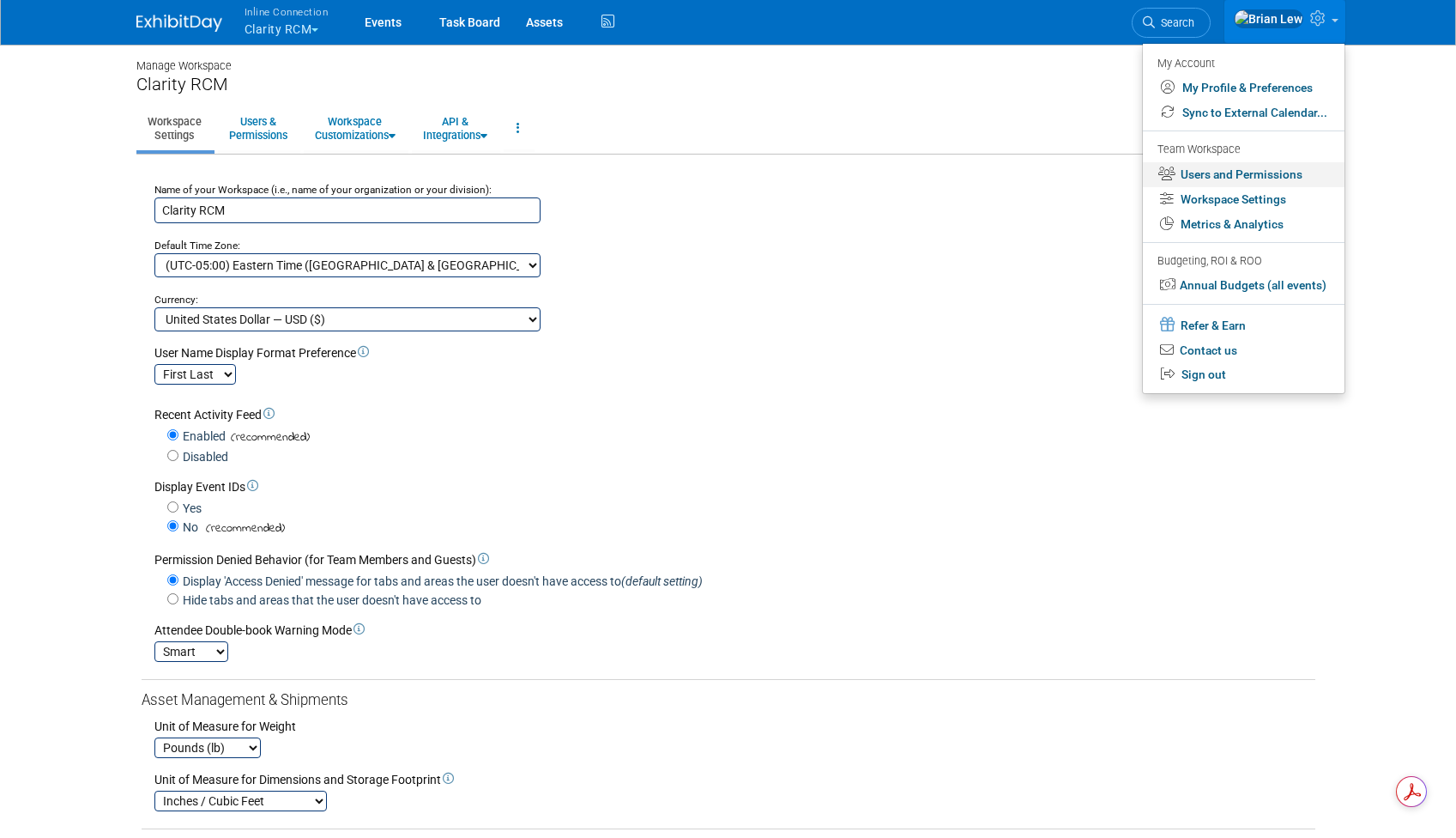
click at [1255, 172] on link "Users and Permissions" at bounding box center [1243, 175] width 202 height 25
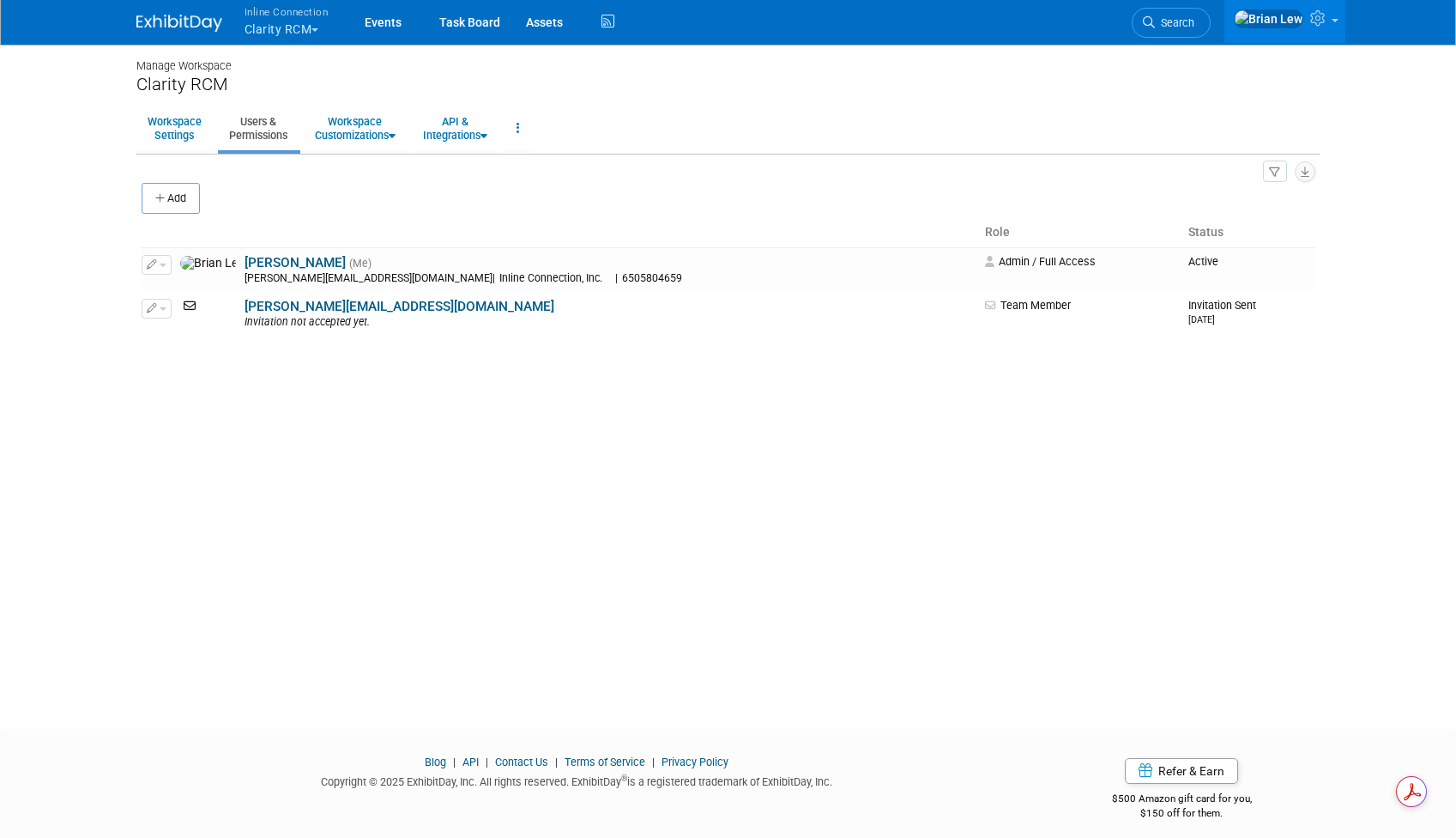
click at [193, 27] on img at bounding box center [179, 22] width 86 height 17
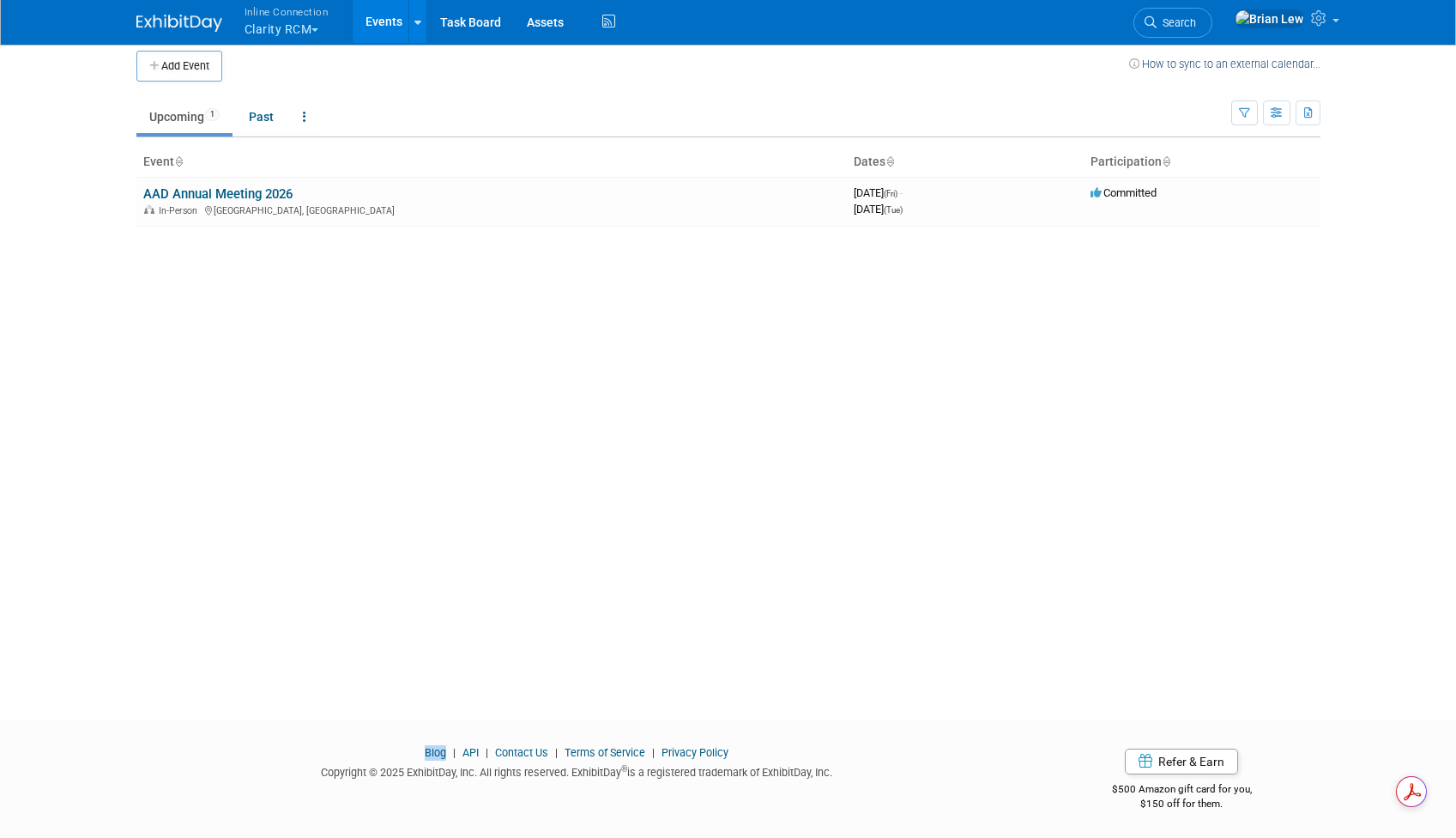
scroll to position [11, 0]
click at [1372, 703] on body "Inline Connection Clarity RCM Explore: My Workspaces 9 Go to Workspace: Brightl…" at bounding box center [728, 408] width 1456 height 838
click at [1379, 277] on body "Inline Connection Clarity RCM Explore: My Workspaces 9 Go to Workspace: Brightl…" at bounding box center [728, 408] width 1456 height 838
click at [1330, 26] on icon at bounding box center [1321, 17] width 20 height 15
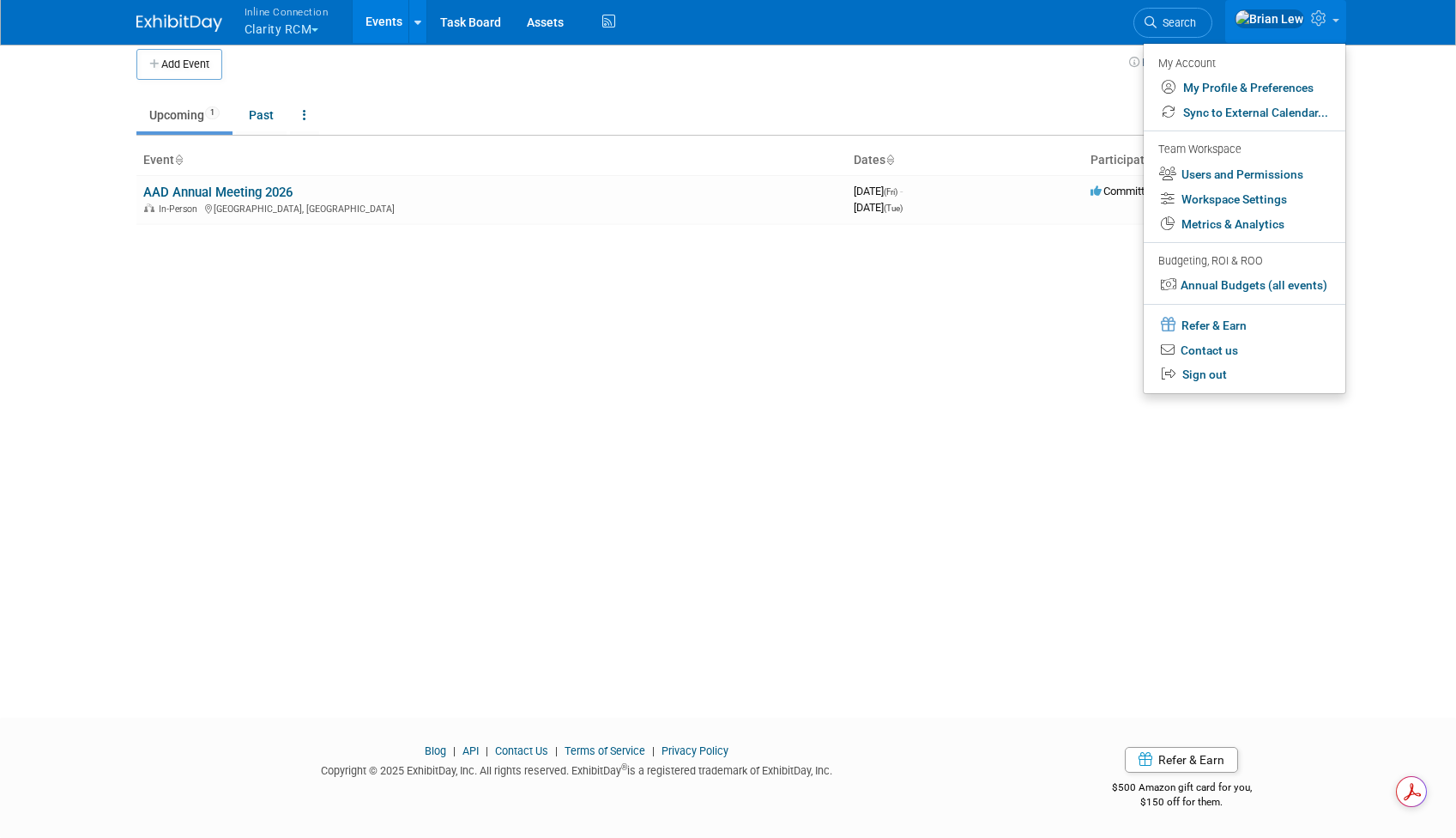
click at [178, 22] on img at bounding box center [179, 22] width 86 height 17
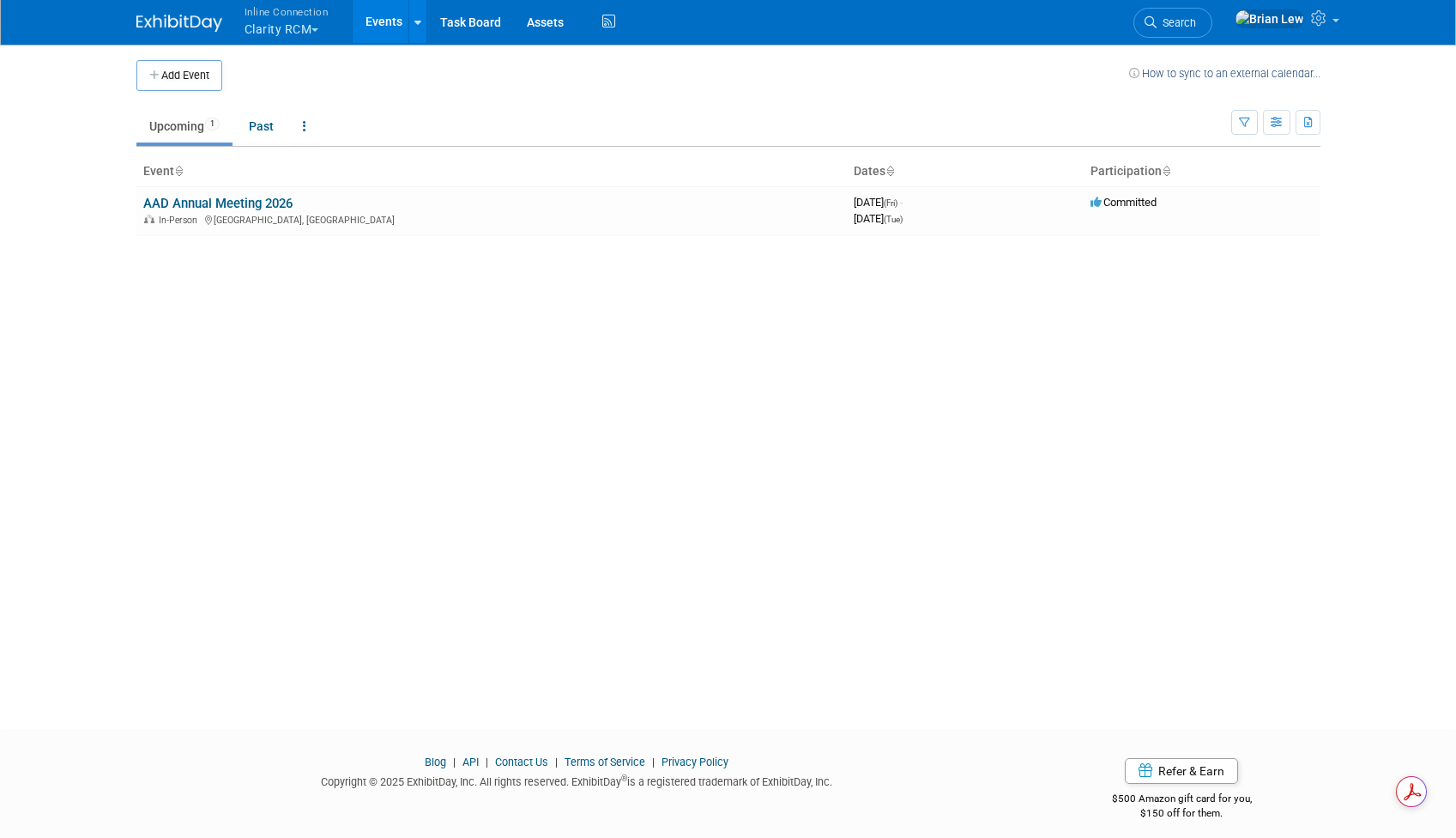
click at [178, 22] on img at bounding box center [179, 22] width 86 height 17
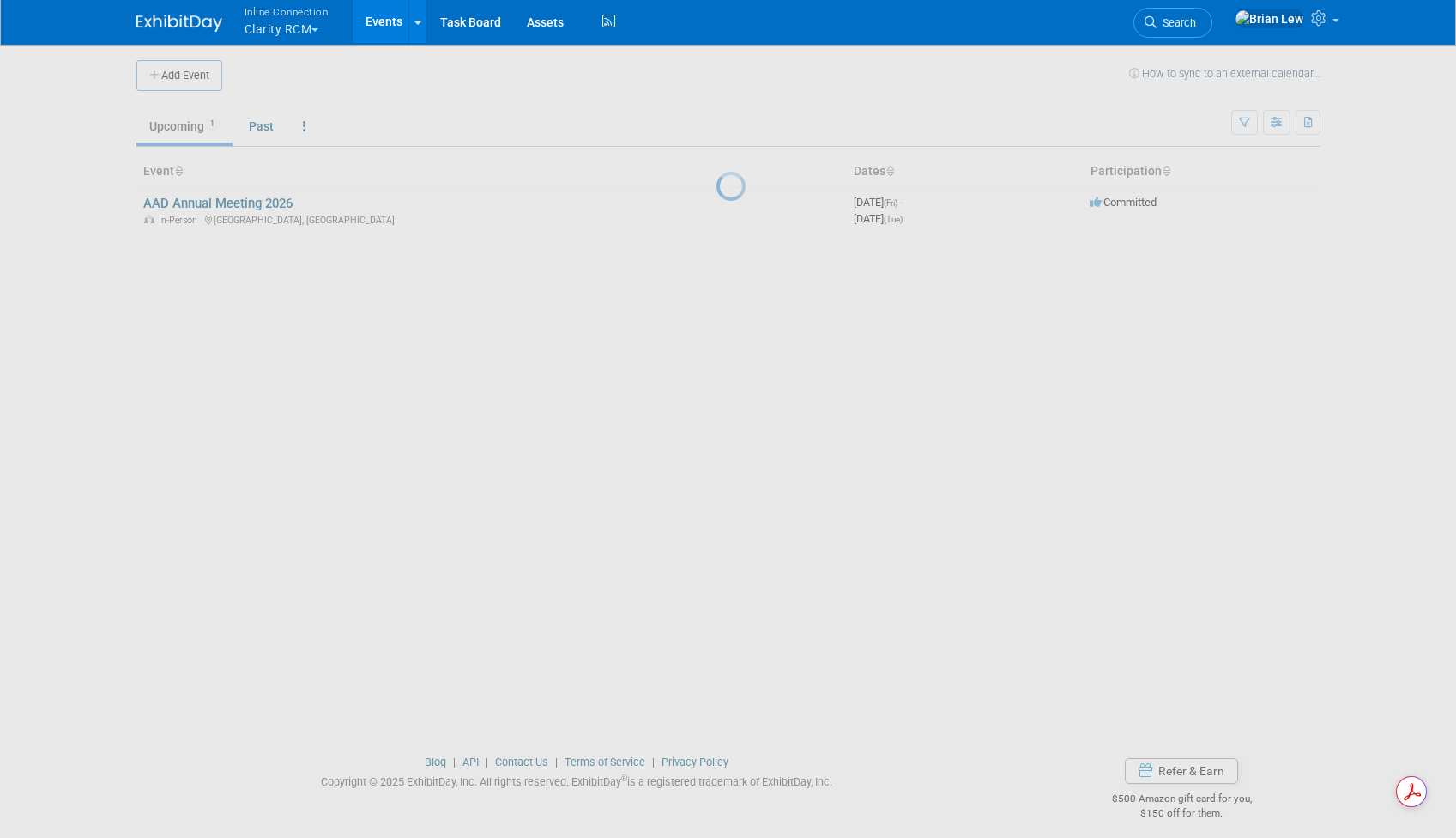
click at [178, 22] on img at bounding box center [179, 22] width 86 height 17
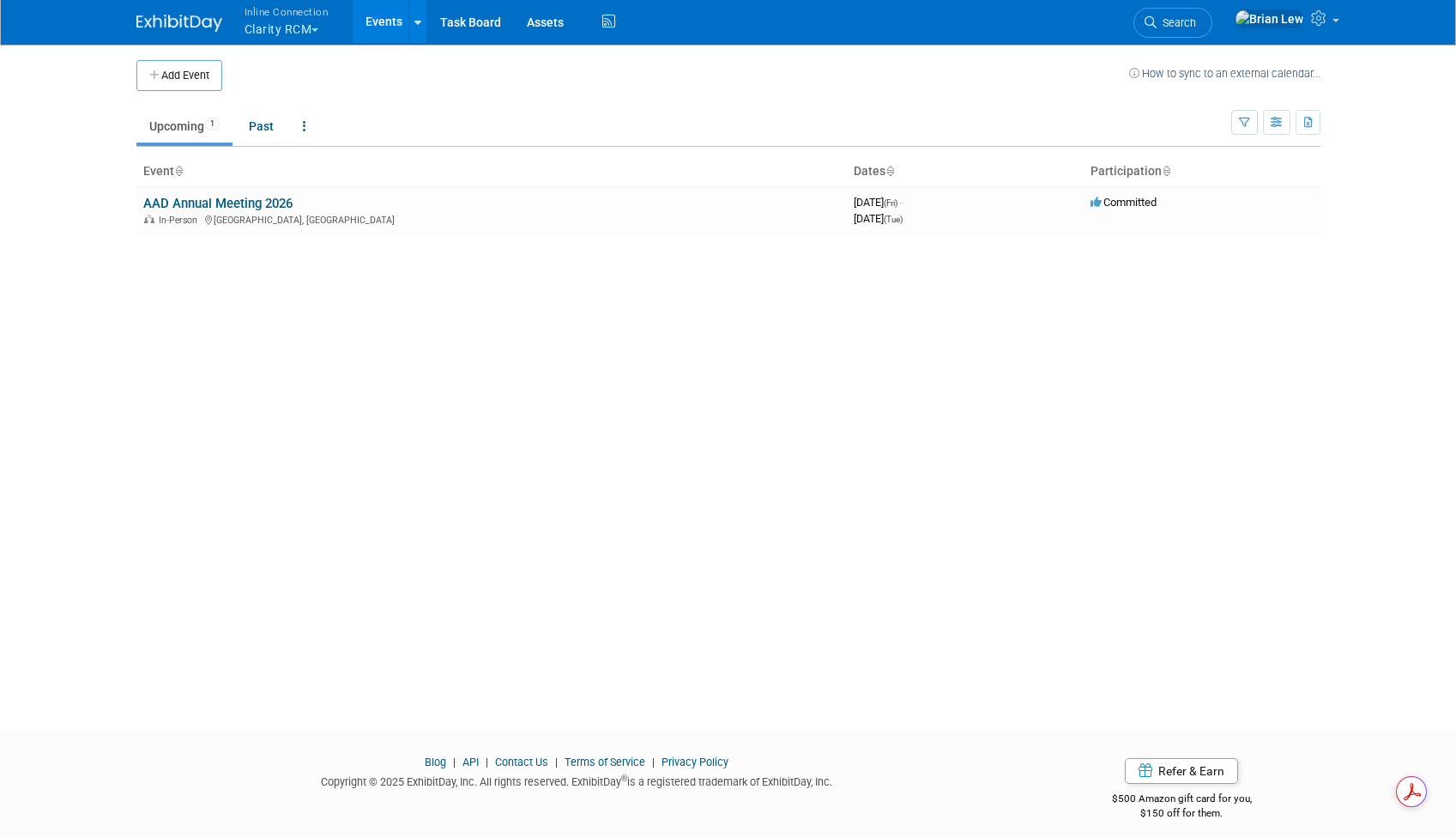
click at [316, 25] on button "Inline Connection Clarity RCM" at bounding box center [297, 22] width 108 height 45
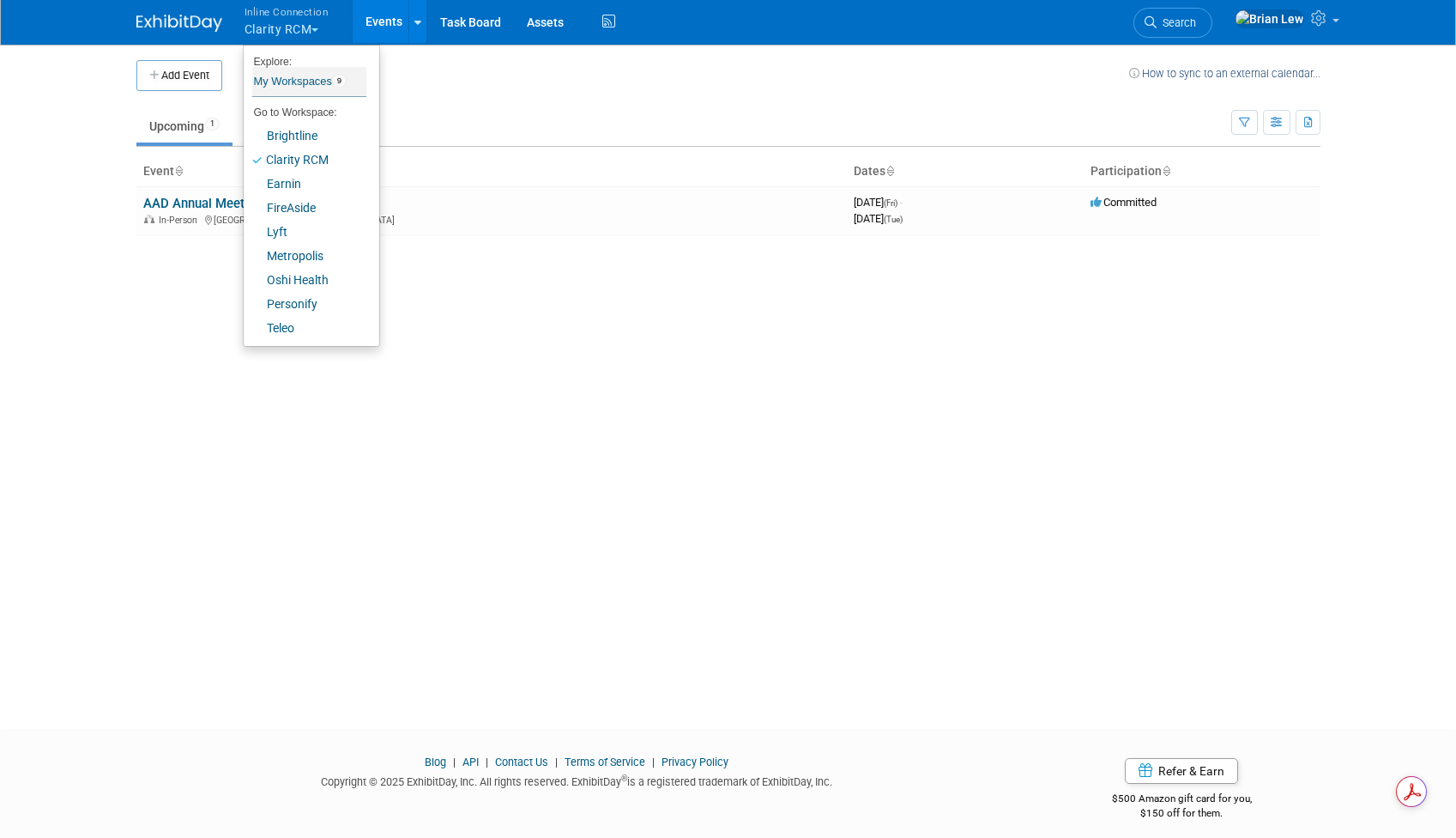
click at [288, 83] on link "My Workspaces 9" at bounding box center [309, 82] width 114 height 30
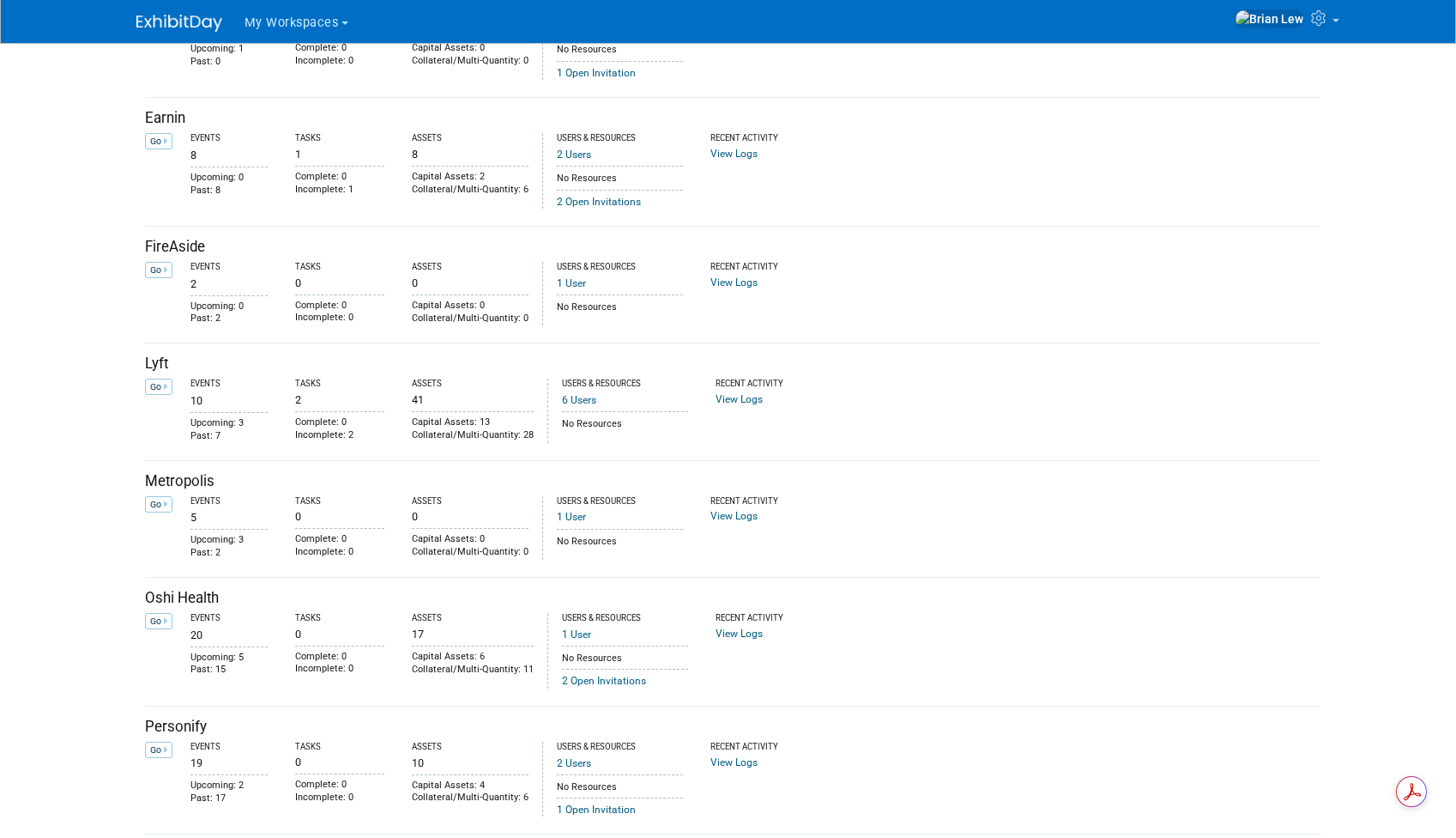
scroll to position [584, 0]
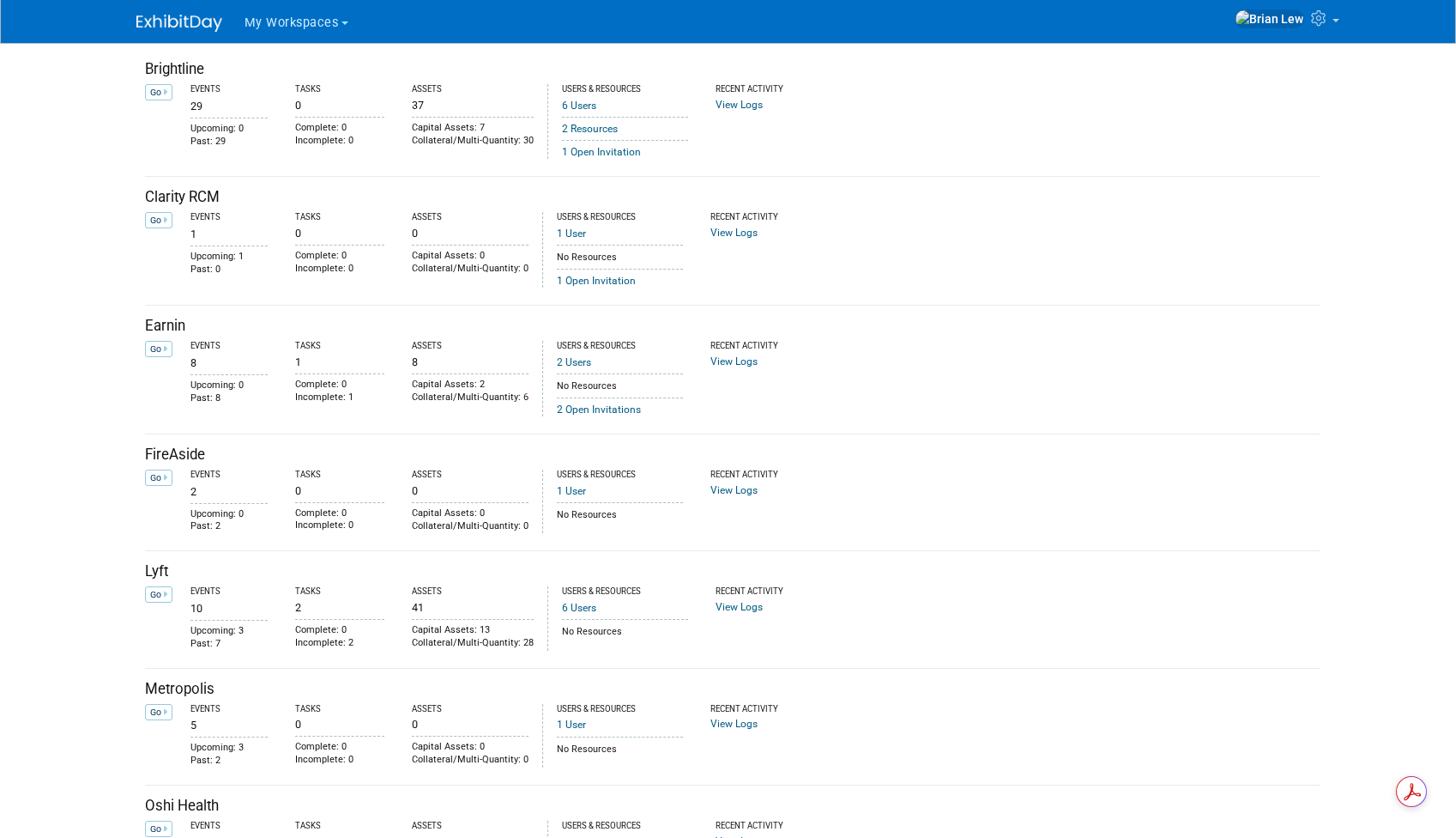
scroll to position [0, 0]
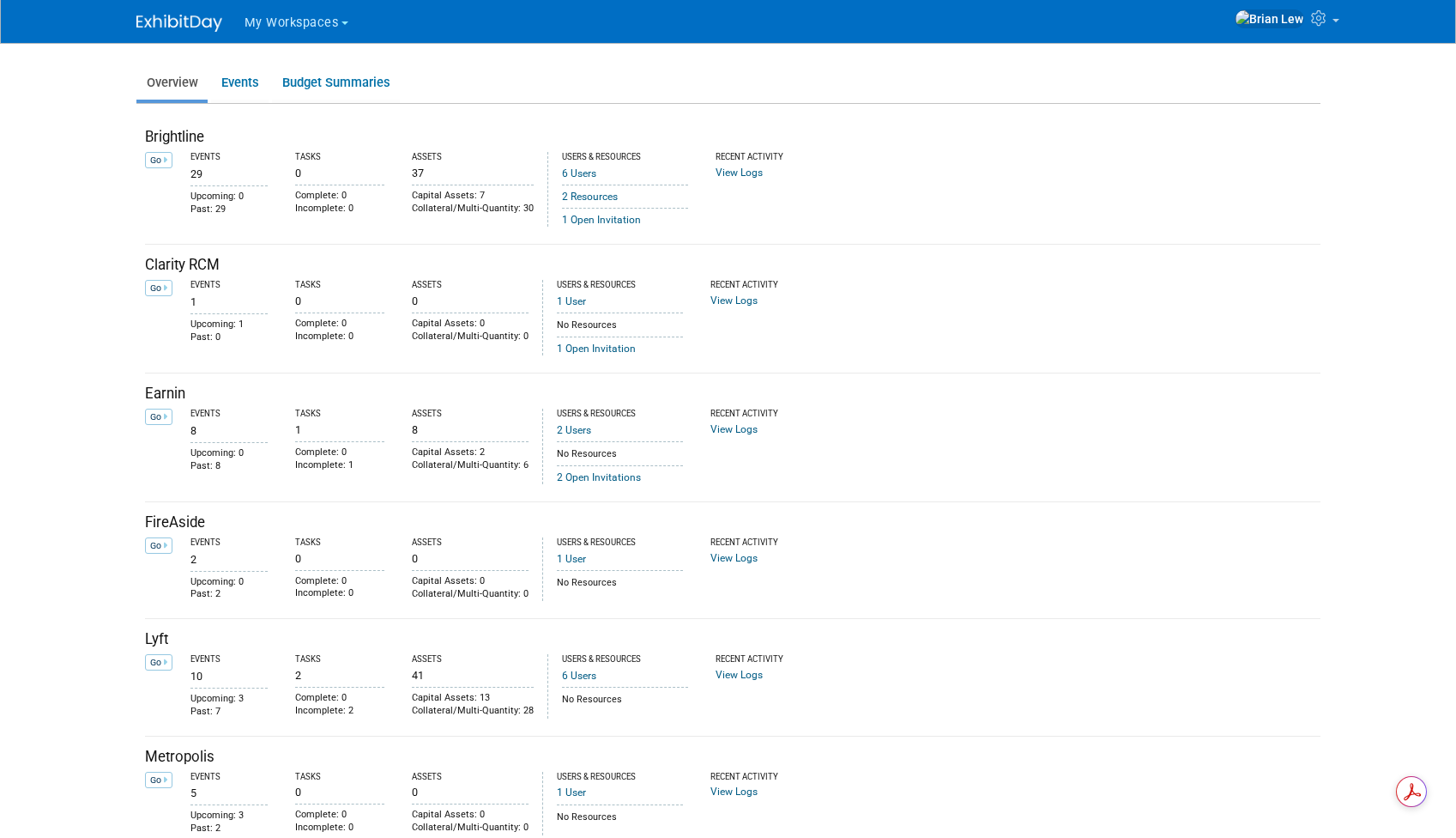
click at [178, 23] on img at bounding box center [179, 22] width 86 height 17
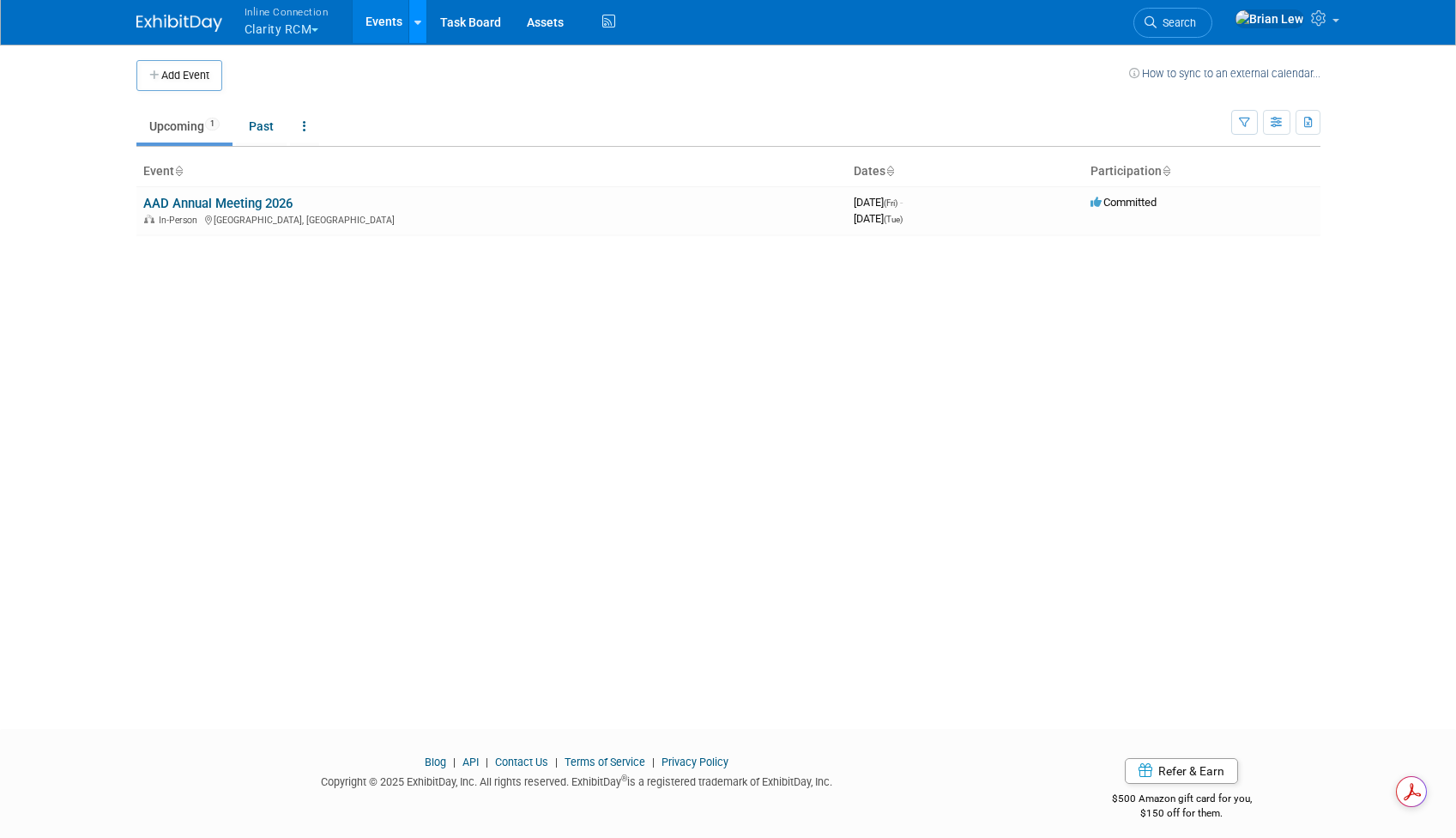
click at [417, 30] on div at bounding box center [418, 21] width 7 height 17
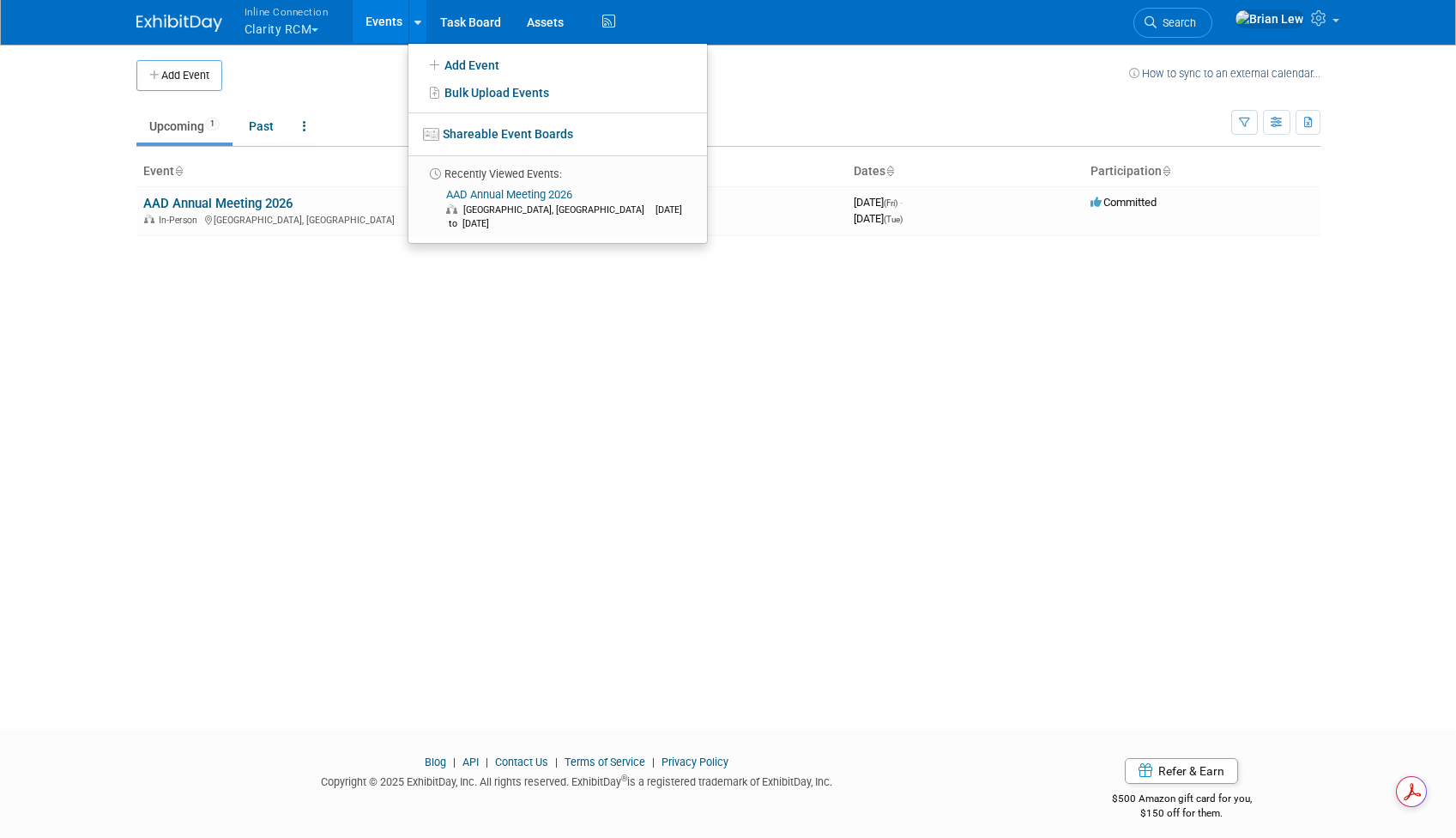
click at [309, 10] on span "Inline Connection" at bounding box center [287, 12] width 84 height 18
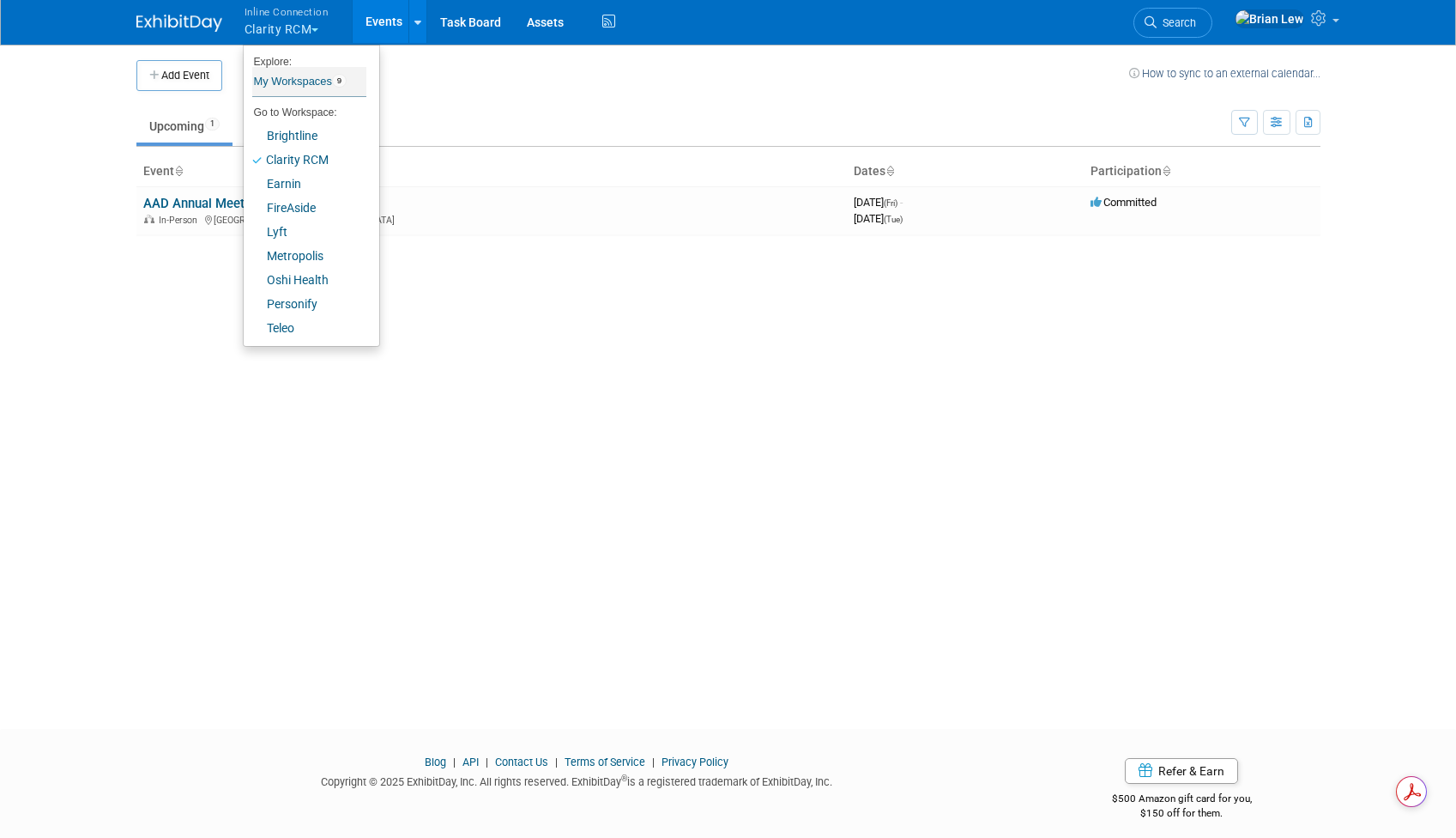
click at [300, 79] on link "My Workspaces 9" at bounding box center [309, 82] width 114 height 30
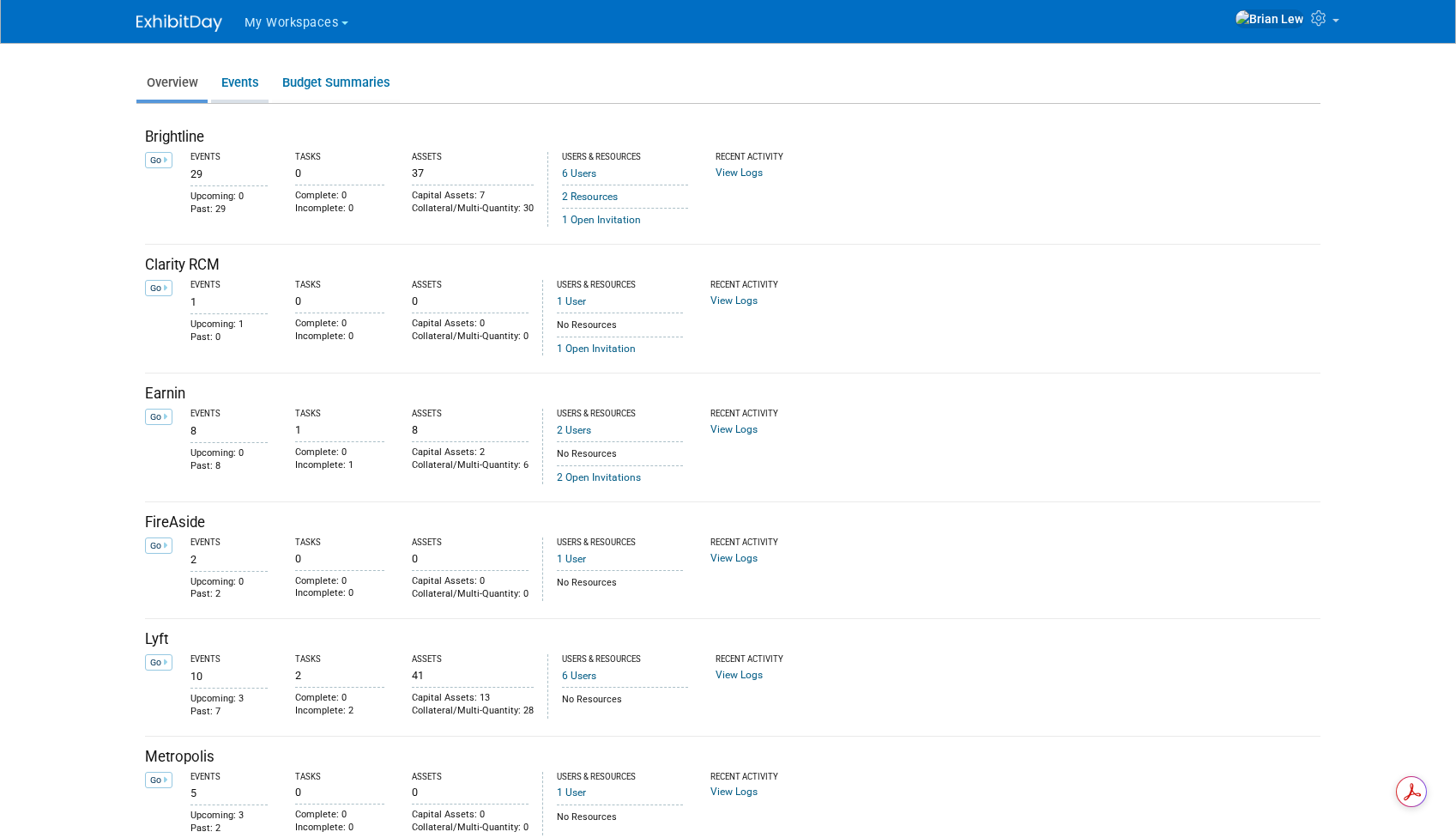
click at [231, 80] on link "Events" at bounding box center [240, 83] width 57 height 33
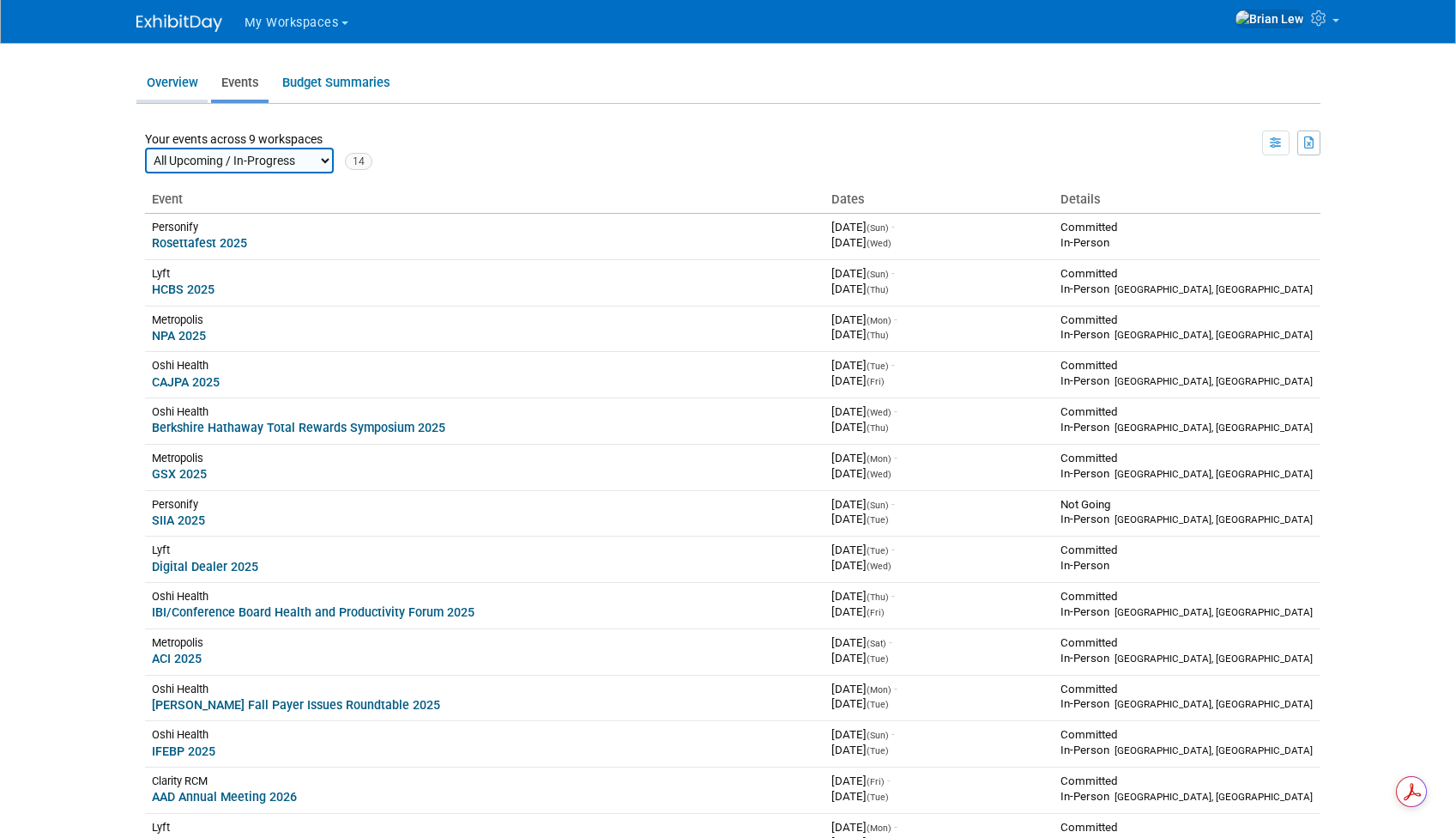
click at [176, 81] on link "Overview" at bounding box center [171, 83] width 71 height 33
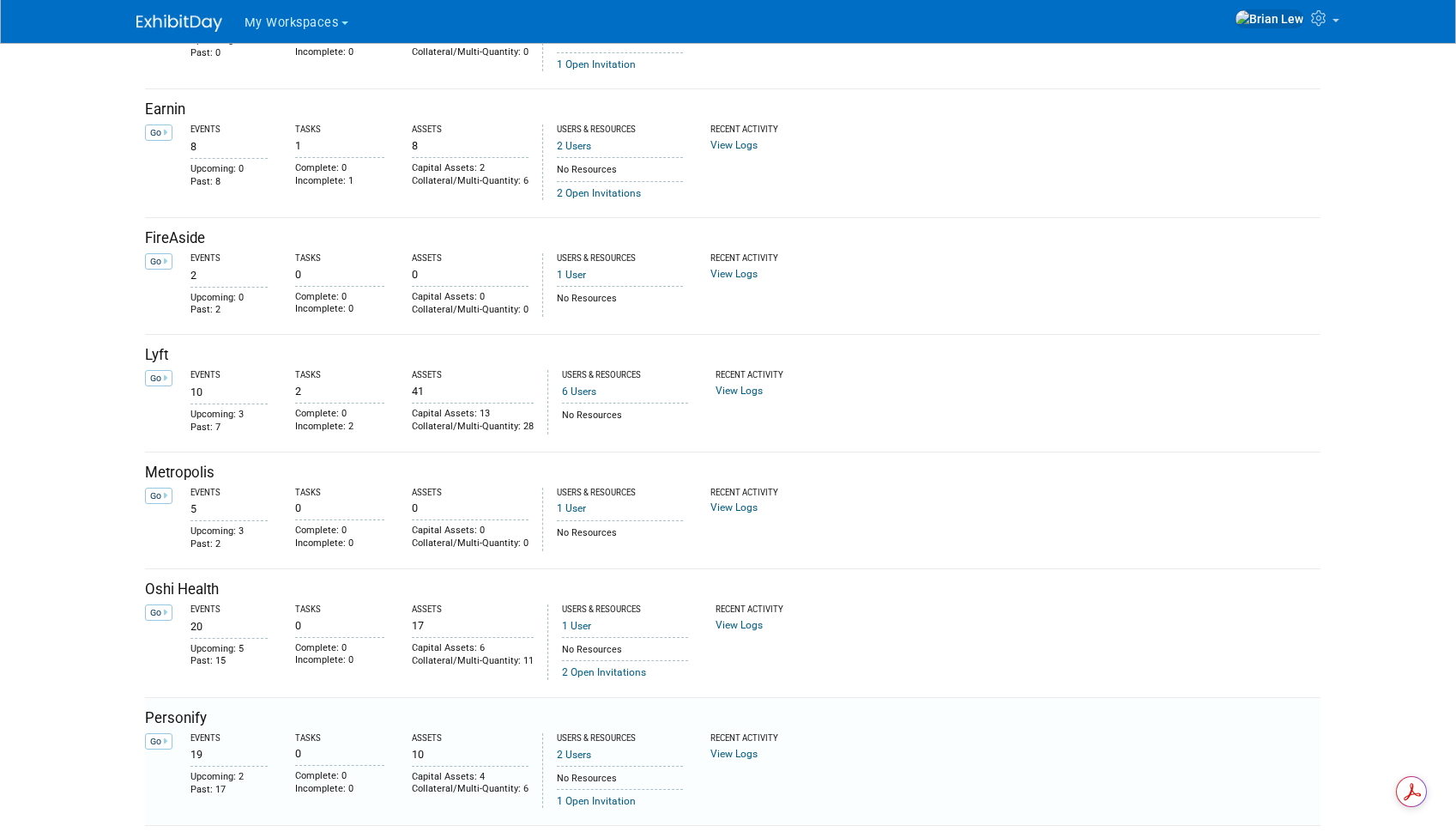
scroll to position [584, 0]
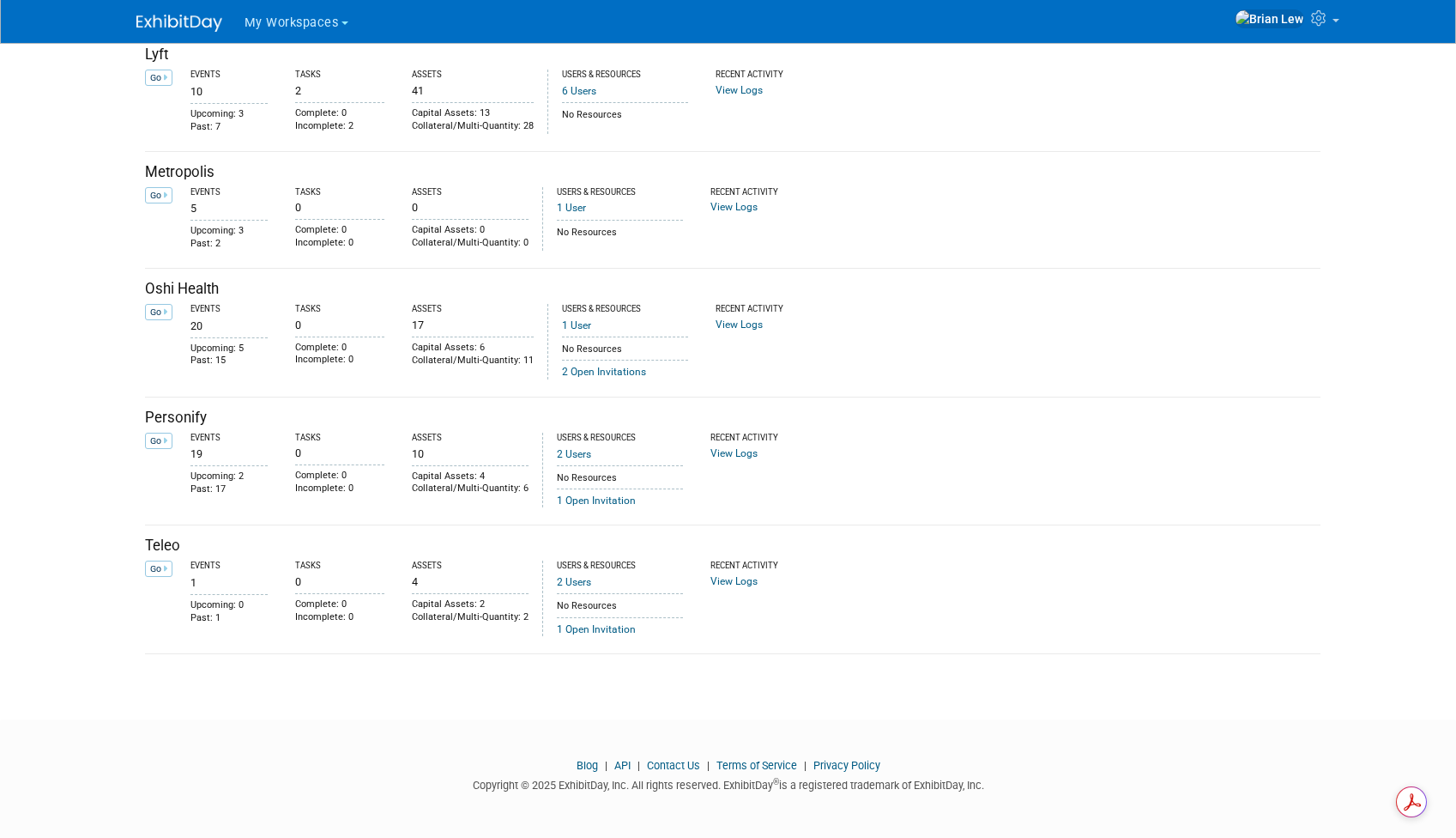
drag, startPoint x: 1435, startPoint y: 793, endPoint x: 1178, endPoint y: 803, distance: 257.2
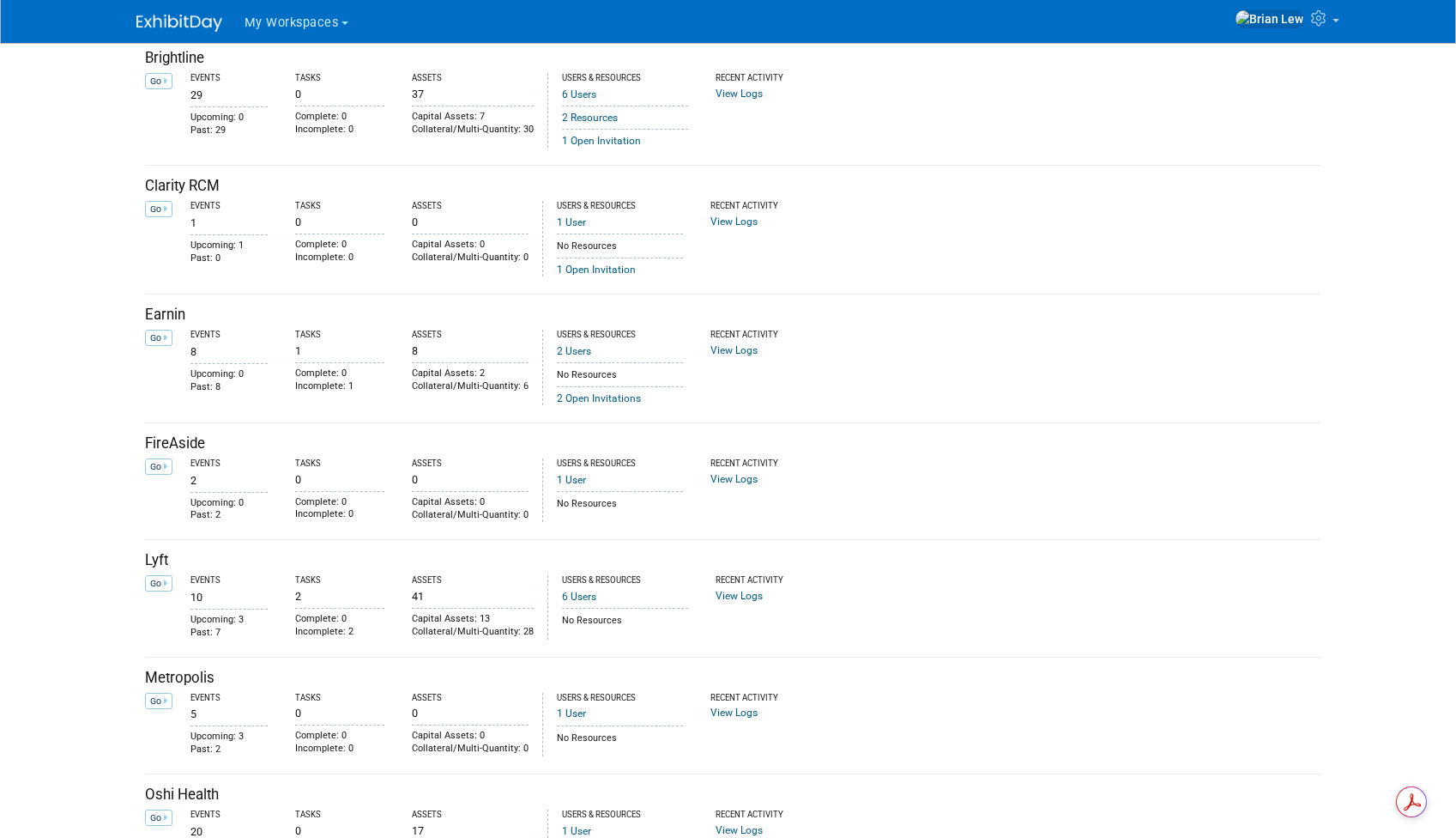
scroll to position [0, 0]
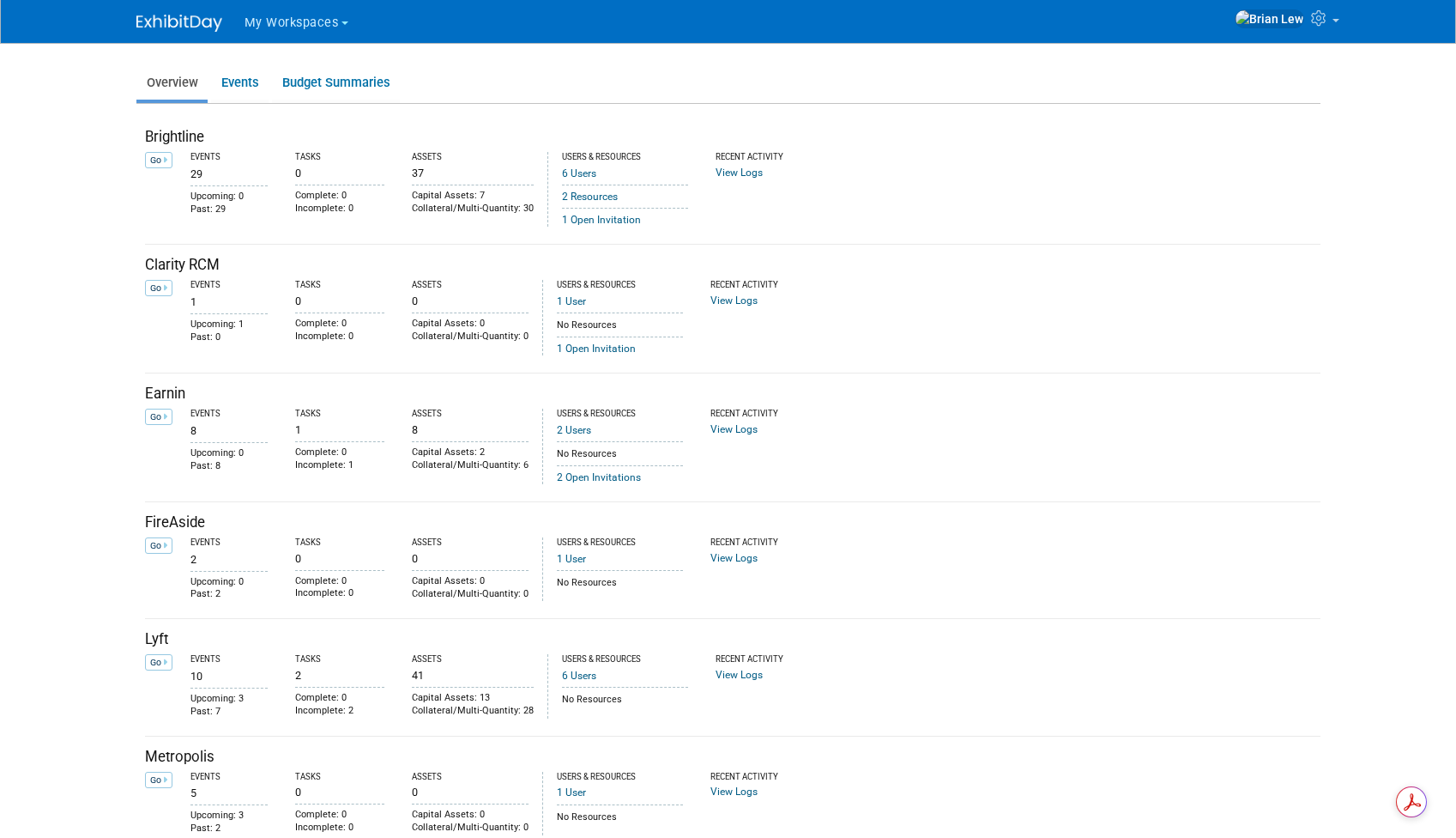
click at [290, 26] on span "My Workspaces" at bounding box center [292, 22] width 94 height 14
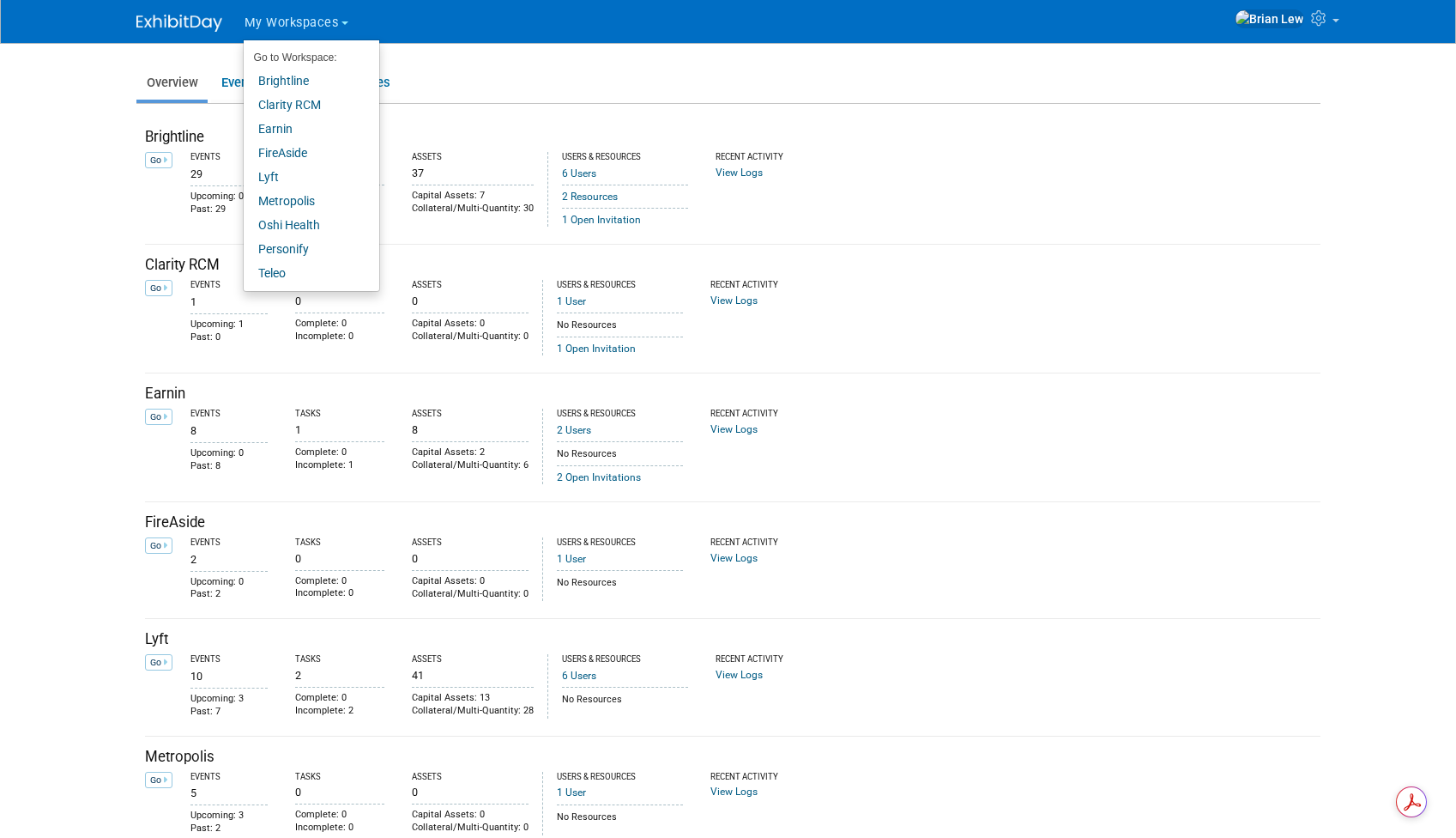
click at [199, 70] on link "Overview" at bounding box center [171, 83] width 71 height 33
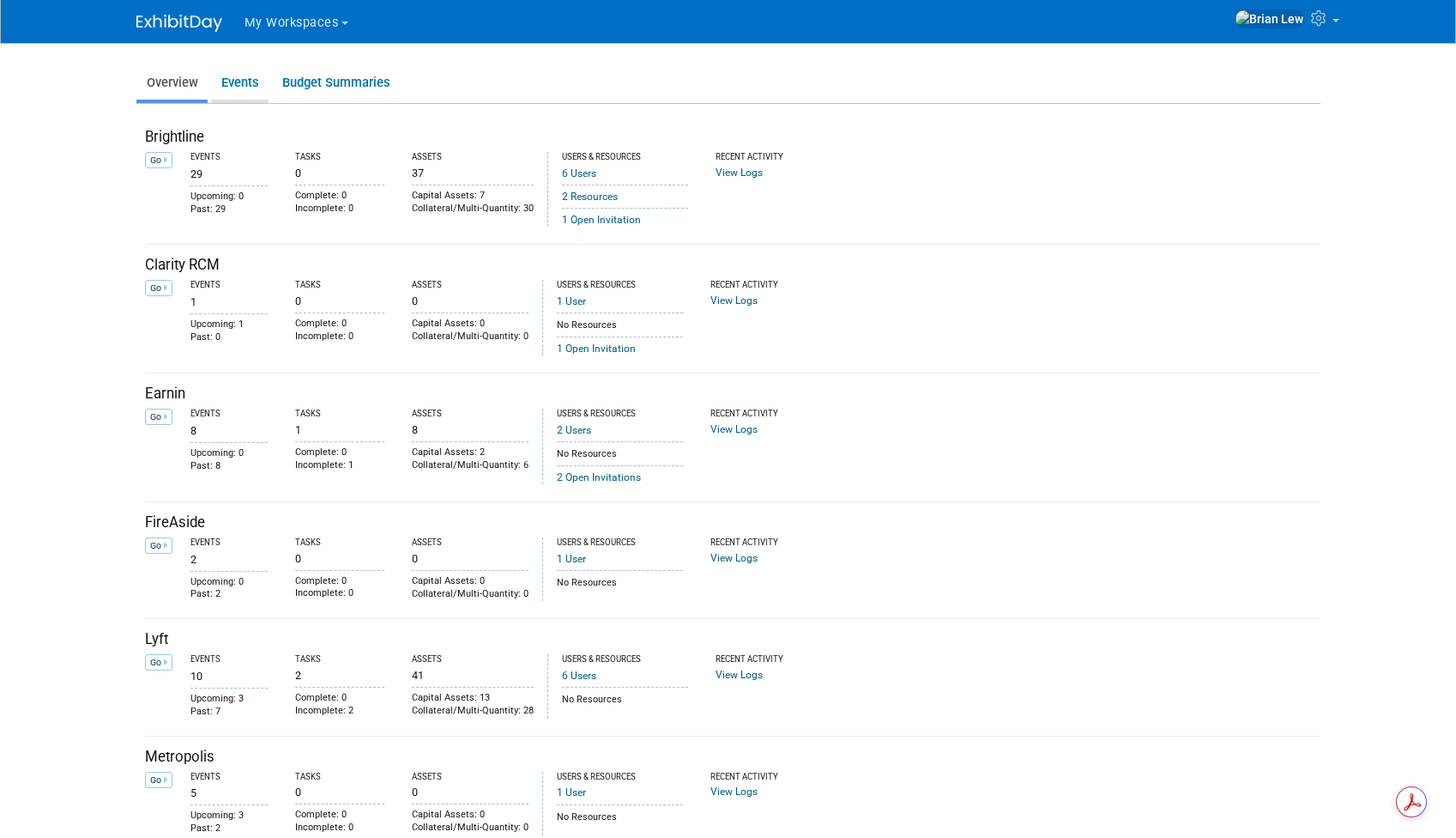
click at [228, 82] on link "Events" at bounding box center [240, 83] width 57 height 33
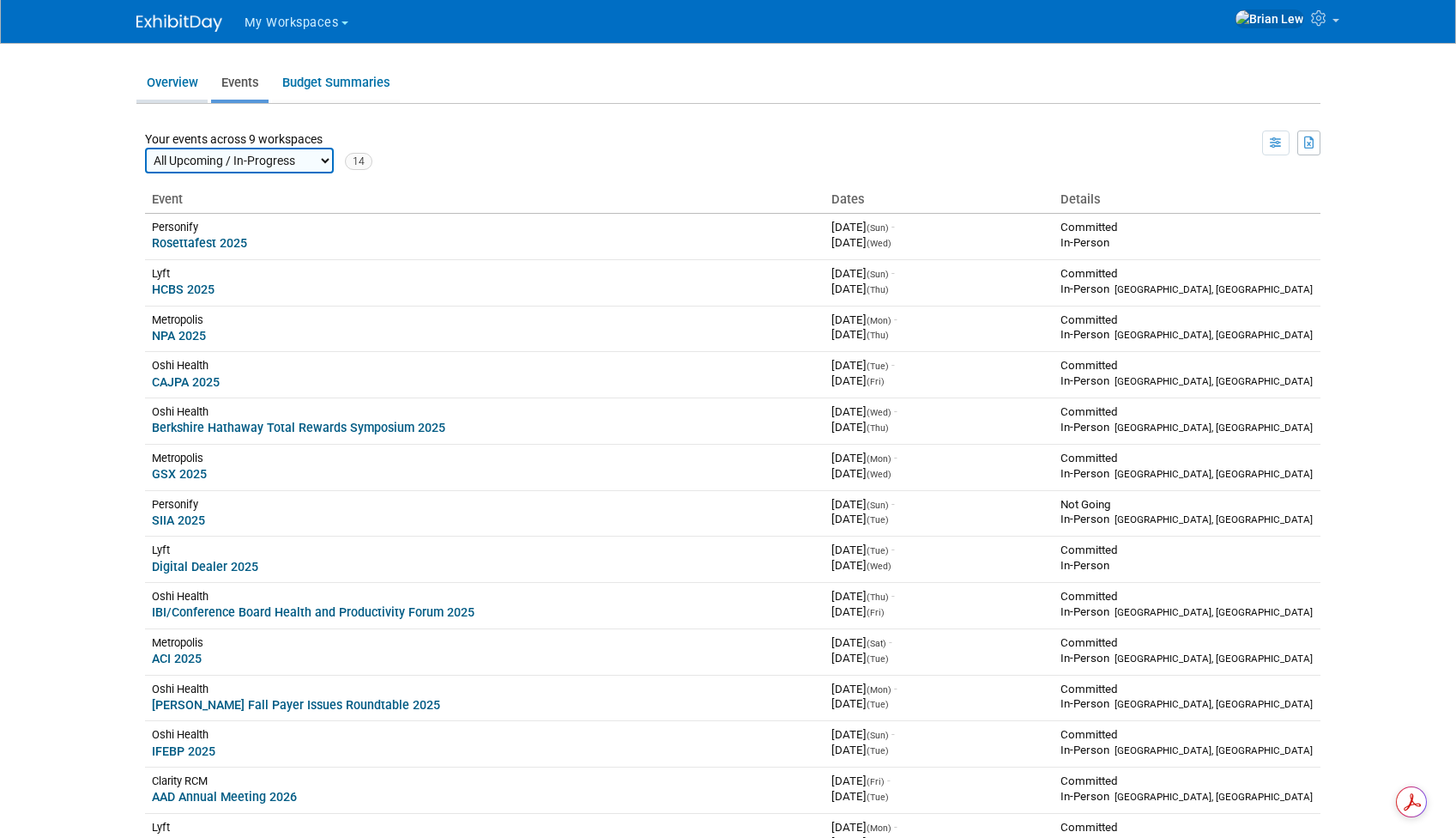
click at [174, 81] on link "Overview" at bounding box center [171, 83] width 71 height 33
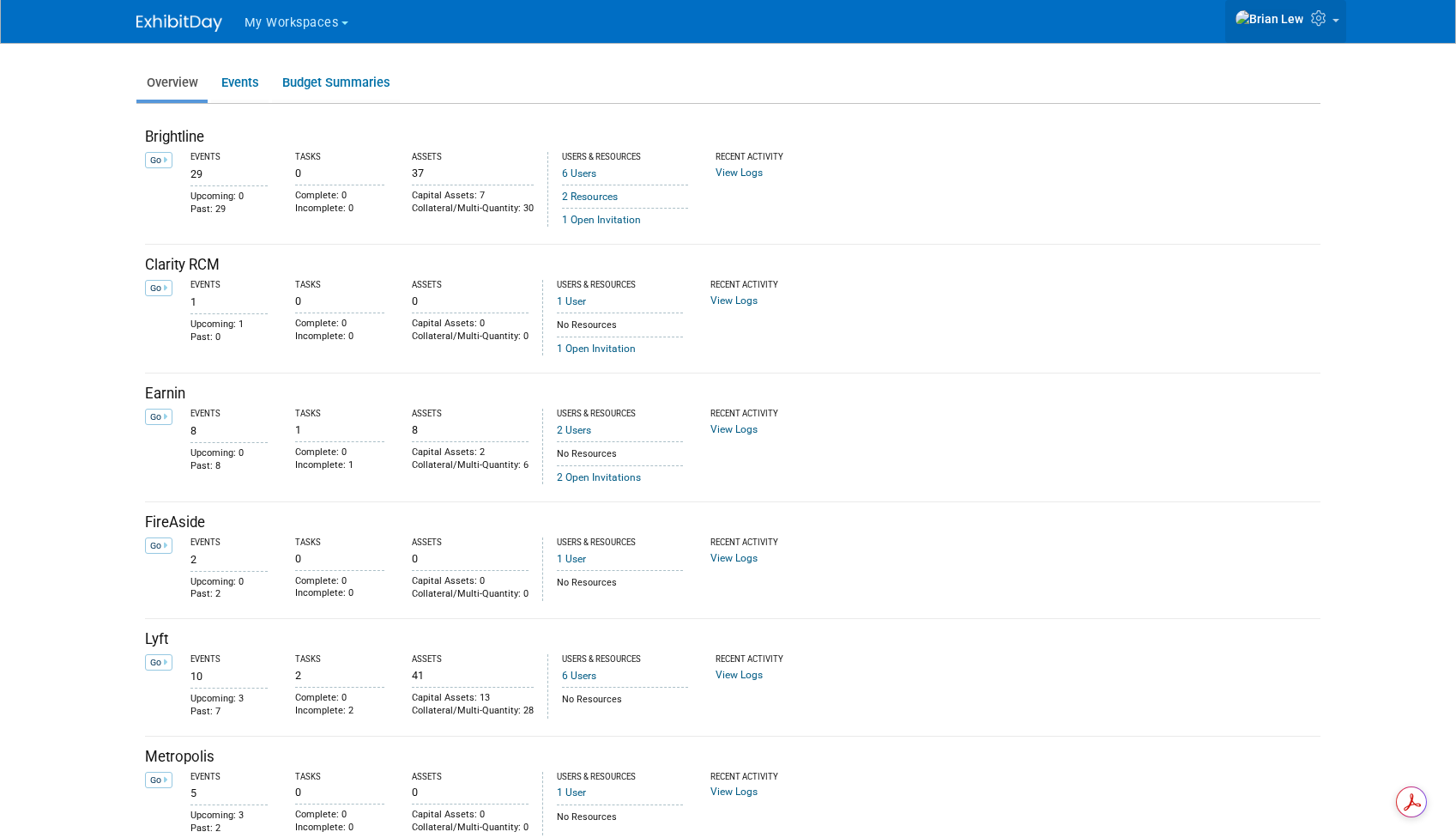
click at [1332, 27] on link at bounding box center [1286, 22] width 121 height 43
click at [179, 26] on img at bounding box center [179, 22] width 86 height 17
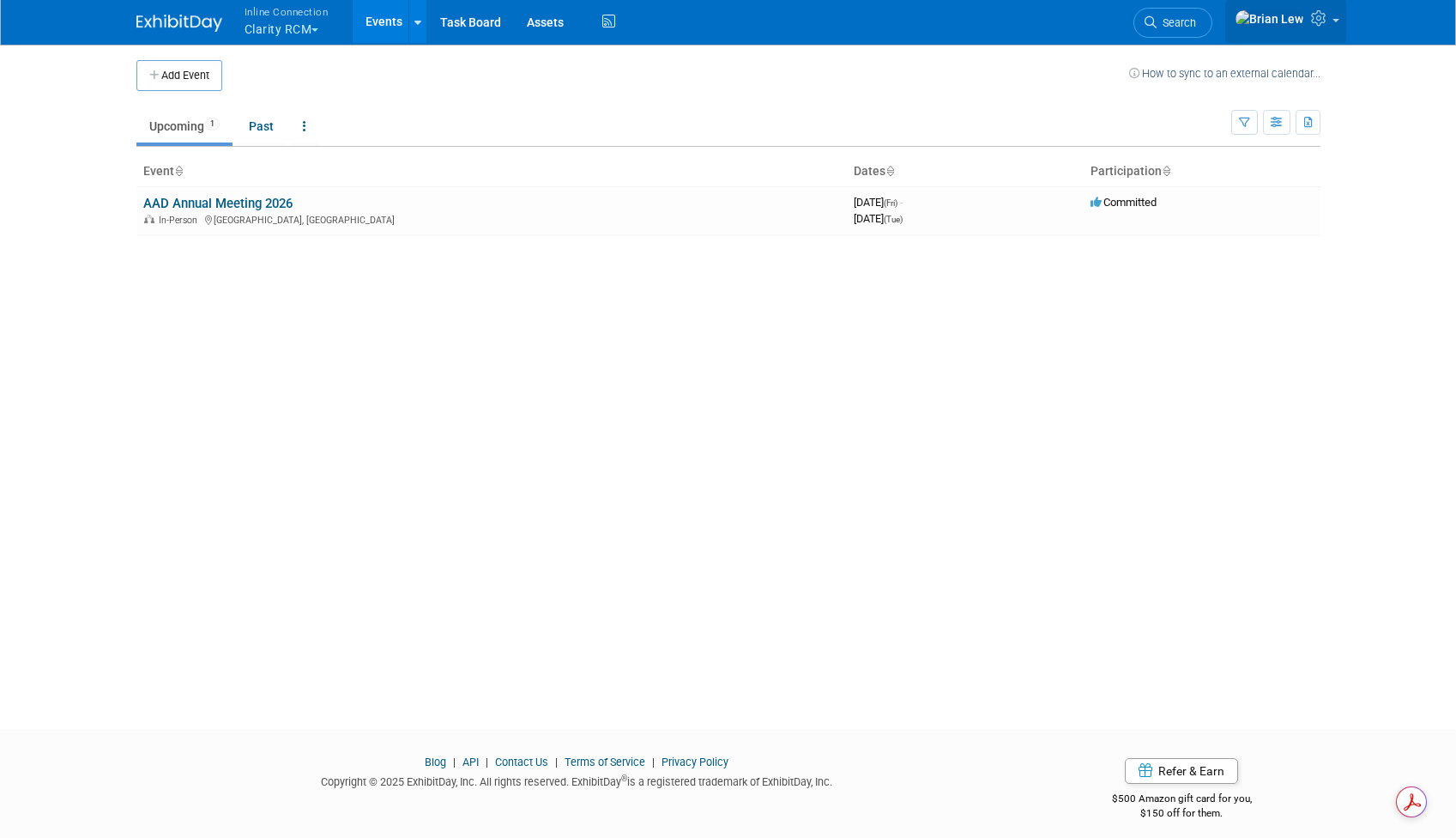
click at [1319, 25] on icon at bounding box center [1321, 17] width 20 height 15
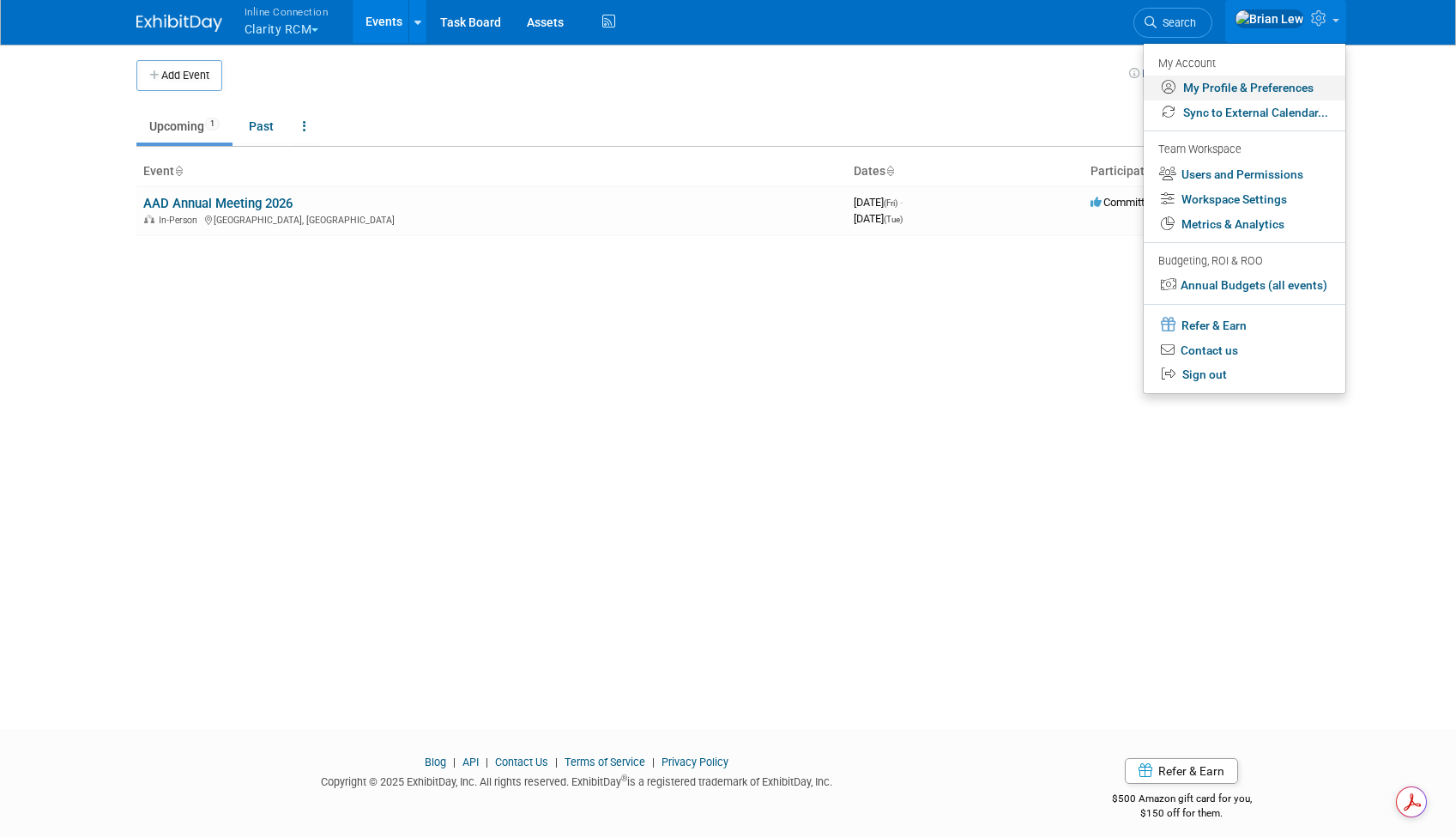
click at [1296, 85] on link "My Profile & Preferences" at bounding box center [1244, 88] width 202 height 25
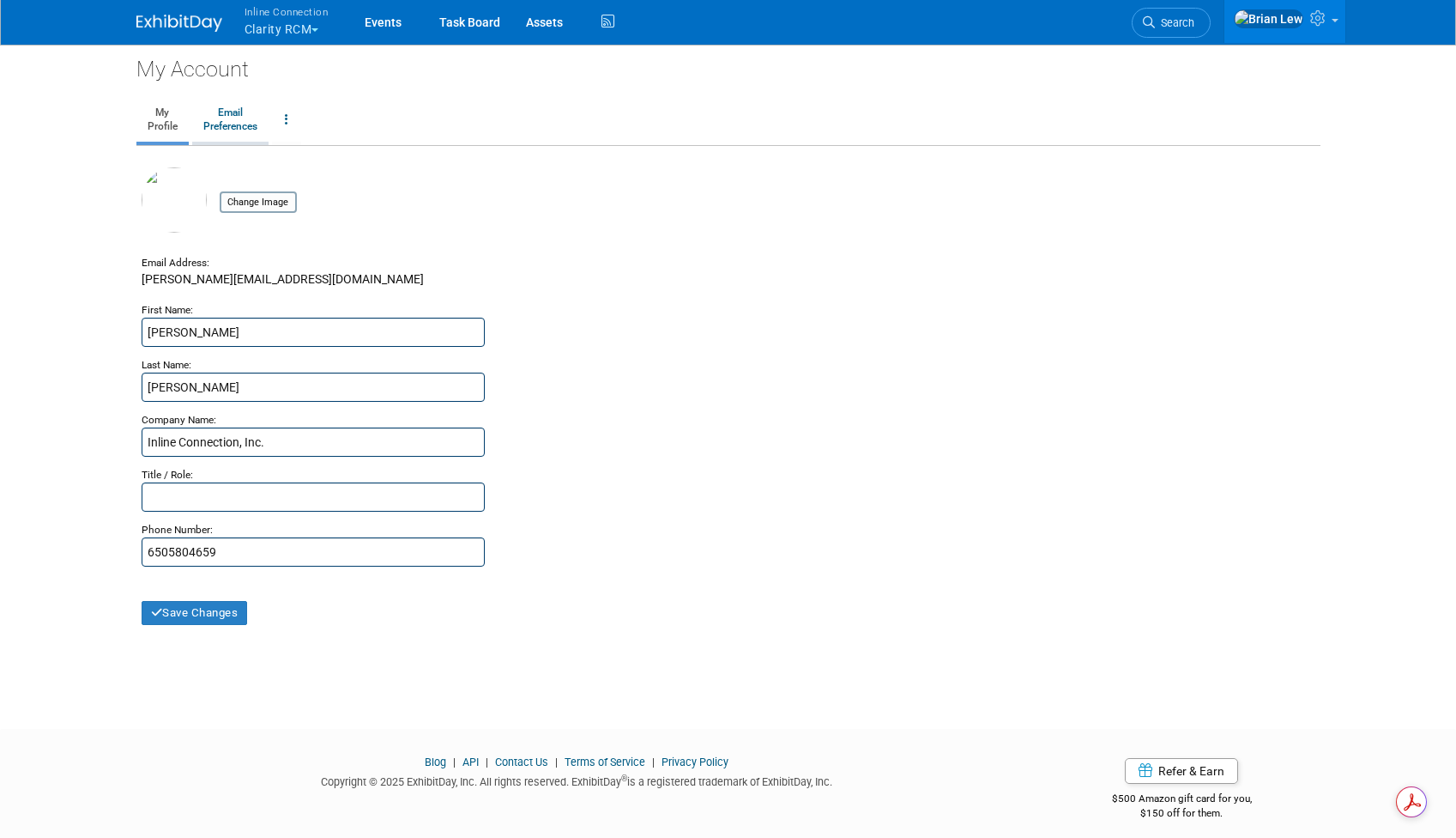
click at [232, 124] on link "Email Preferences" at bounding box center [230, 120] width 76 height 43
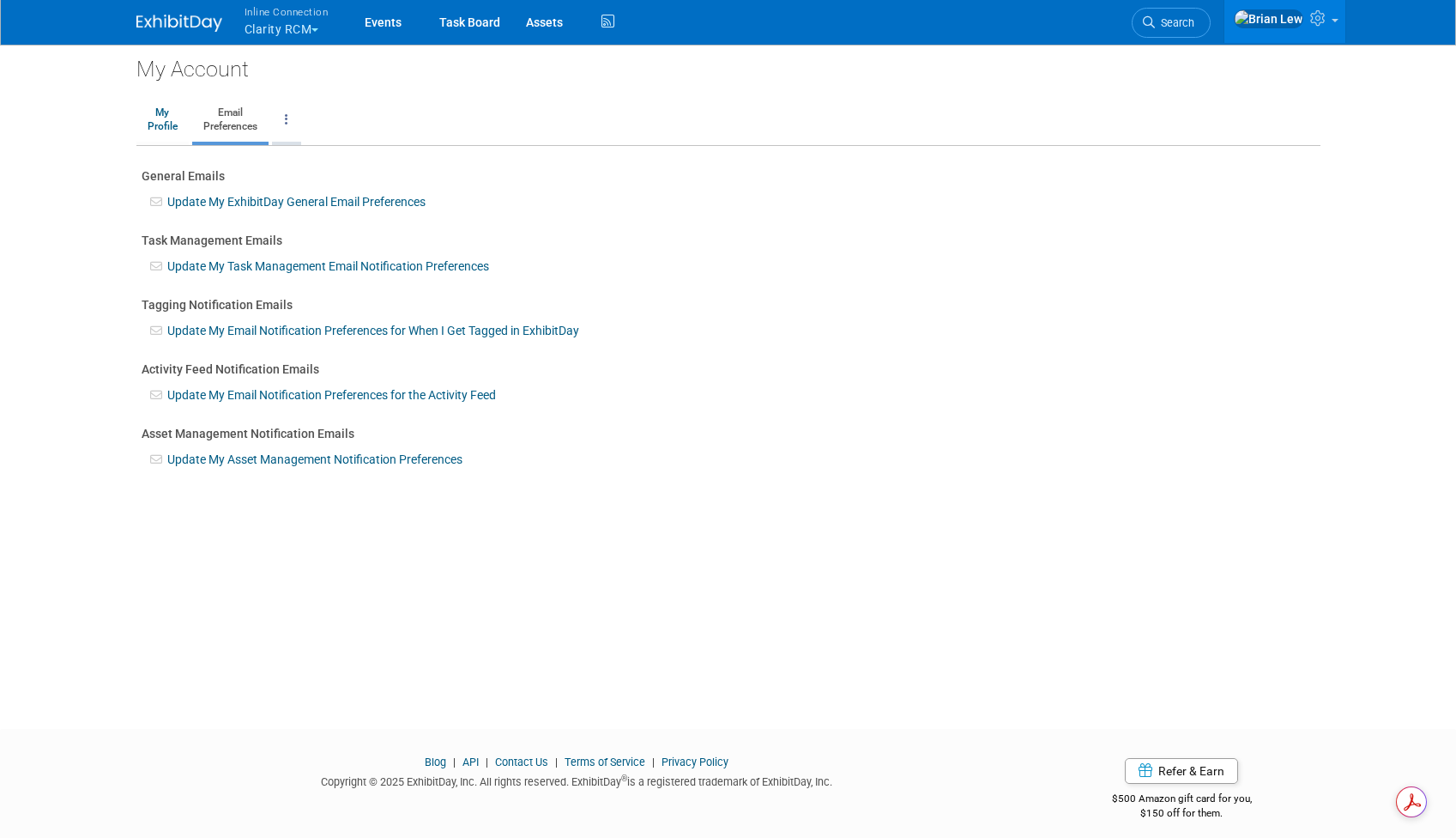
click at [290, 120] on link at bounding box center [286, 120] width 30 height 43
click at [406, 106] on ul "My Profile Email Preferences Change Account Password Close my Account" at bounding box center [728, 121] width 1184 height 49
click at [156, 21] on img at bounding box center [179, 22] width 86 height 17
